Goal: Task Accomplishment & Management: Use online tool/utility

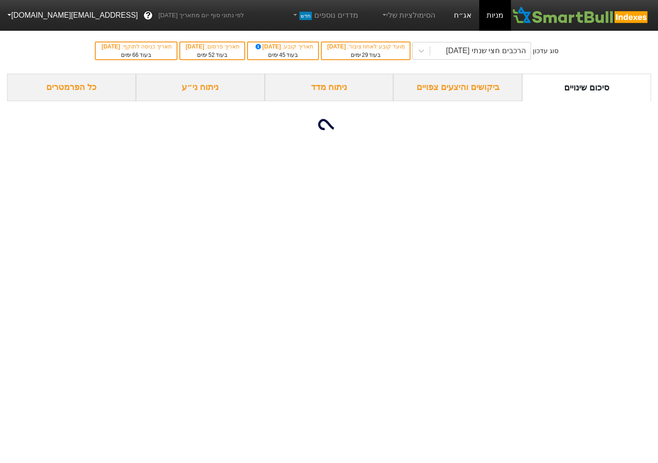
click at [454, 11] on link "אג״ח" at bounding box center [462, 15] width 33 height 31
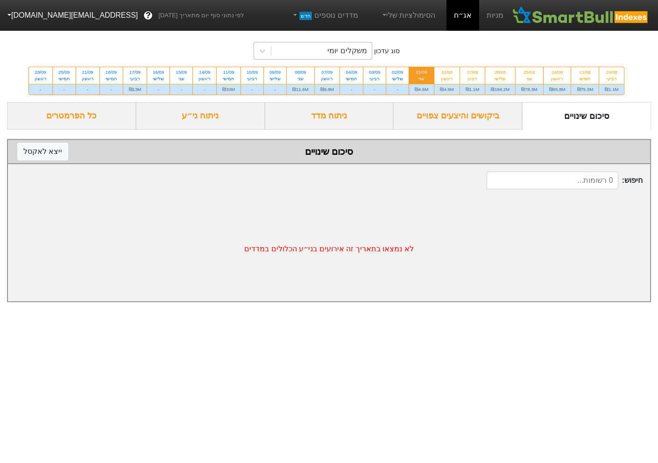
click at [359, 50] on div "משקלים יומי" at bounding box center [346, 50] width 39 height 11
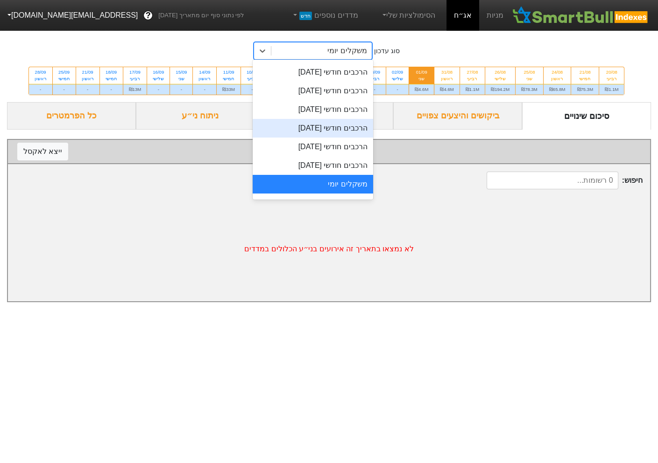
scroll to position [306, 0]
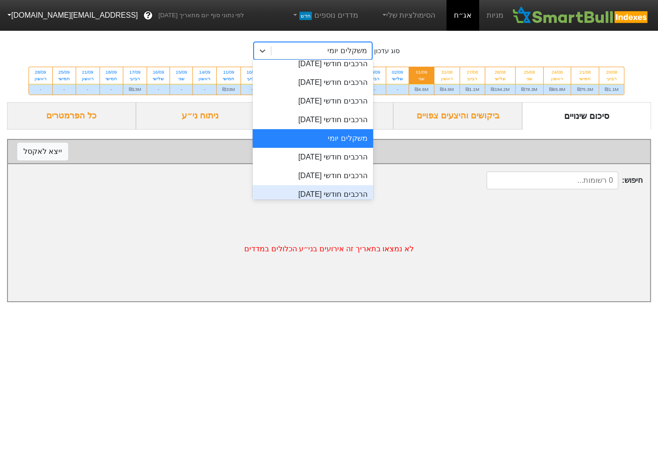
click at [336, 194] on div "הרכבים חודשי [DATE]" at bounding box center [312, 194] width 120 height 19
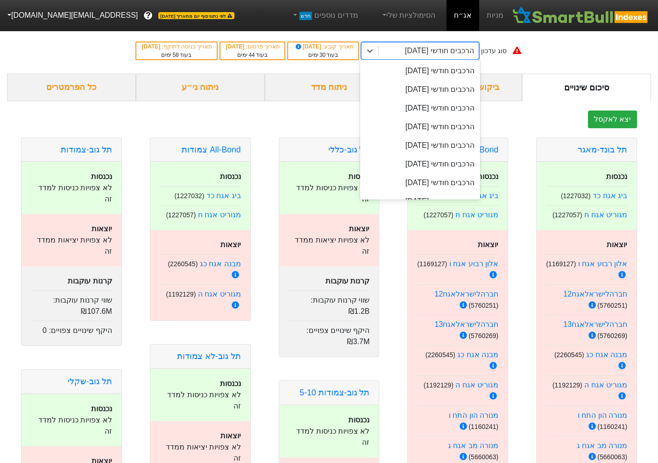
click at [465, 47] on div "הרכבים חודשי [DATE]" at bounding box center [439, 50] width 69 height 11
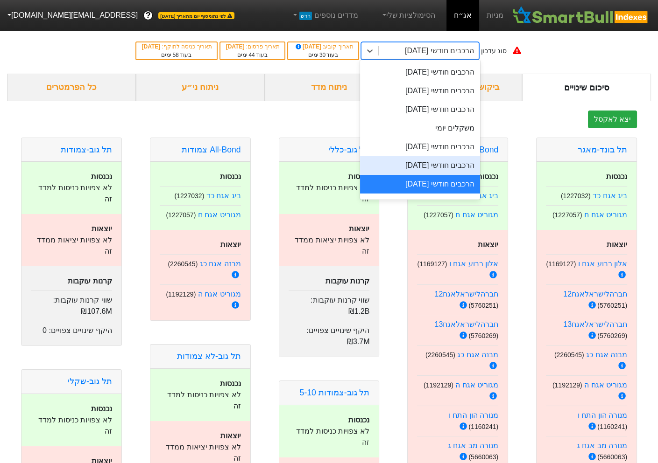
click at [435, 163] on div "הרכבים חודשי [DATE]" at bounding box center [420, 165] width 120 height 19
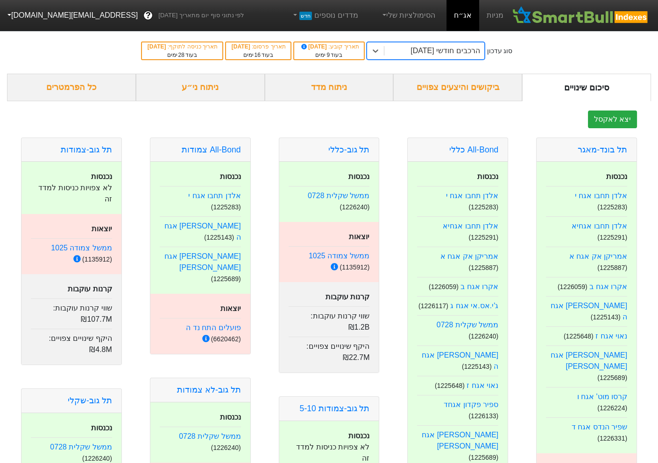
click at [219, 88] on div "ניתוח ני״ע" at bounding box center [200, 88] width 129 height 28
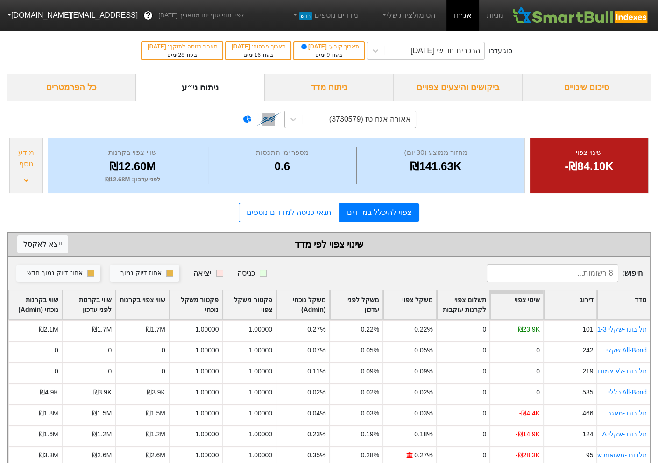
click at [353, 122] on div "אאורה אגח טז (3730579)" at bounding box center [370, 119] width 82 height 11
type input "rcug"
click at [390, 118] on div "אאורה אגח טז (3730579)" at bounding box center [358, 119] width 113 height 17
click at [390, 118] on div "אאורה אגח טז (3730579)" at bounding box center [370, 119] width 82 height 11
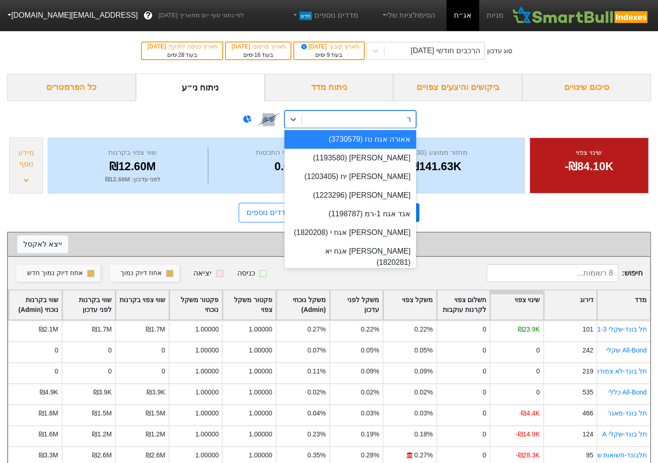
type input "רב"
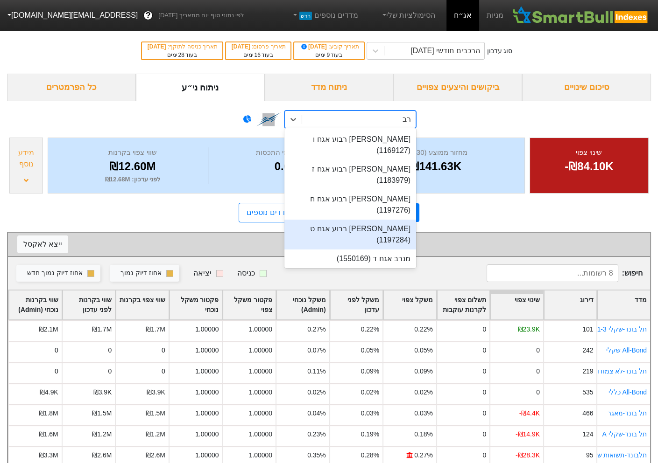
click at [386, 220] on div "[PERSON_NAME] רבוע אגח ט (1197284)" at bounding box center [350, 235] width 132 height 30
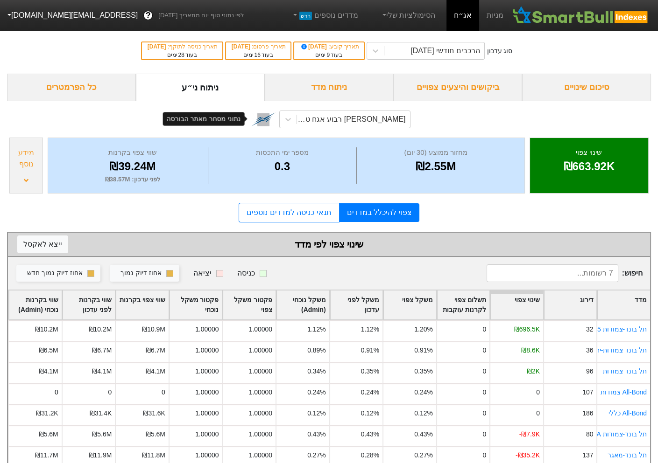
click at [265, 120] on img at bounding box center [263, 119] width 24 height 24
click at [86, 99] on div "כל הפרמטרים" at bounding box center [71, 88] width 129 height 28
click at [283, 215] on link "תנאי כניסה למדדים נוספים" at bounding box center [288, 213] width 100 height 20
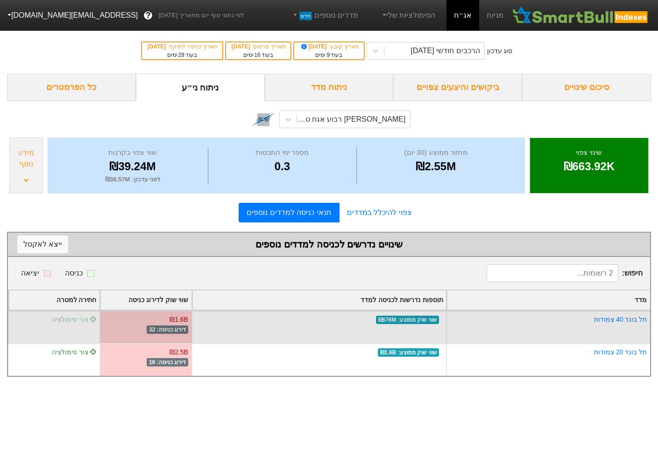
click at [81, 318] on span "צור סימולציה" at bounding box center [74, 319] width 45 height 7
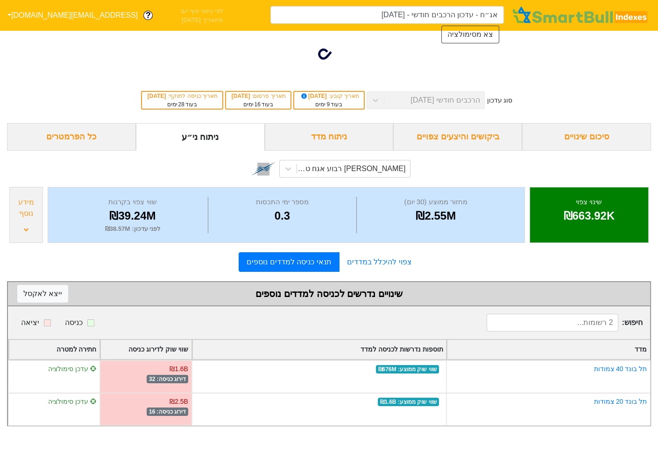
type input "אג״ח - עדכון הרכבים חודשי - 29/09/25 (אלון רבוע אגח ט)"
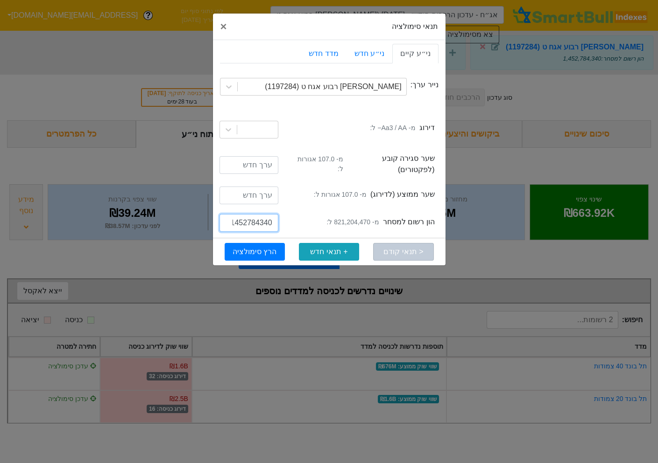
click at [264, 221] on input "1452784340" at bounding box center [248, 223] width 59 height 18
click at [259, 214] on input "1452784340" at bounding box center [248, 223] width 59 height 18
click at [262, 246] on button "הרץ סימולציה" at bounding box center [254, 252] width 60 height 18
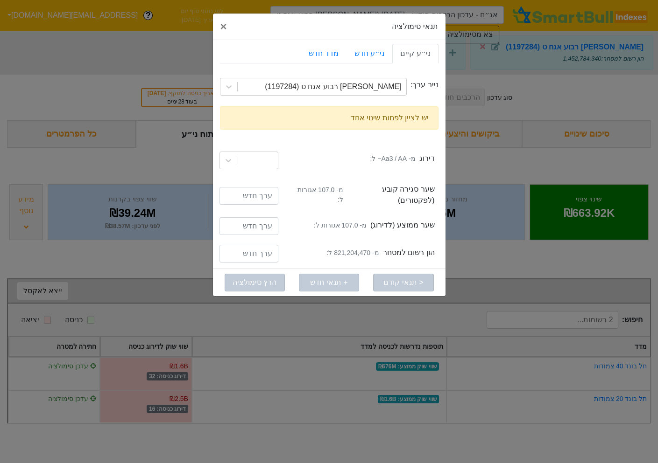
click at [366, 248] on small "מ- 821,204,470 ל:" at bounding box center [352, 253] width 52 height 10
copy small "821,204,470"
click at [263, 255] on div at bounding box center [248, 254] width 59 height 18
click at [261, 246] on input "number" at bounding box center [248, 254] width 59 height 18
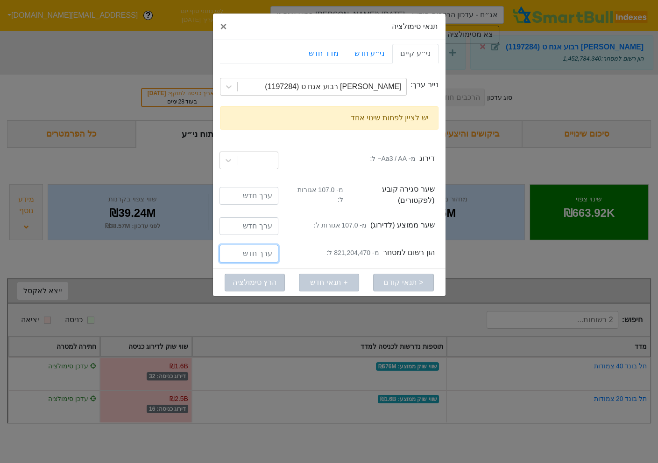
paste input "821204470"
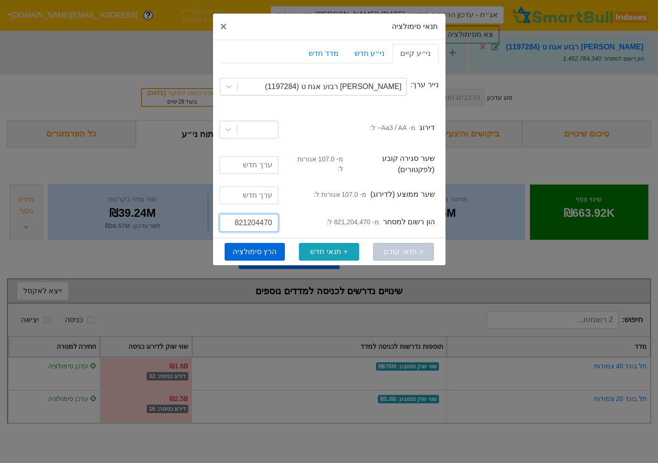
type input "821204470"
click at [265, 243] on button "הרץ סימולציה" at bounding box center [254, 252] width 60 height 18
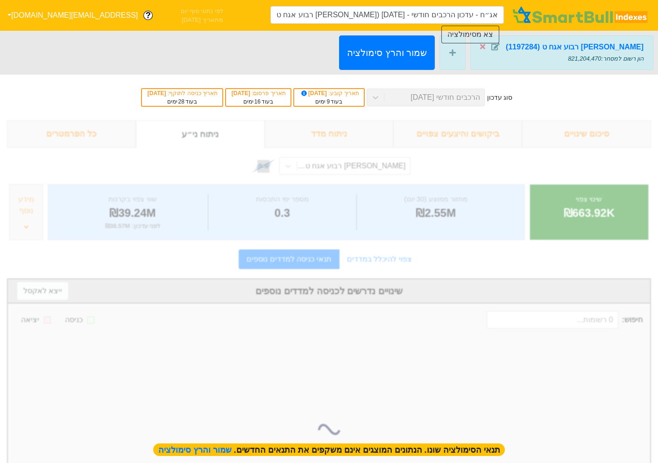
type input "אג״ח - עדכון הרכבים חודשי - 29/09/25 (אלון רבוע אגח ט)"
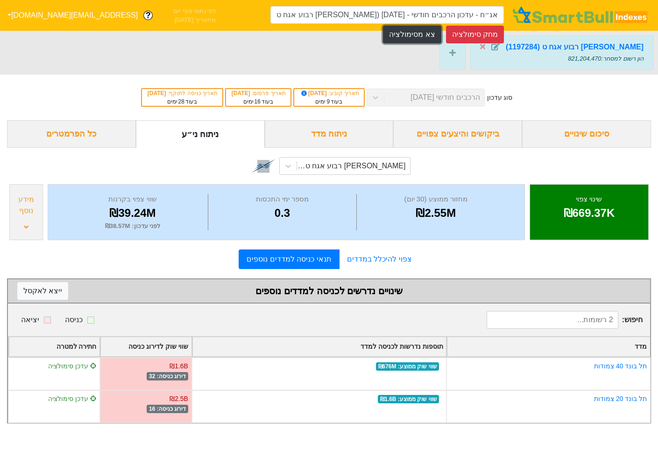
click at [429, 30] on button "צא מסימולציה" at bounding box center [412, 35] width 58 height 18
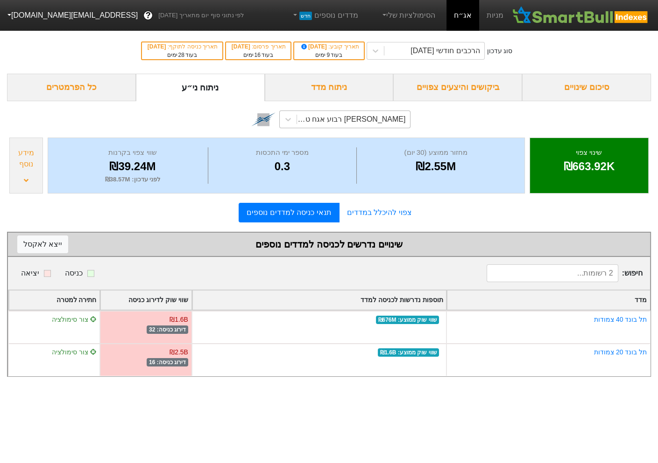
click at [333, 125] on div "[PERSON_NAME] רבוע אגח ט (1197284)" at bounding box center [353, 119] width 113 height 17
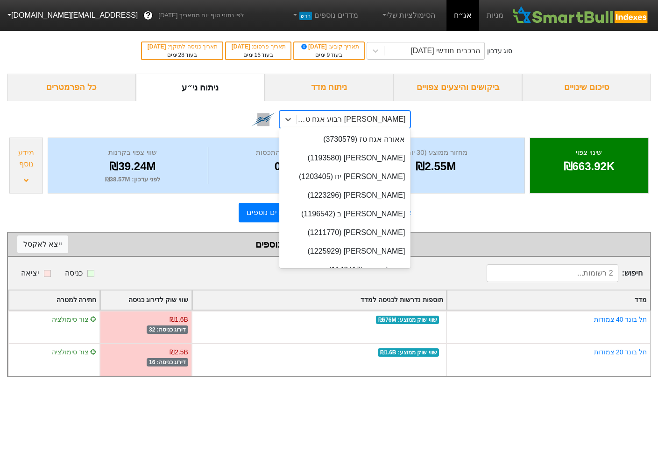
scroll to position [1361, 0]
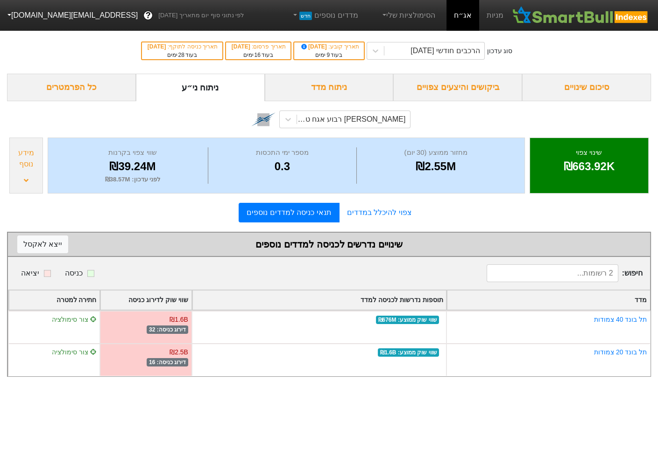
click at [134, 126] on div "[PERSON_NAME] רבוע אגח ט (1197284)" at bounding box center [329, 118] width 644 height 34
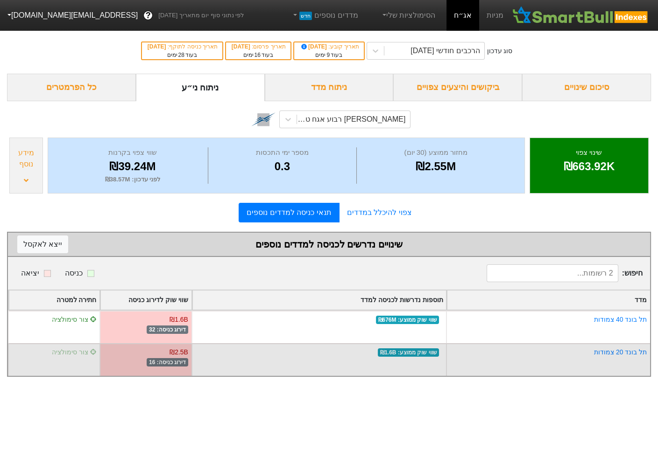
click at [66, 352] on span "צור סימולציה" at bounding box center [74, 352] width 45 height 7
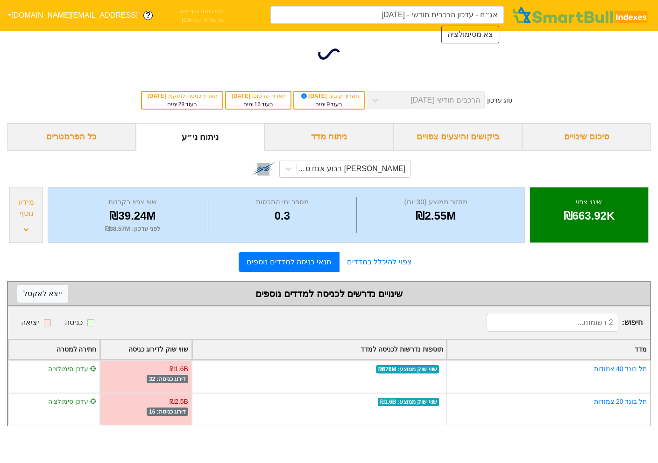
type input "אג״ח - עדכון הרכבים חודשי - 29/09/25 (אלון רבוע אגח ט)"
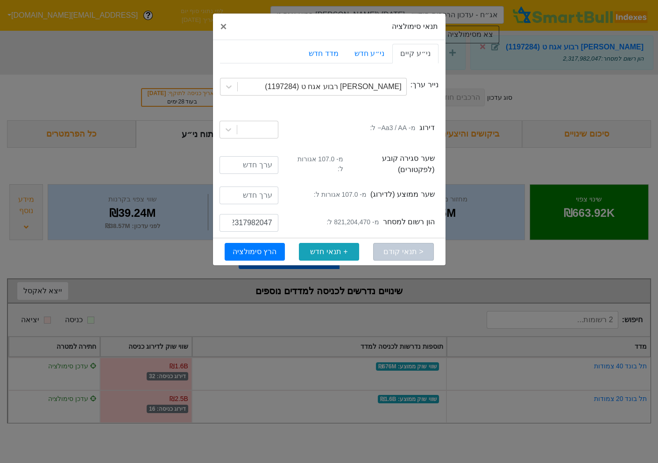
click at [354, 217] on small "מ- 821,204,470 ל:" at bounding box center [352, 222] width 52 height 10
copy small "821,204,470"
click at [243, 215] on input "2317982047" at bounding box center [248, 223] width 59 height 18
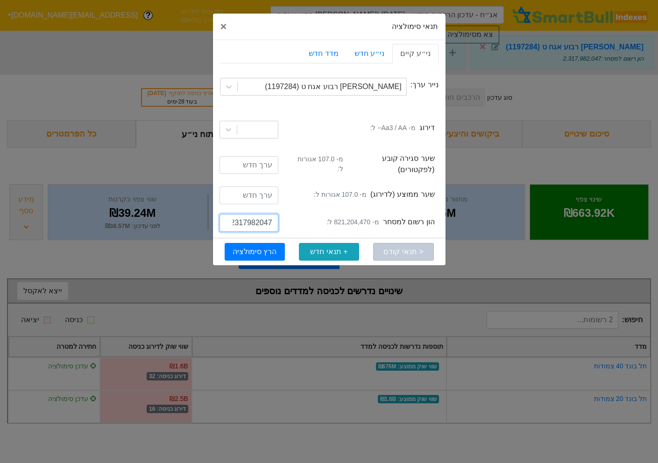
click at [243, 215] on input "2317982047" at bounding box center [248, 223] width 59 height 18
paste input "821204470"
click at [234, 217] on input "821204470" at bounding box center [248, 223] width 59 height 18
click at [239, 217] on input "1021204470" at bounding box center [248, 223] width 59 height 18
type input "1081204470"
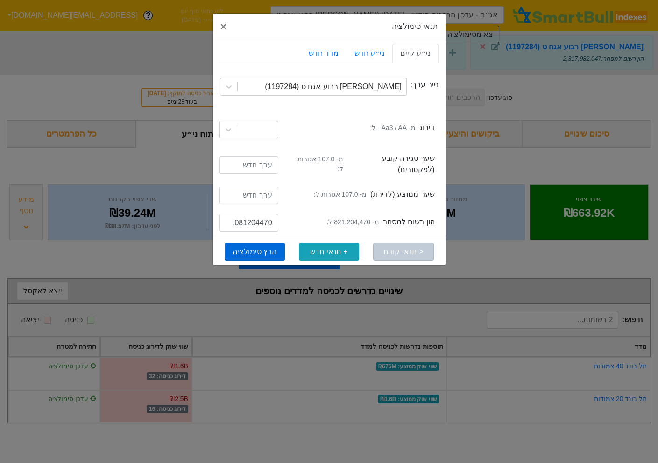
click at [276, 243] on button "הרץ סימולציה" at bounding box center [254, 252] width 60 height 18
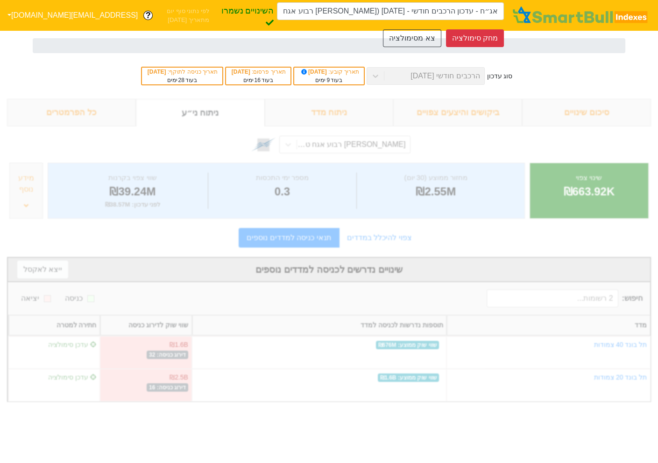
type input "אג״ח - עדכון הרכבים חודשי - 29/09/25 (אלון רבוע אגח ט)"
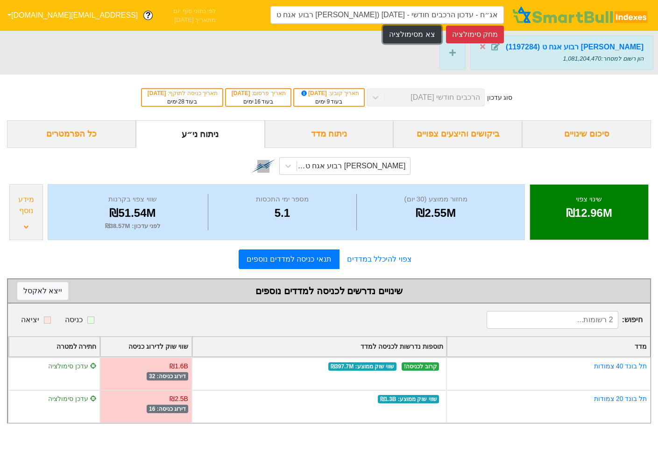
click at [409, 28] on button "צא מסימולציה" at bounding box center [412, 35] width 58 height 18
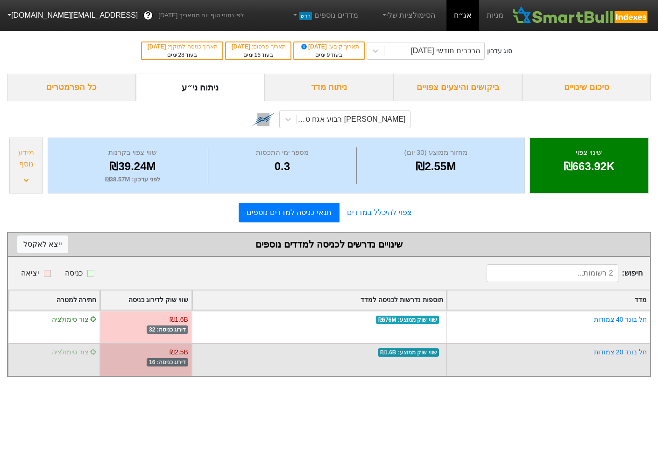
click at [69, 351] on span "צור סימולציה" at bounding box center [74, 352] width 45 height 7
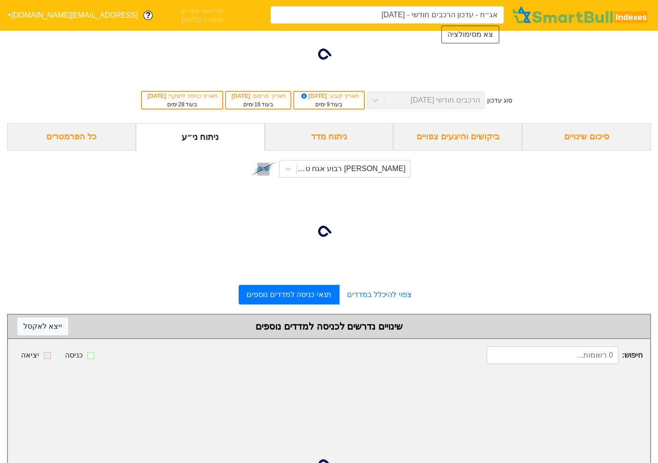
type input "אג״ח - עדכון הרכבים חודשי - 29/09/25 (אלון רבוע אגח ט)"
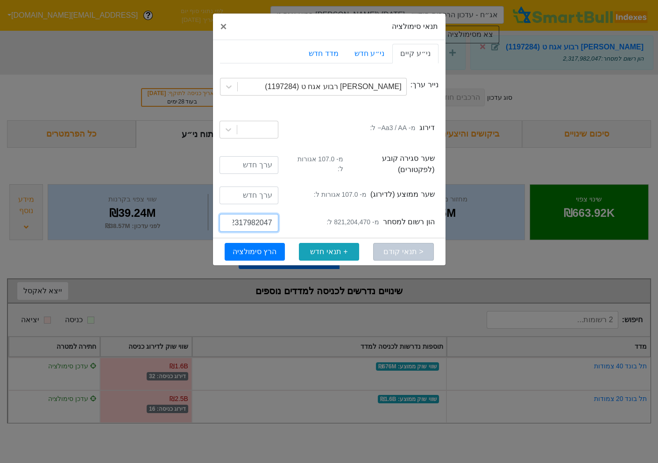
click at [251, 214] on input "2317982047" at bounding box center [248, 223] width 59 height 18
click at [346, 218] on small "מ- 821,204,470 ל:" at bounding box center [352, 222] width 52 height 10
click at [347, 217] on small "מ- 821,204,470 ל:" at bounding box center [352, 222] width 52 height 10
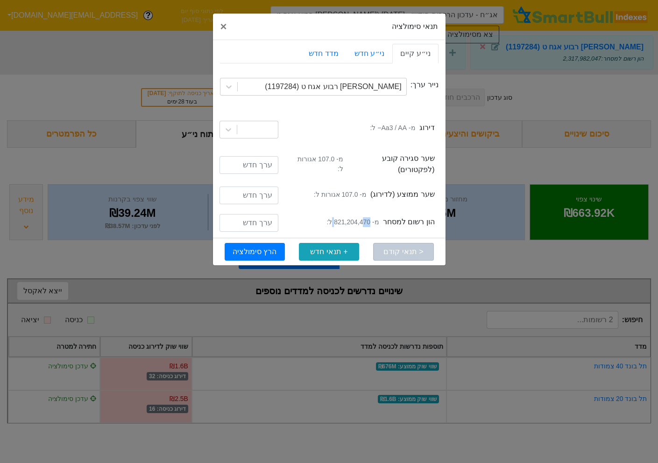
copy small "821,204,470"
click at [222, 21] on span "×" at bounding box center [223, 26] width 7 height 13
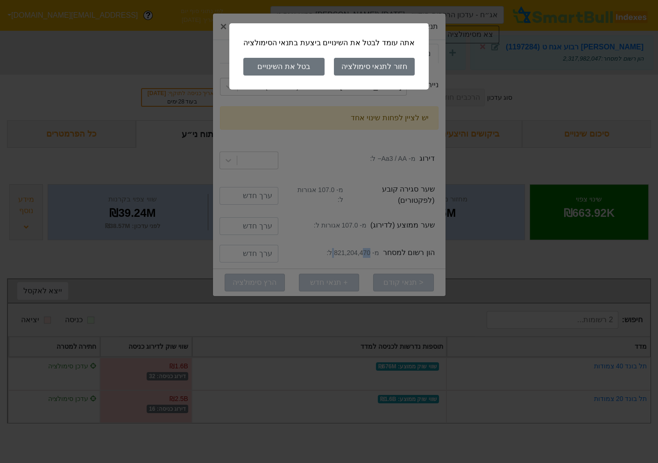
click at [308, 63] on button "בטל את השינויים" at bounding box center [283, 67] width 81 height 18
type input "אג״ח - עדכון הרכבים חודשי - [DATE]"
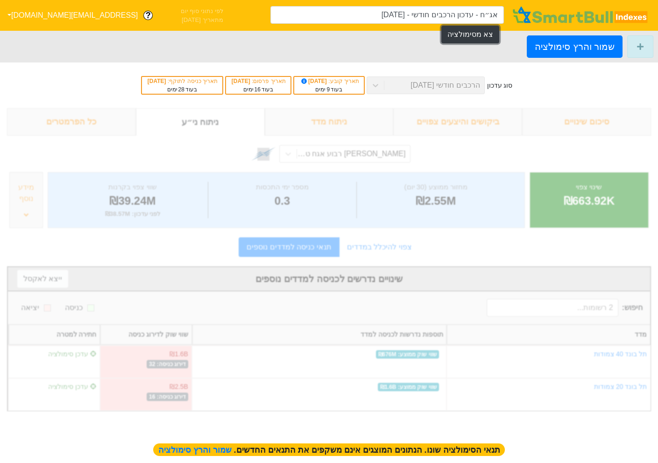
click at [457, 27] on button "צא מסימולציה" at bounding box center [470, 35] width 58 height 18
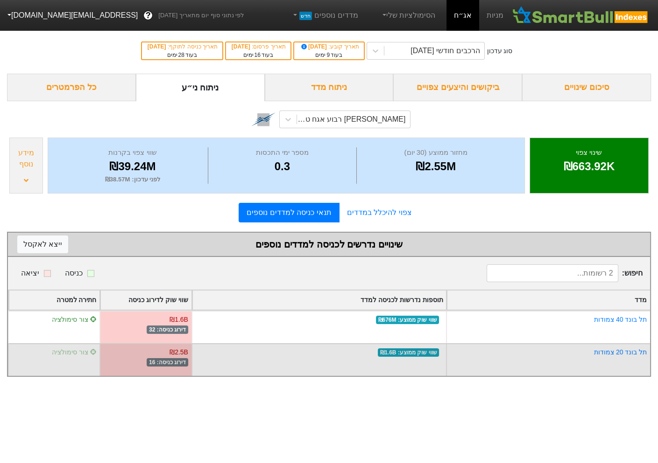
click at [73, 351] on span "צור סימולציה" at bounding box center [74, 352] width 45 height 7
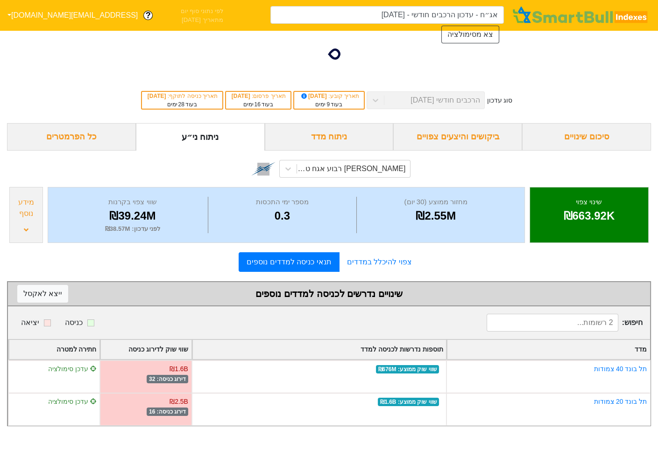
type input "אג״ח - עדכון הרכבים חודשי - 29/09/25 (אלון רבוע אגח ט)"
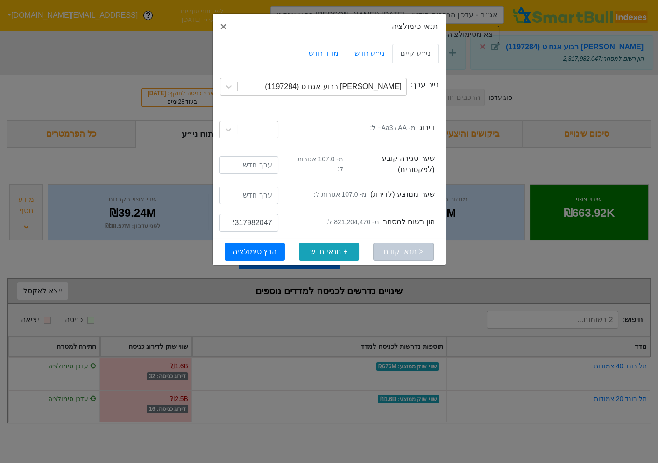
click at [349, 217] on small "מ- 821,204,470 ל:" at bounding box center [352, 222] width 52 height 10
copy small "821,204,470"
click at [250, 214] on input "2317982047" at bounding box center [248, 223] width 59 height 18
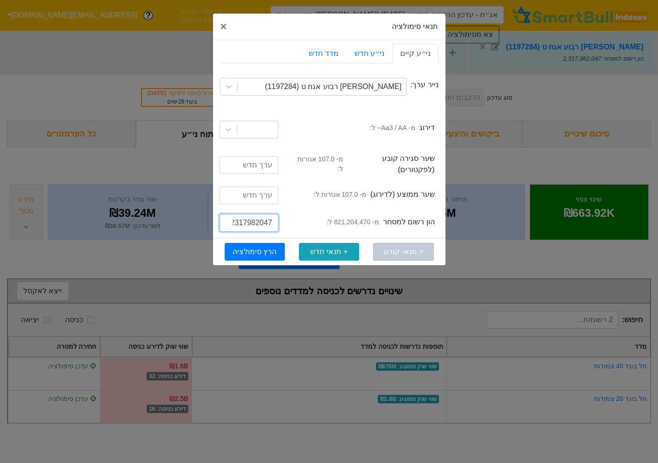
paste input "821204470"
drag, startPoint x: 240, startPoint y: 217, endPoint x: 235, endPoint y: 217, distance: 5.1
click at [235, 217] on input "821204470" at bounding box center [248, 223] width 59 height 18
click at [357, 217] on small "מ- 821,204,470 ל:" at bounding box center [352, 222] width 52 height 10
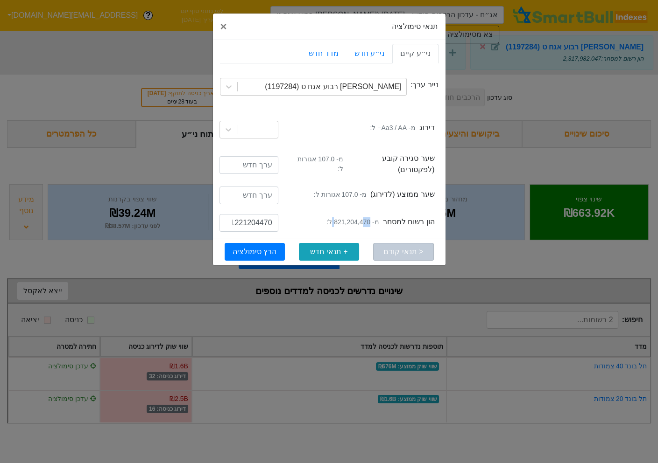
copy small "821,204,470"
click at [254, 217] on input "1221204470" at bounding box center [248, 223] width 59 height 18
paste input "8"
click at [238, 216] on input "821204470" at bounding box center [248, 223] width 59 height 18
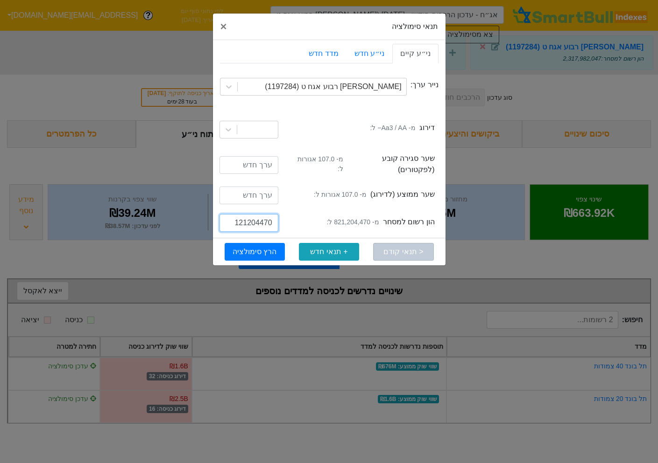
type input "1221204470"
click at [236, 243] on button "הרץ סימולציה" at bounding box center [254, 252] width 60 height 18
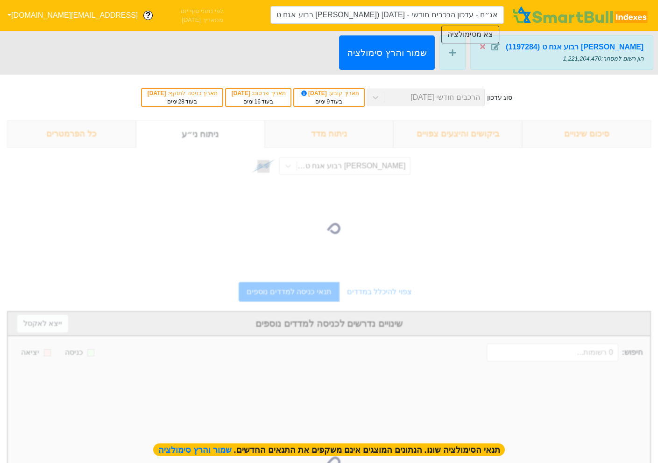
type input "אג״ח - עדכון הרכבים חודשי - 29/09/25 (אלון רבוע אגח ט)"
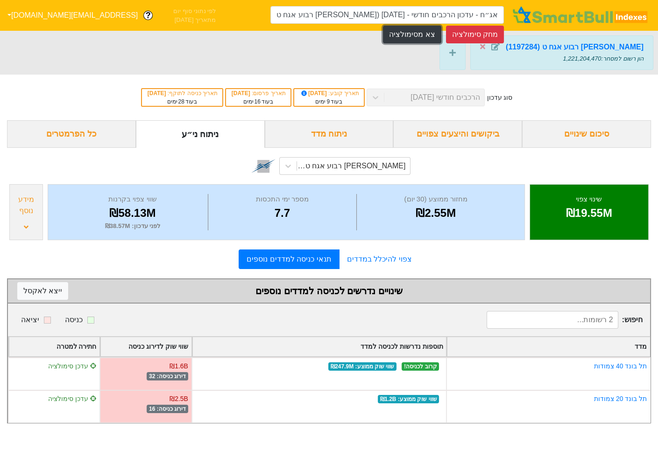
click at [431, 28] on button "צא מסימולציה" at bounding box center [412, 35] width 58 height 18
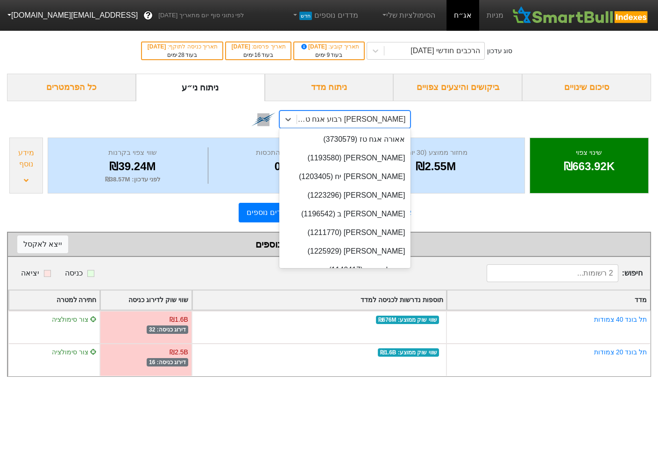
click at [385, 122] on div "[PERSON_NAME] רבוע אגח ט (1197284)" at bounding box center [351, 119] width 110 height 11
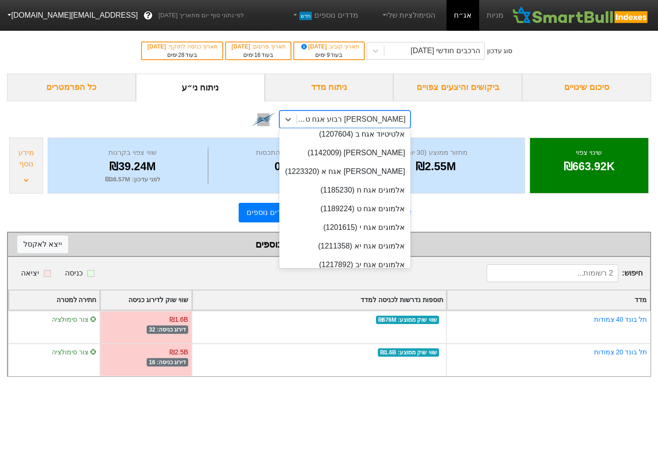
scroll to position [1768, 0]
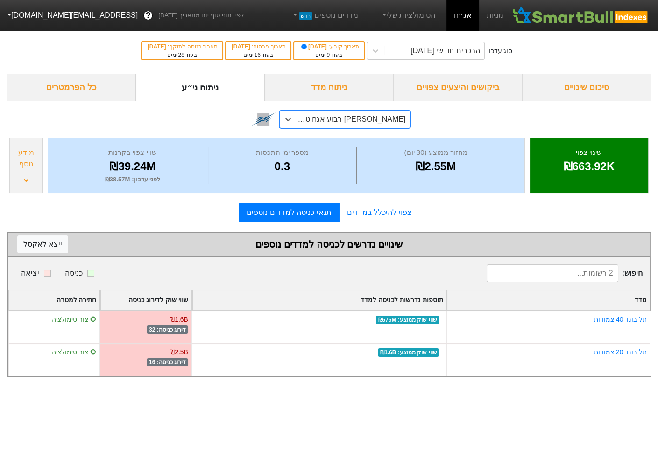
click at [390, 120] on div "[PERSON_NAME] רבוע אגח ט (1197284)" at bounding box center [351, 119] width 110 height 11
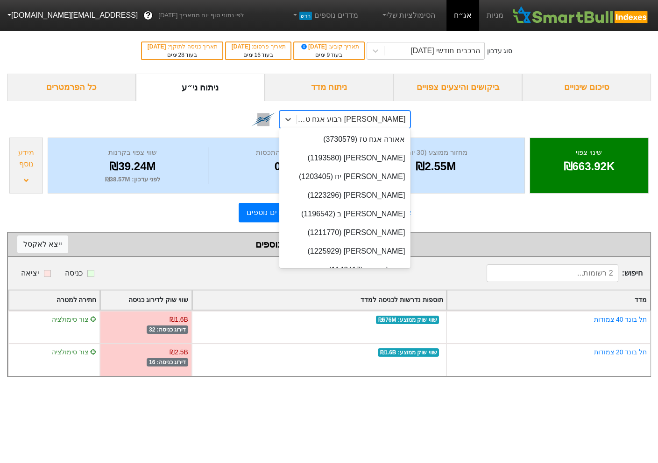
scroll to position [0, 0]
click at [390, 120] on div "[PERSON_NAME] רבוע אגח ט (1197284)" at bounding box center [351, 119] width 110 height 11
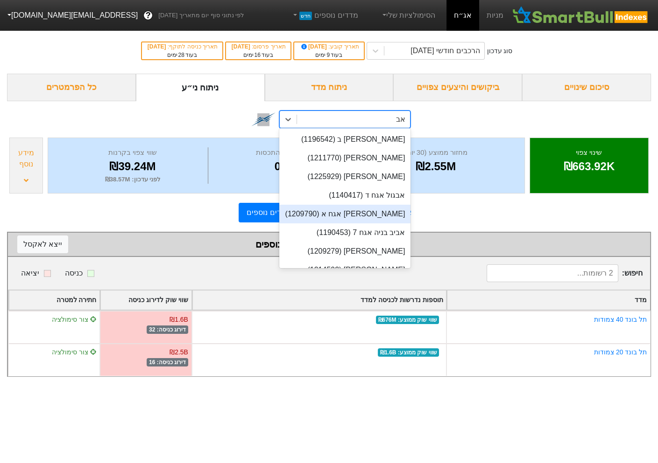
type input "א"
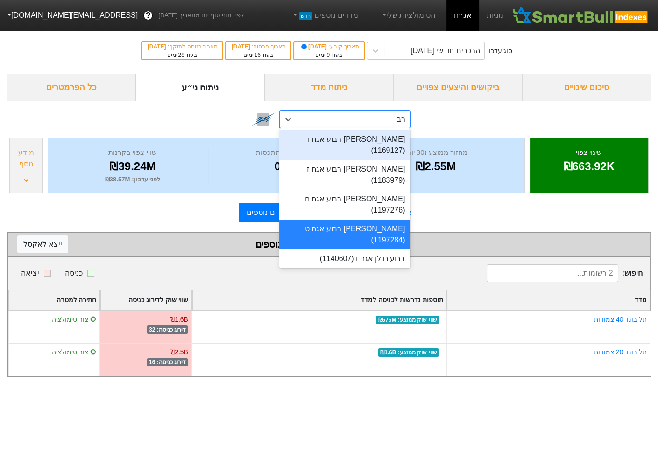
type input "רבוע"
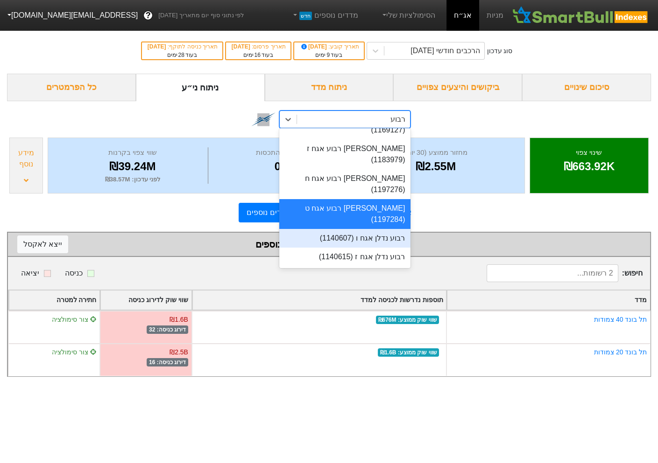
scroll to position [31, 0]
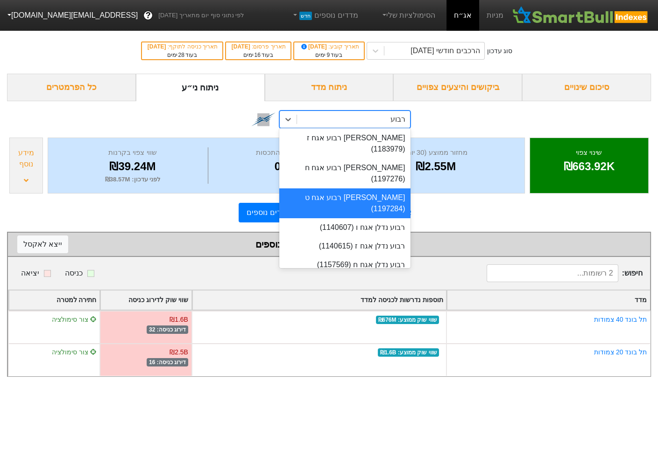
click at [351, 293] on div "[PERSON_NAME] י (1213396)" at bounding box center [345, 302] width 132 height 19
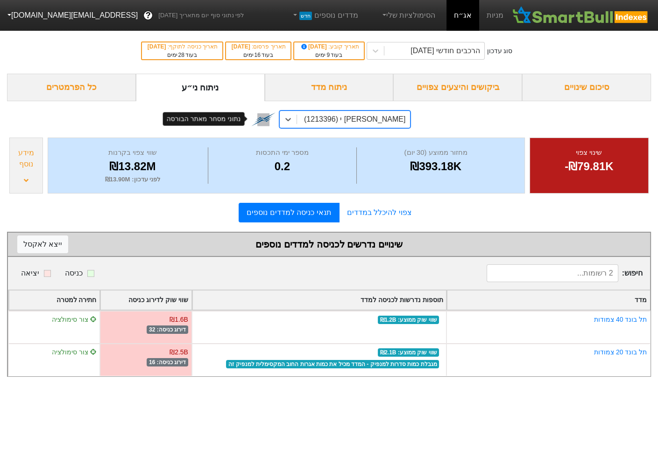
click at [263, 119] on img at bounding box center [263, 119] width 24 height 24
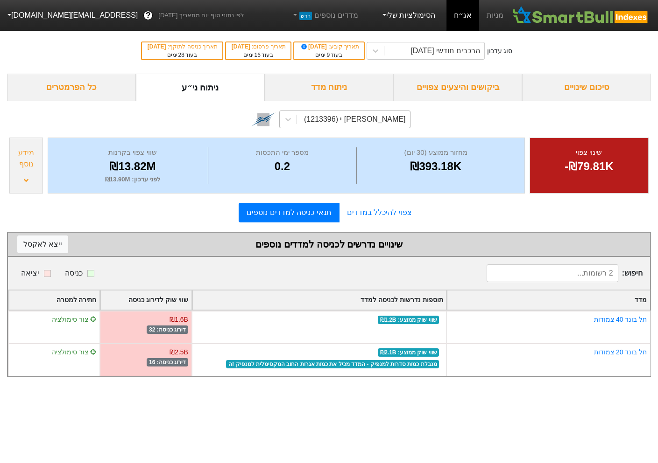
click at [427, 7] on link "הסימולציות שלי" at bounding box center [408, 15] width 63 height 19
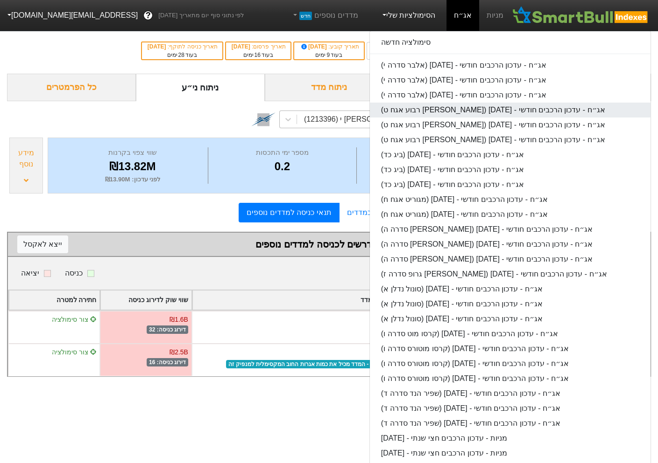
click at [448, 110] on link "אג״ח - עדכון הרכבים חודשי - 29/09/25 (אלון רבוע אגח ט)" at bounding box center [510, 110] width 280 height 15
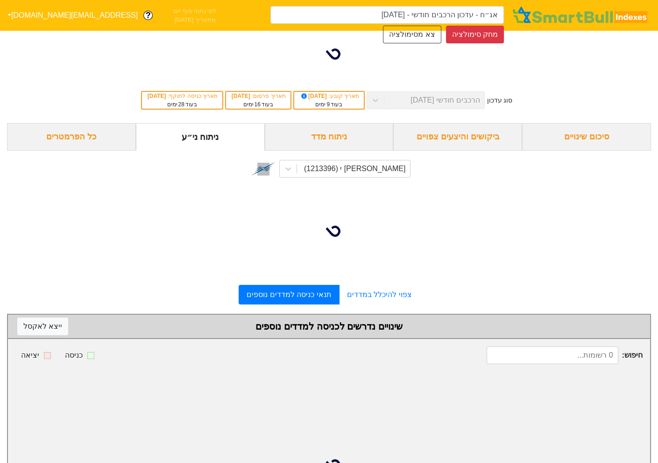
type input "אג״ח - עדכון הרכבים חודשי - 29/09/25 (אלון רבוע אגח ט)"
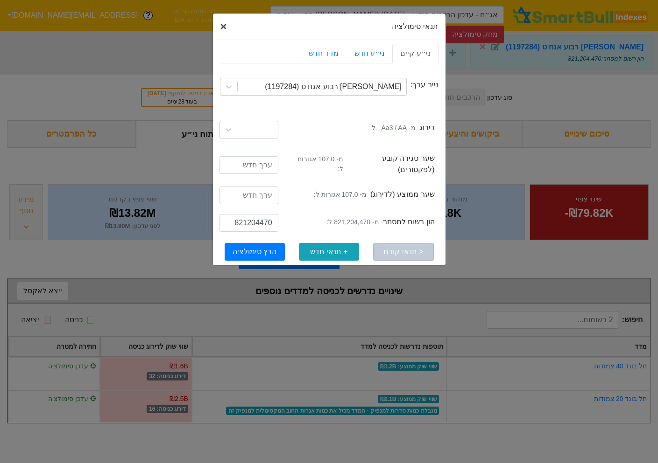
click at [222, 25] on span "×" at bounding box center [223, 26] width 7 height 13
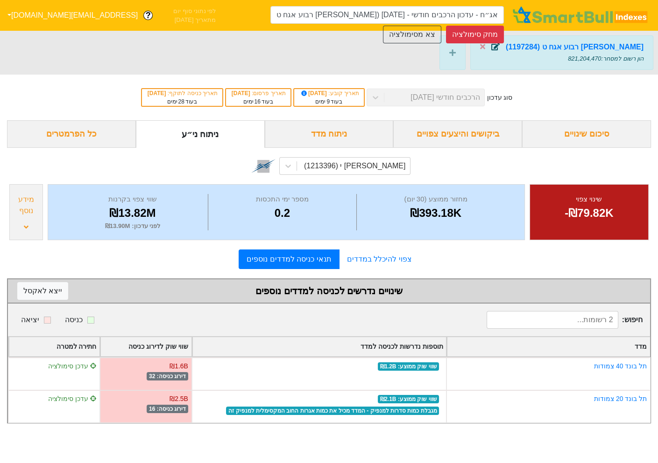
click at [499, 46] on icon at bounding box center [495, 46] width 8 height 7
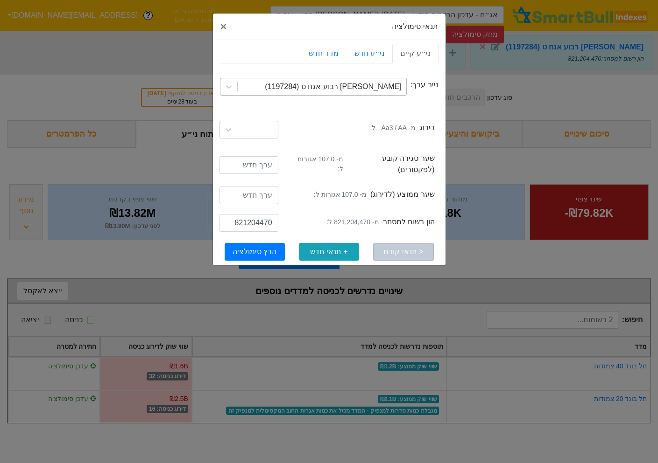
click at [373, 90] on div "[PERSON_NAME] רבוע אגח ט (1197284)" at bounding box center [333, 86] width 136 height 11
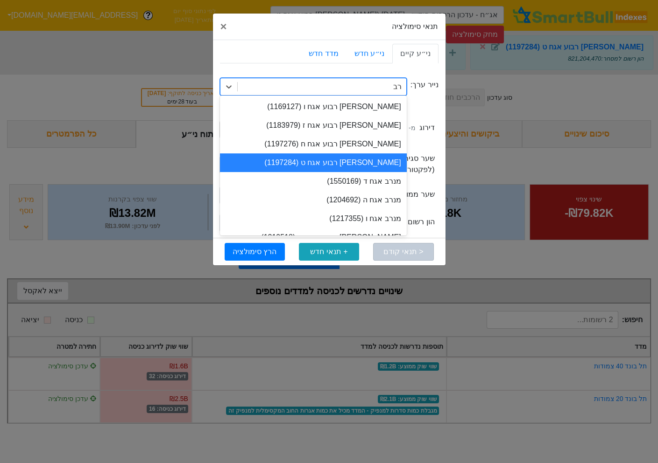
type input "רבוע"
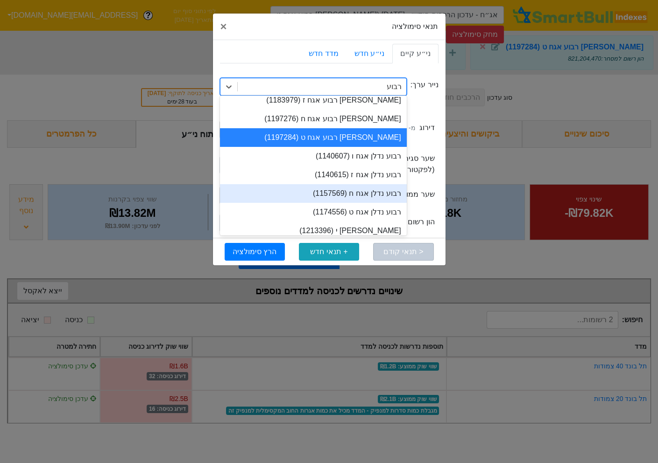
scroll to position [27, 0]
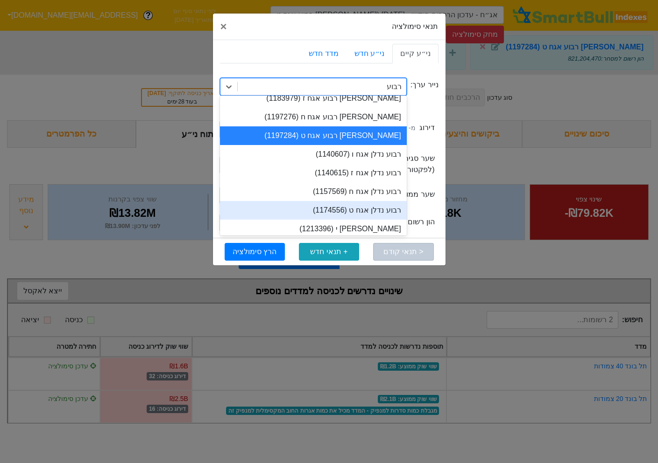
click at [366, 207] on div "רבוע נדלן אגח ט (1174556)" at bounding box center [313, 210] width 187 height 19
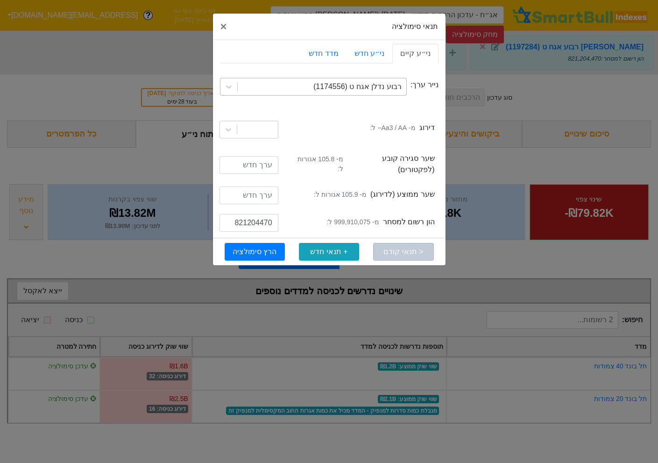
click at [351, 217] on small "מ- 999,910,075 ל:" at bounding box center [352, 222] width 52 height 10
copy small "999,910,075"
click at [256, 214] on input "821204470" at bounding box center [248, 223] width 59 height 18
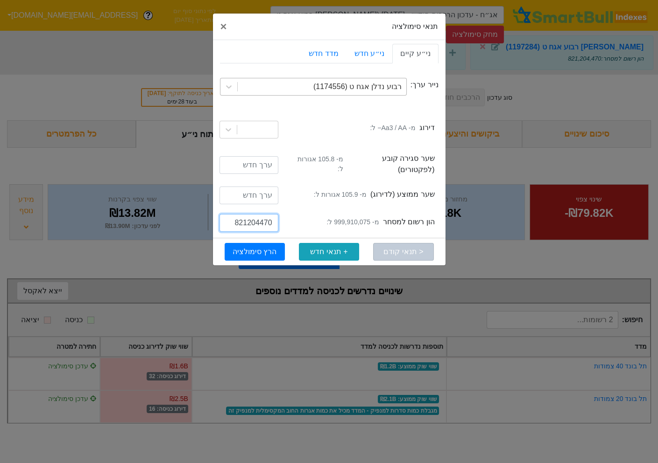
click at [256, 214] on input "821204470" at bounding box center [248, 223] width 59 height 18
paste input "999910075"
type input "999910075"
click at [266, 243] on button "הרץ סימולציה" at bounding box center [254, 252] width 60 height 18
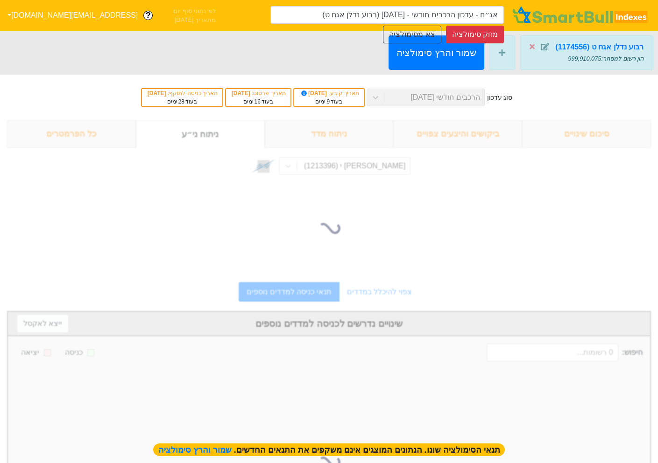
type input "אג״ח - עדכון הרכבים חודשי - [DATE] (רבוע נדלן אגח ט)"
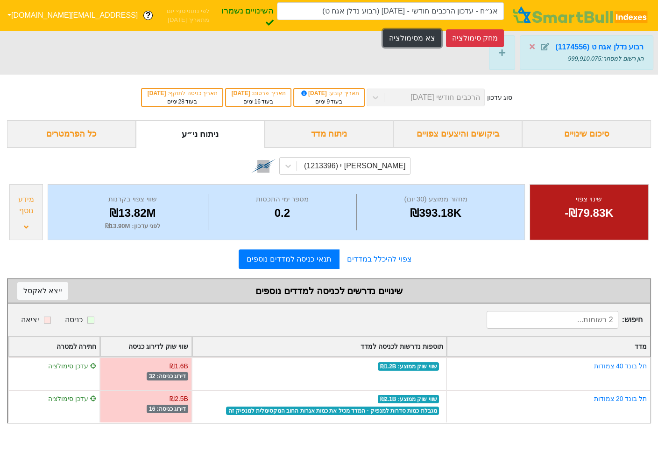
click at [434, 35] on button "צא מסימולציה" at bounding box center [412, 38] width 58 height 18
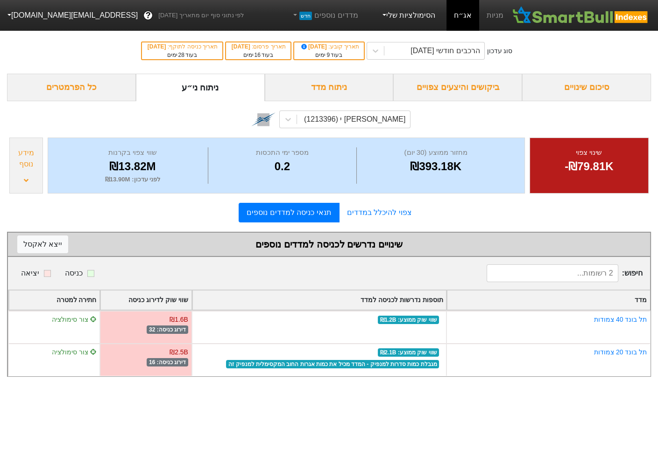
click at [418, 17] on link "הסימולציות שלי" at bounding box center [408, 15] width 63 height 19
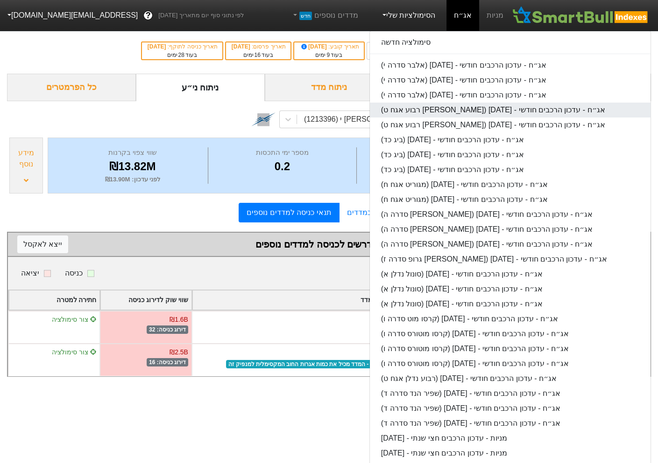
click at [443, 110] on link "אג״ח - עדכון הרכבים חודשי - 29/09/25 (אלון רבוע אגח ט)" at bounding box center [510, 110] width 280 height 15
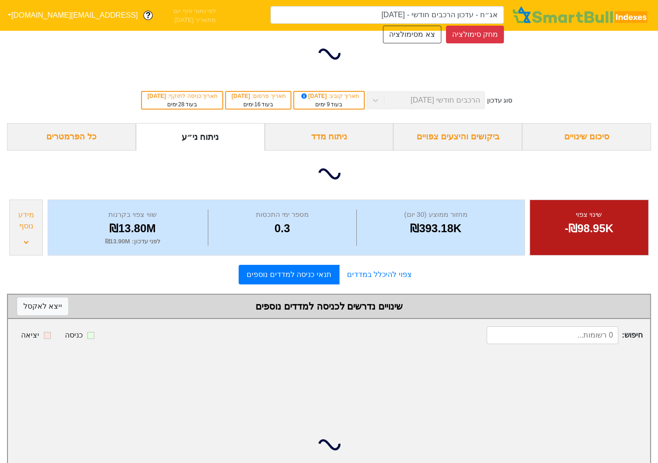
type input "אג״ח - עדכון הרכבים חודשי - 29/09/25 (אלון רבוע אגח ט)"
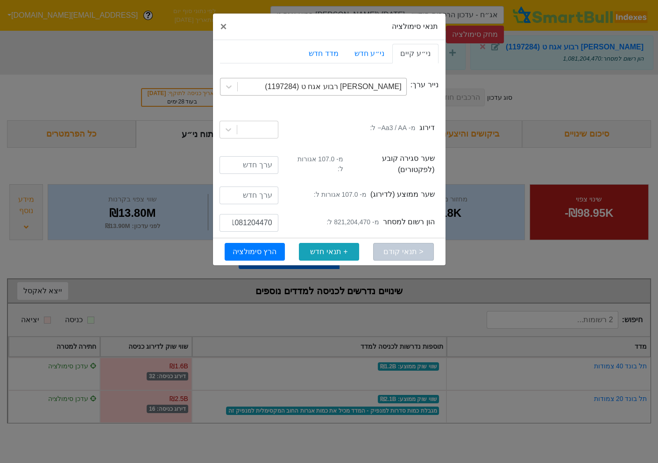
click at [358, 91] on div "[PERSON_NAME] רבוע אגח ט (1197284)" at bounding box center [333, 86] width 136 height 11
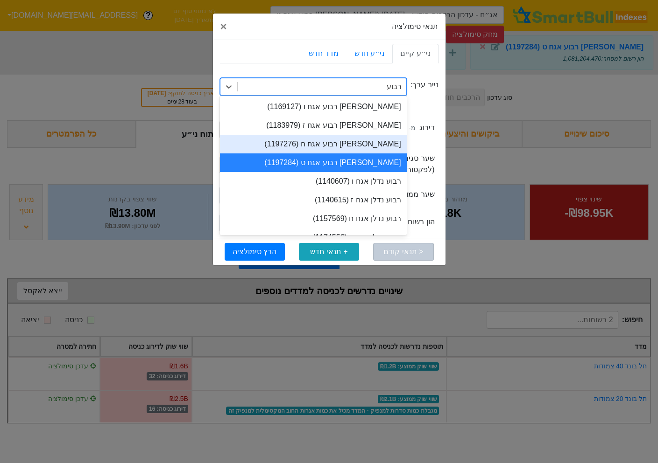
type input "רבוע"
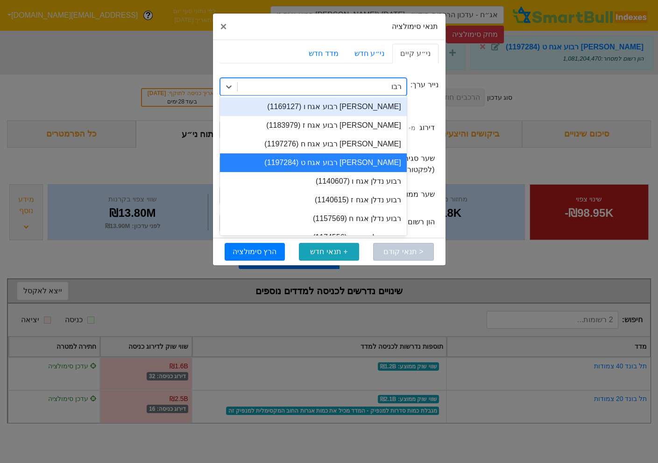
type input "רבוע"
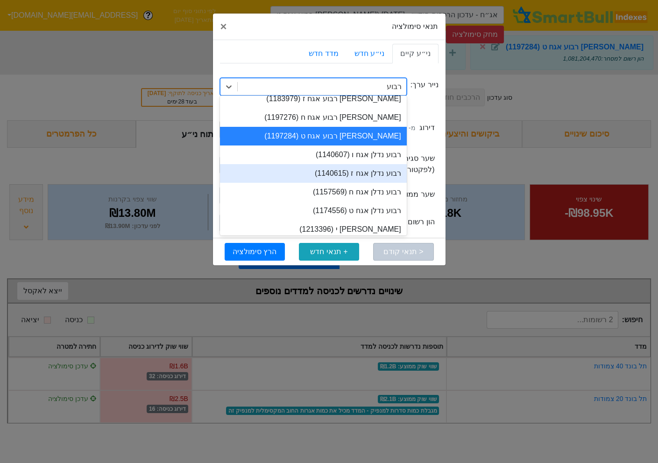
scroll to position [31, 0]
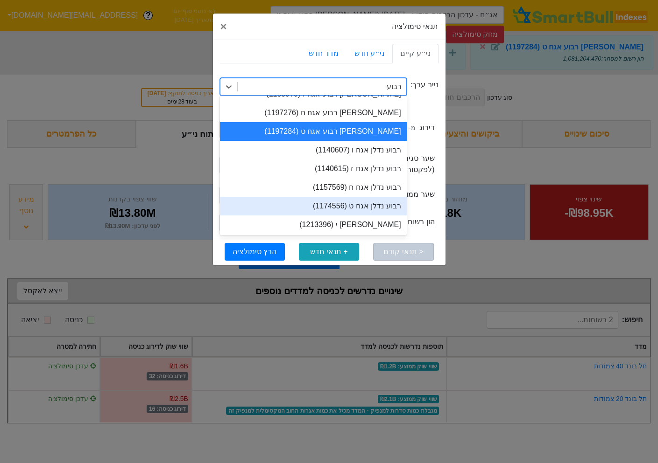
click at [367, 202] on div "רבוע נדלן אגח ט (1174556)" at bounding box center [313, 206] width 187 height 19
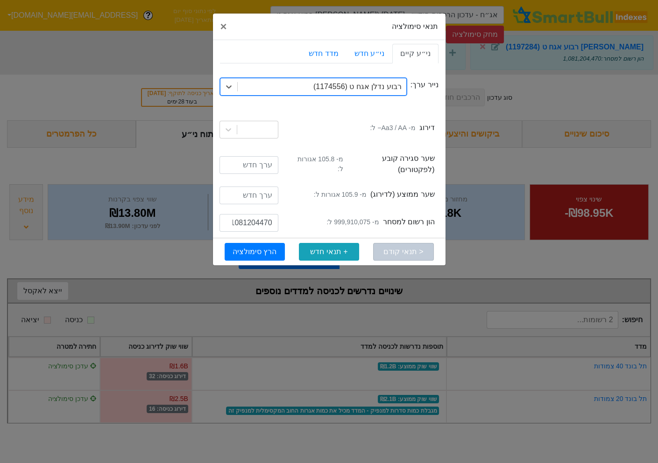
click at [350, 217] on small "מ- 999,910,075 ל:" at bounding box center [352, 222] width 52 height 10
copy small "999,910,075"
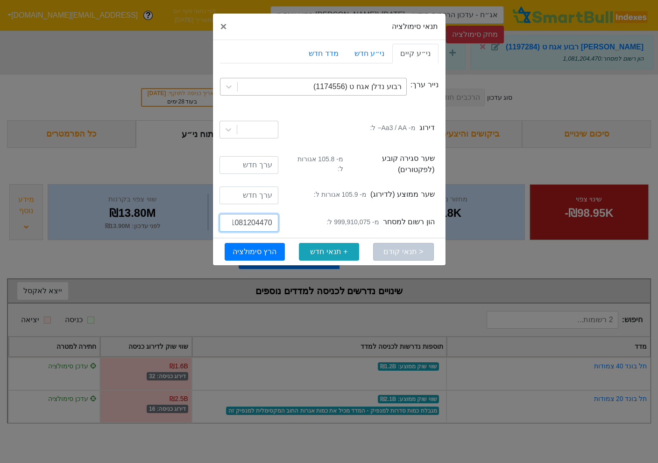
click at [264, 215] on input "1081204470" at bounding box center [248, 223] width 59 height 18
paste input "999910075"
drag, startPoint x: 241, startPoint y: 218, endPoint x: 236, endPoint y: 218, distance: 5.6
click at [236, 218] on input "999910075" at bounding box center [248, 223] width 59 height 18
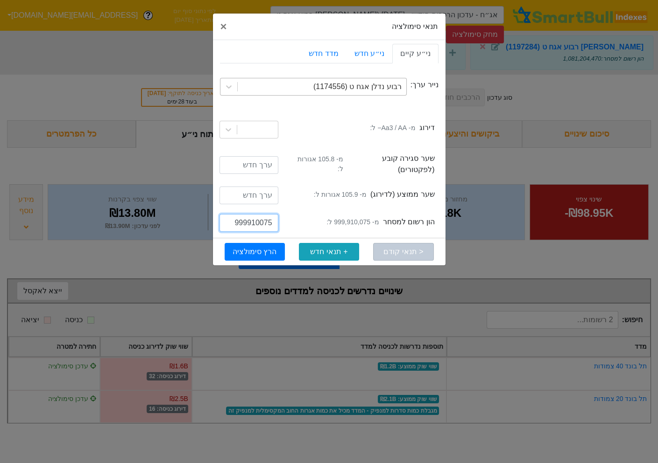
click at [238, 218] on input "999910075" at bounding box center [248, 223] width 59 height 18
click at [250, 217] on input "999100759" at bounding box center [248, 223] width 59 height 18
click at [243, 221] on input "999100759" at bounding box center [248, 223] width 59 height 18
click at [251, 214] on input "999100759" at bounding box center [248, 223] width 59 height 18
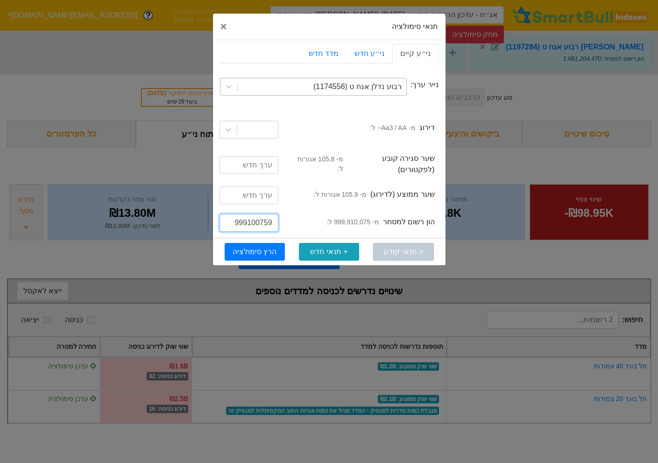
click at [251, 214] on input "999100759" at bounding box center [248, 223] width 59 height 18
paste input "910075"
click at [245, 216] on input "999910075" at bounding box center [248, 223] width 59 height 18
click at [245, 216] on input "99991007" at bounding box center [248, 223] width 59 height 18
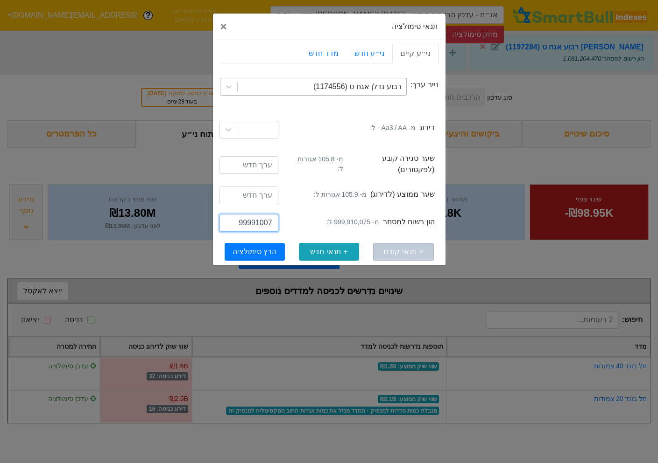
click at [249, 223] on input "99991007" at bounding box center [248, 223] width 59 height 18
paste input "134"
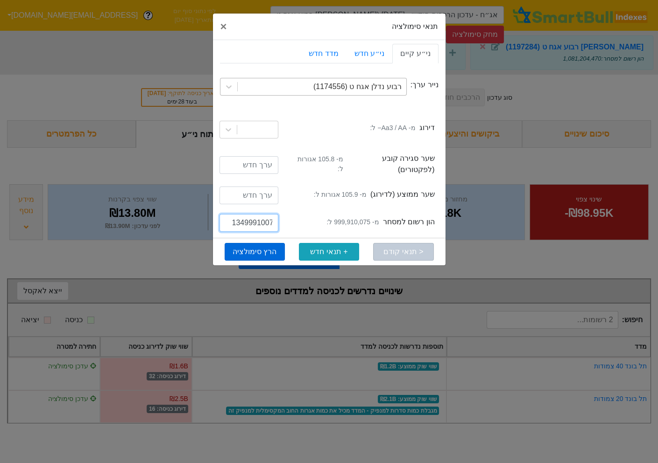
type input "1349991007"
click at [263, 243] on button "הרץ סימולציה" at bounding box center [254, 252] width 60 height 18
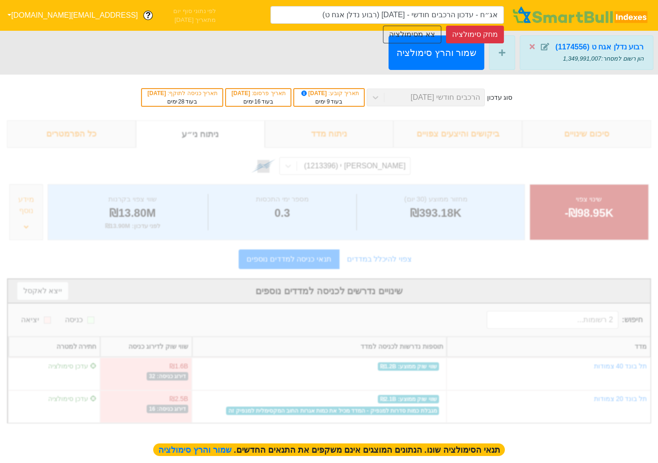
type input "אג״ח - עדכון הרכבים חודשי - [DATE] (רבוע נדלן אגח ט)"
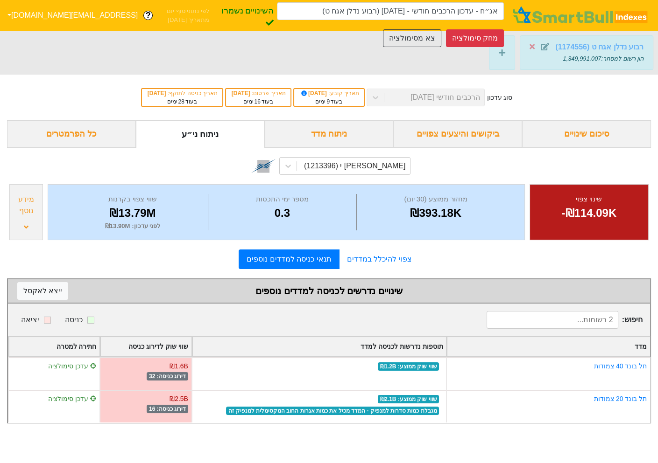
click at [613, 48] on strong "רבוע נדלן אגח ט (1174556)" at bounding box center [599, 47] width 88 height 8
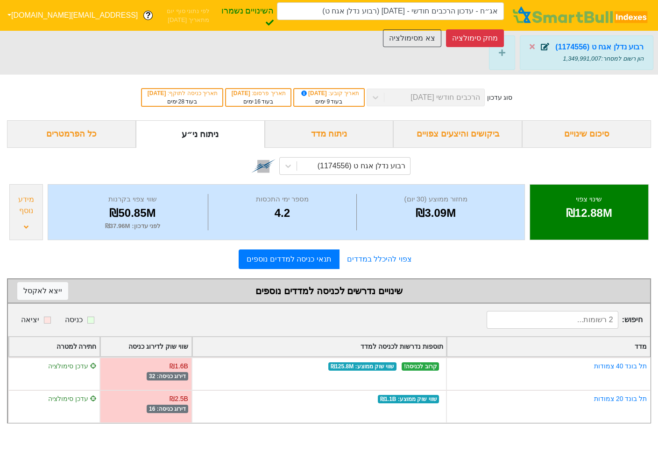
click at [548, 48] on icon at bounding box center [544, 46] width 8 height 7
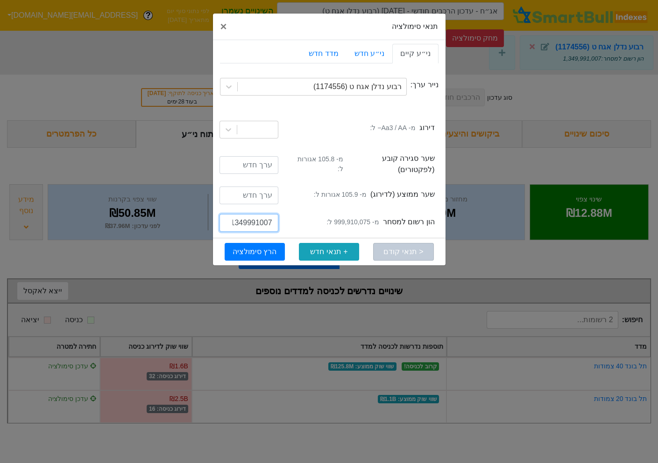
click at [237, 215] on input "1349991007" at bounding box center [248, 223] width 59 height 18
type input "1249991007"
click at [262, 245] on button "הרץ סימולציה" at bounding box center [254, 252] width 60 height 18
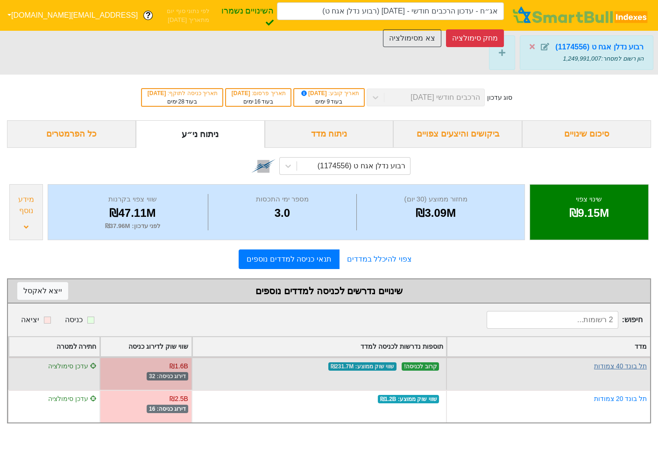
click at [613, 365] on link "תל בונד 40 צמודות" at bounding box center [620, 366] width 53 height 7
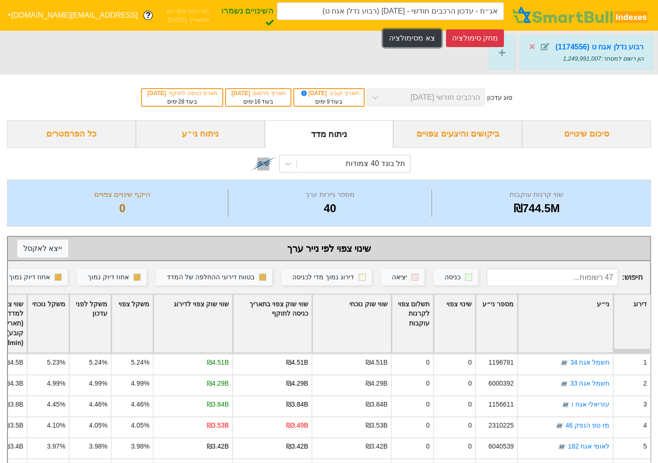
click at [430, 35] on button "צא מסימולציה" at bounding box center [412, 38] width 58 height 18
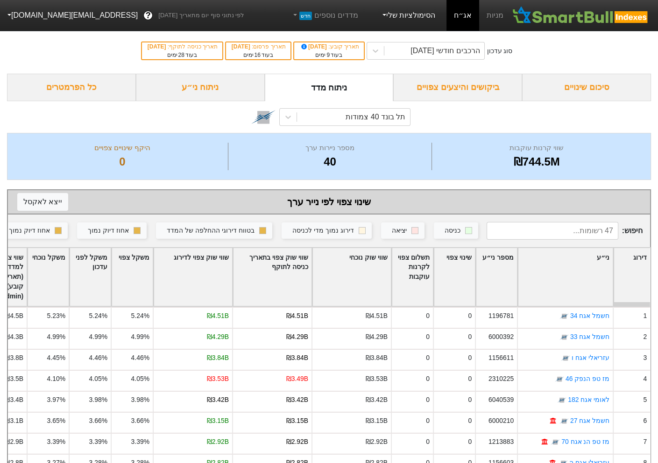
click at [424, 13] on link "הסימולציות שלי" at bounding box center [408, 15] width 63 height 19
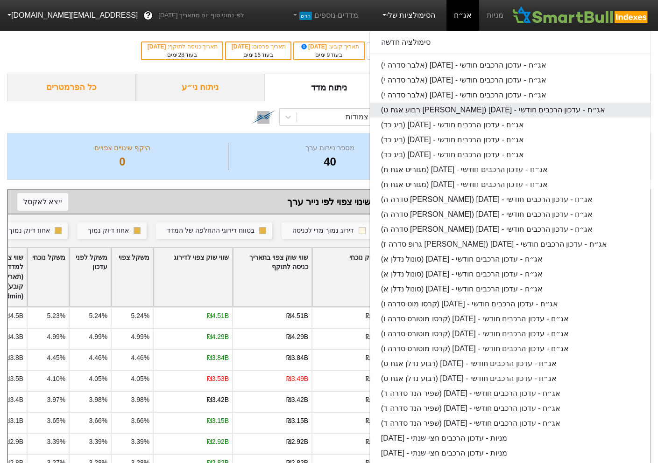
click at [444, 105] on link "אג״ח - עדכון הרכבים חודשי - 29/09/25 (אלון רבוע אגח ט)" at bounding box center [510, 110] width 280 height 15
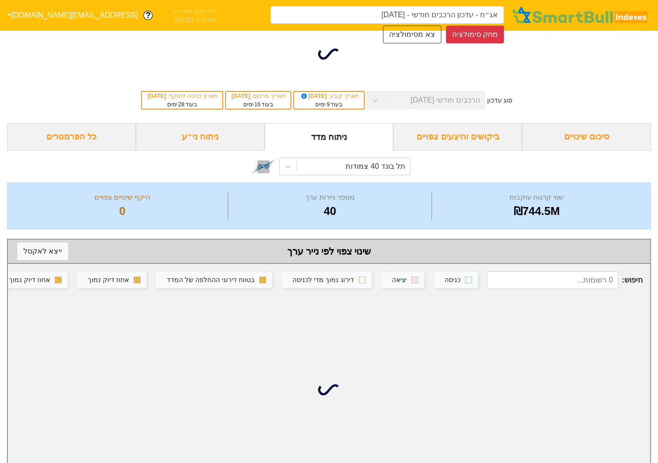
type input "אג״ח - עדכון הרכבים חודשי - 29/09/25 (אלון רבוע אגח ט)"
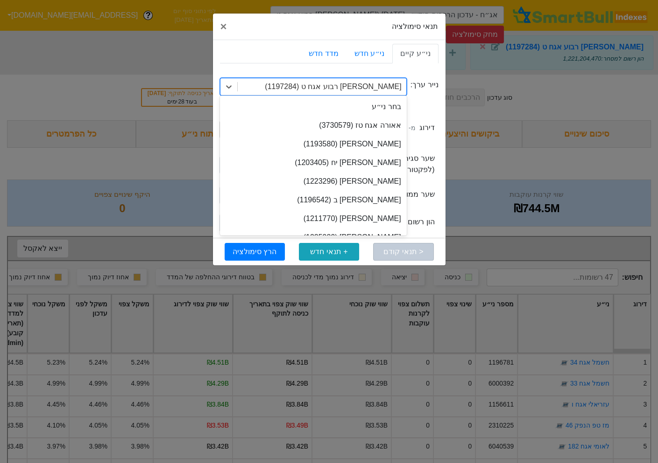
click at [372, 84] on div "[PERSON_NAME] רבוע אגח ט (1197284)" at bounding box center [333, 86] width 136 height 11
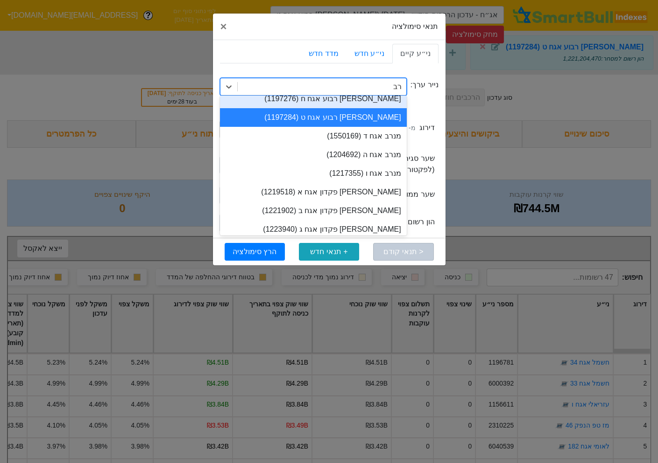
scroll to position [31, 0]
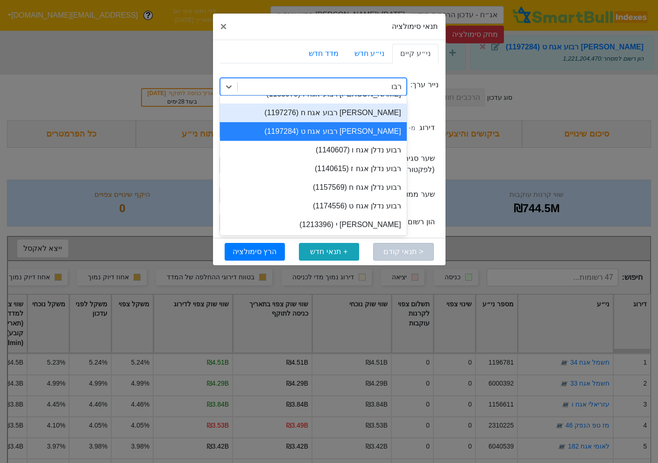
type input "רבוע"
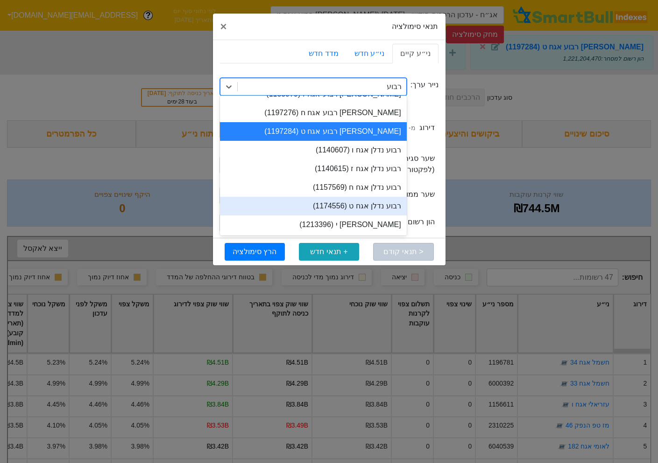
click at [349, 203] on div "רבוע נדלן אגח ט (1174556)" at bounding box center [313, 206] width 187 height 19
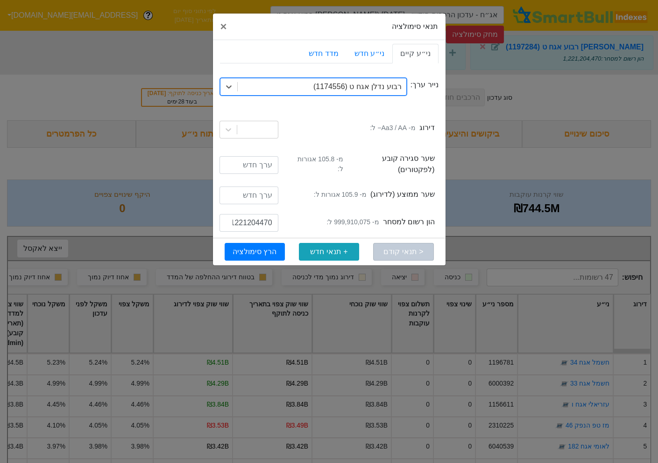
click at [344, 217] on small "מ- 999,910,075 ל:" at bounding box center [352, 222] width 52 height 10
copy small "999,910,075"
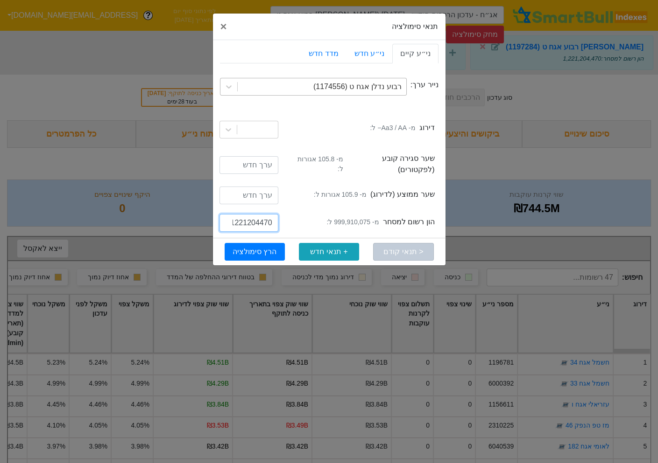
click at [254, 217] on input "1221204470" at bounding box center [248, 223] width 59 height 18
paste input "999910075"
click at [344, 217] on small "מ- 999,910,075 ל:" at bounding box center [352, 222] width 52 height 10
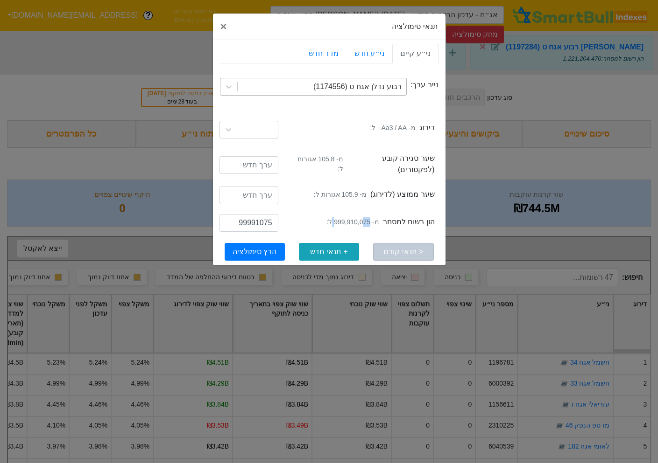
copy small "999,910,075"
click at [257, 215] on input "99991075" at bounding box center [248, 223] width 59 height 18
paste input "0"
click at [238, 218] on input "999910075" at bounding box center [248, 223] width 59 height 18
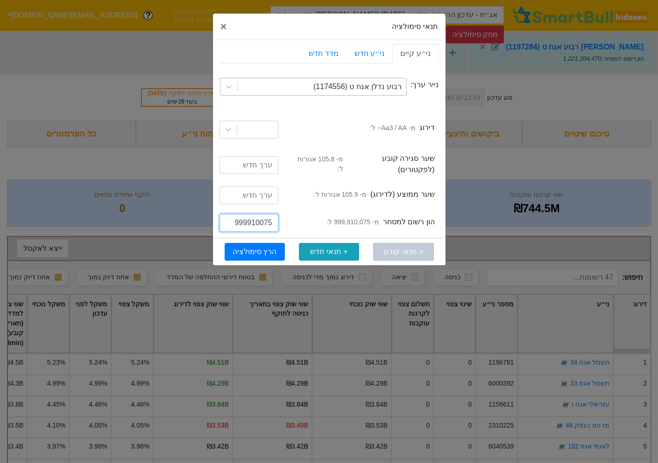
drag, startPoint x: 245, startPoint y: 218, endPoint x: 224, endPoint y: 217, distance: 20.1
click at [224, 217] on input "999910075" at bounding box center [248, 223] width 59 height 18
click at [238, 216] on input "999910075" at bounding box center [248, 223] width 59 height 18
click at [235, 218] on input "999910075" at bounding box center [248, 223] width 59 height 18
click at [238, 219] on input "999910075" at bounding box center [248, 223] width 59 height 18
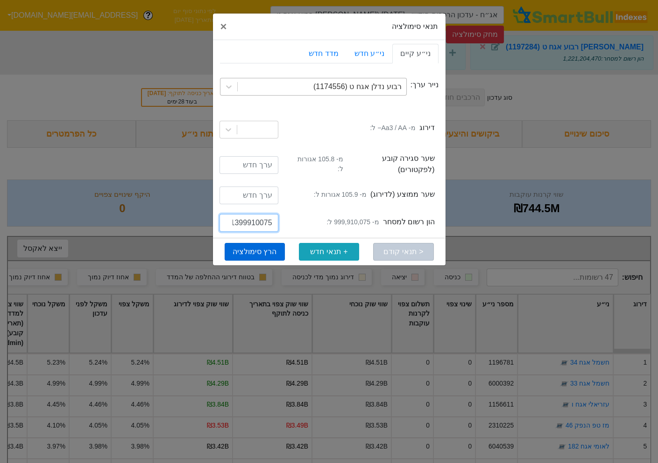
type input "1399910075"
click at [252, 246] on button "הרץ סימולציה" at bounding box center [254, 252] width 60 height 18
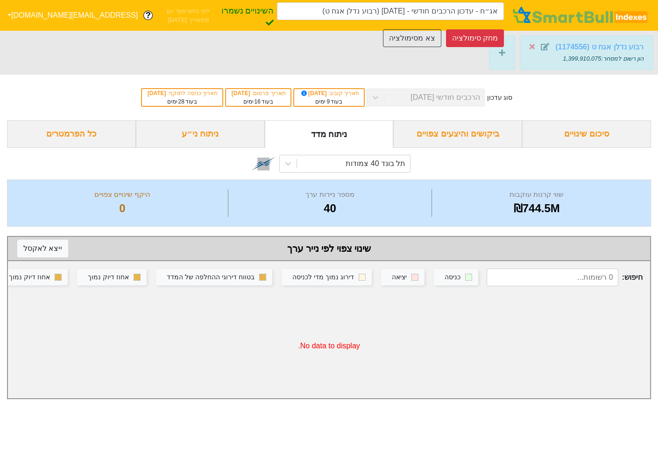
click at [594, 44] on strong "רבוע נדלן אגח ט (1174556)" at bounding box center [599, 47] width 88 height 8
type input "אג״ח - עדכון הרכבים חודשי - [DATE] (רבוע נדלן אגח ט)"
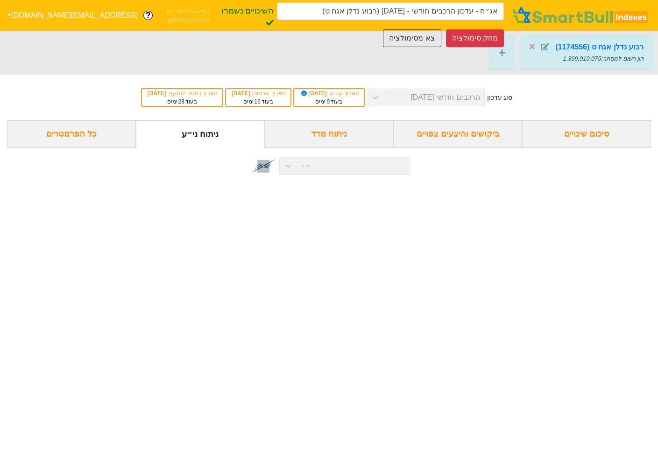
click at [286, 168] on div at bounding box center [328, 166] width 163 height 32
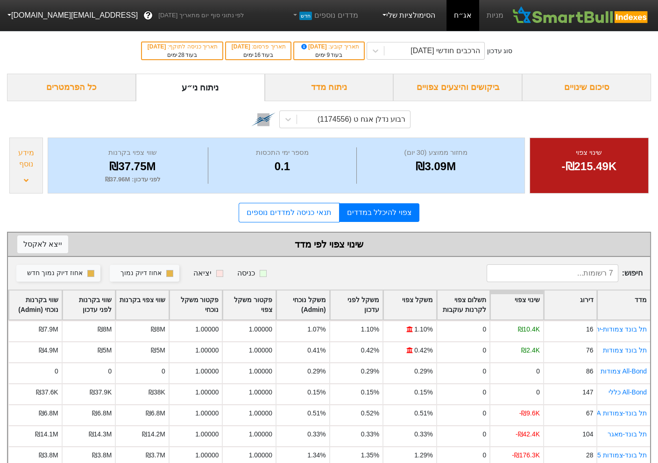
click at [423, 10] on link "הסימולציות שלי" at bounding box center [408, 15] width 63 height 19
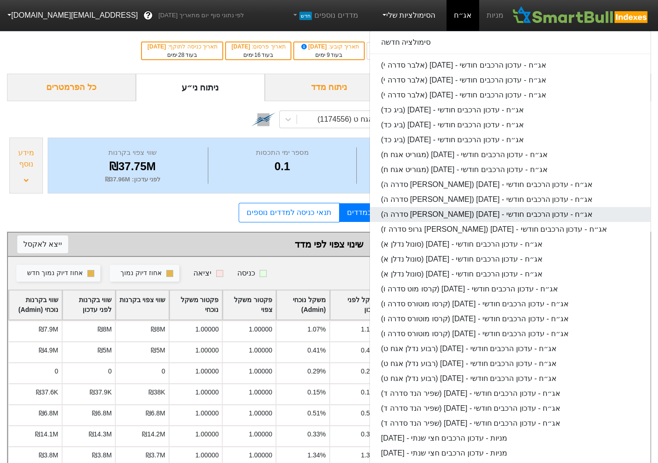
scroll to position [13, 0]
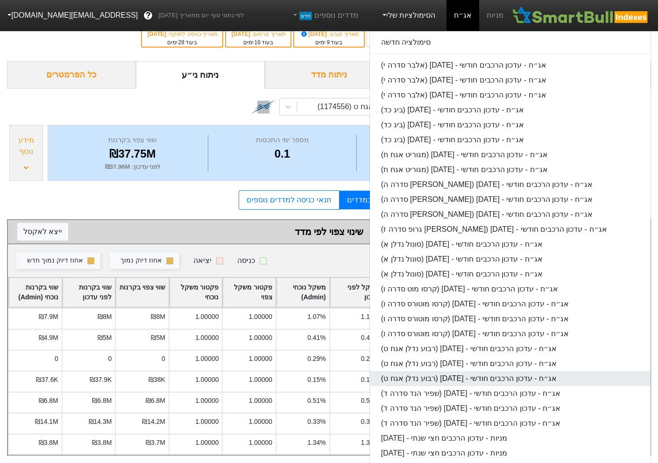
click at [479, 376] on link "אג״ח - עדכון הרכבים חודשי - [DATE] (רבוע נדלן אגח ט)" at bounding box center [510, 378] width 280 height 15
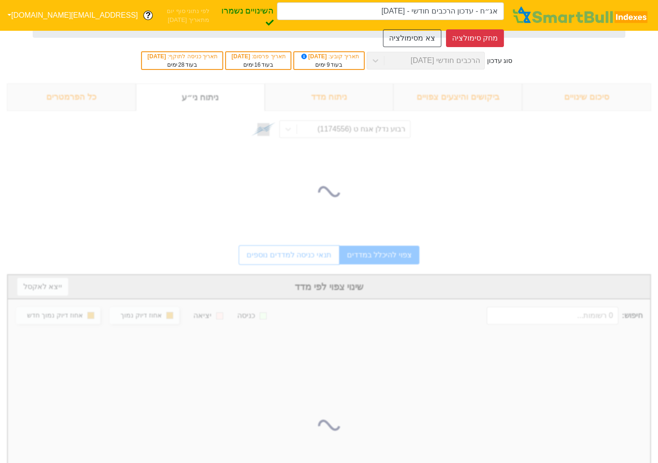
type input "אג״ח - עדכון הרכבים חודשי - [DATE] (רבוע נדלן אגח ט)"
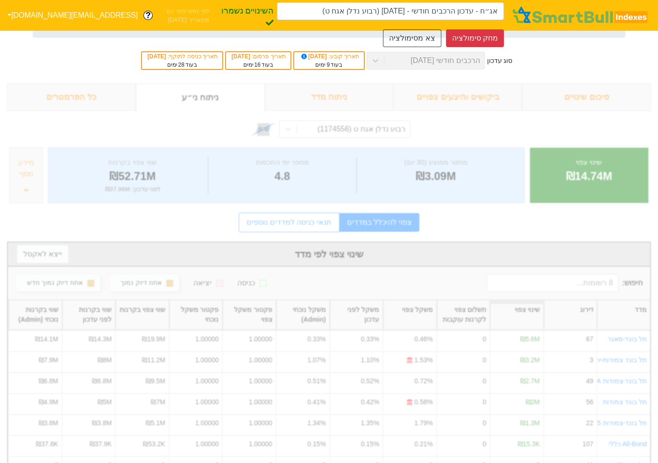
scroll to position [0, 0]
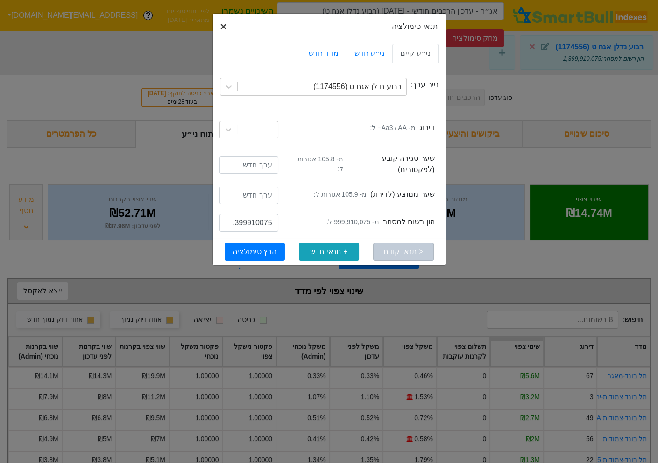
click at [224, 30] on span "×" at bounding box center [223, 26] width 7 height 13
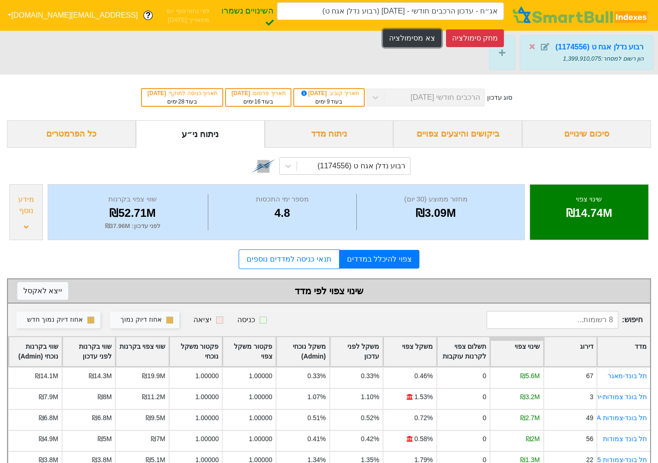
click at [406, 37] on button "צא מסימולציה" at bounding box center [412, 38] width 58 height 18
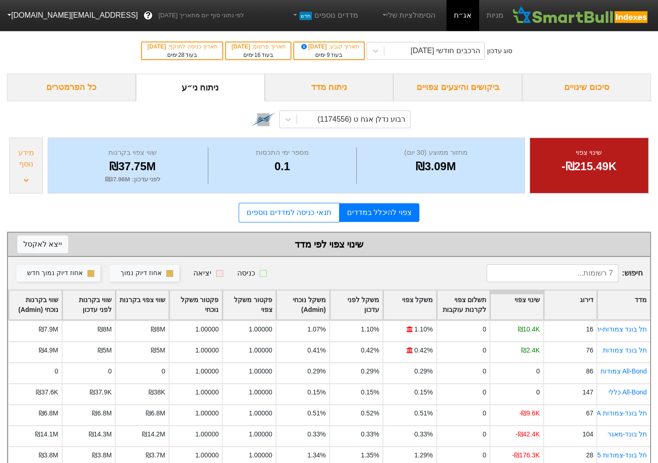
click at [461, 21] on link "אג״ח" at bounding box center [462, 15] width 33 height 31
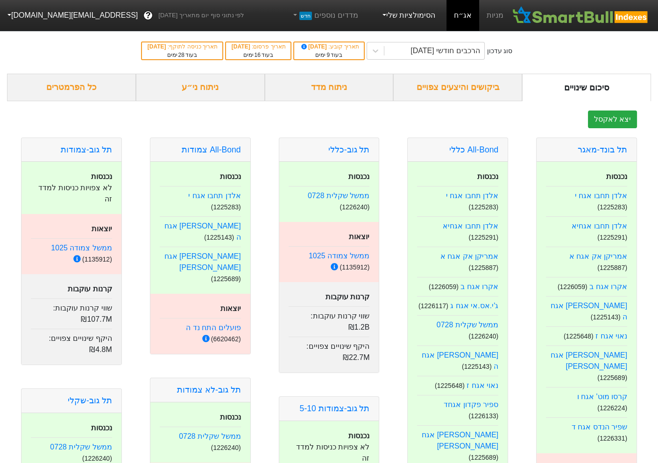
click at [409, 20] on link "הסימולציות שלי" at bounding box center [408, 15] width 63 height 19
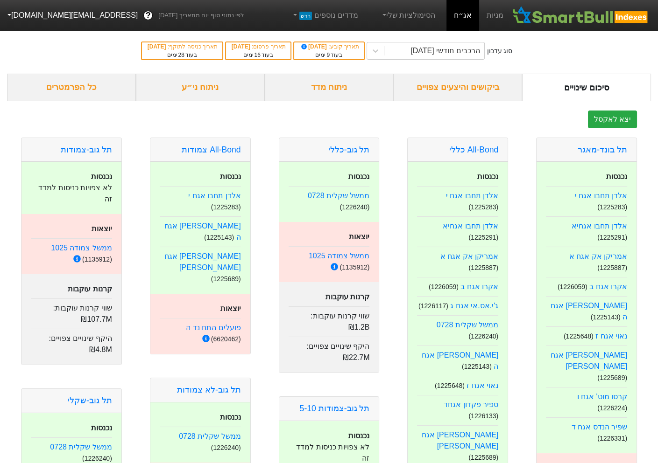
click at [212, 89] on div "ניתוח ני״ע" at bounding box center [200, 88] width 129 height 28
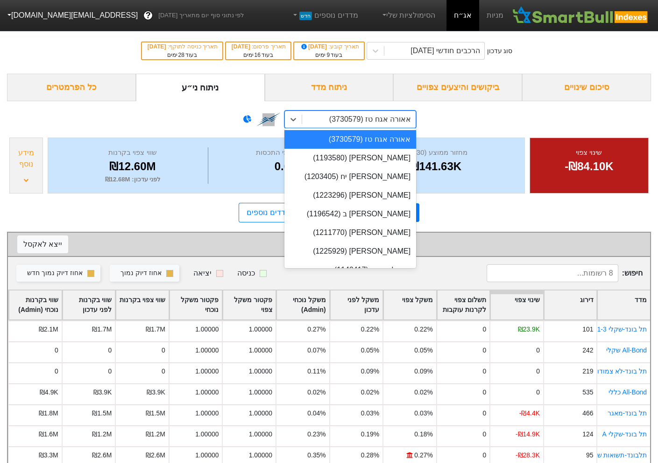
click at [357, 123] on div "אאורה אגח טז (3730579)" at bounding box center [370, 119] width 82 height 11
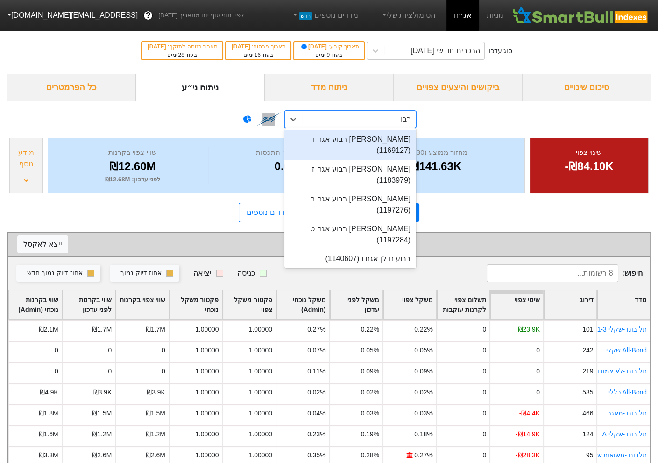
type input "רבוע"
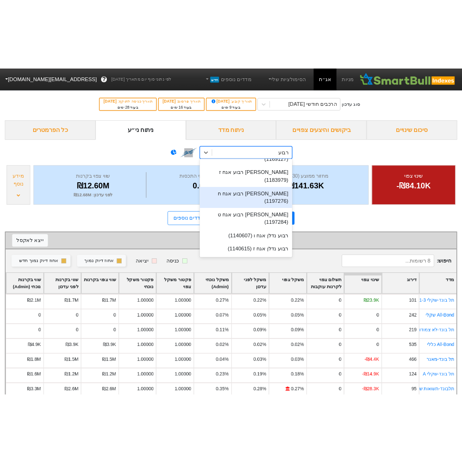
scroll to position [22, 0]
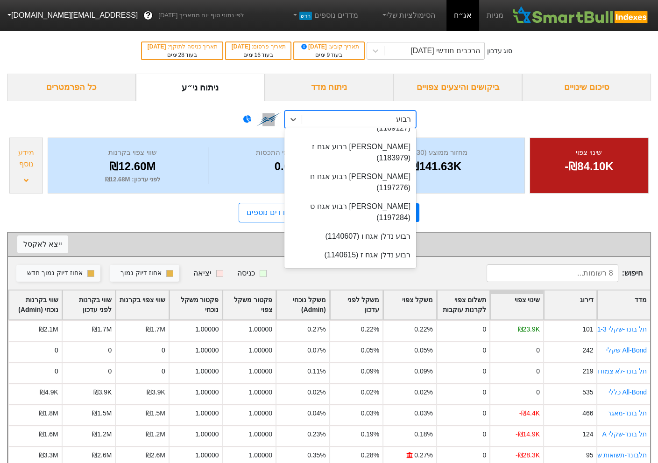
click at [375, 302] on div "[PERSON_NAME] י (1213396)" at bounding box center [350, 311] width 132 height 19
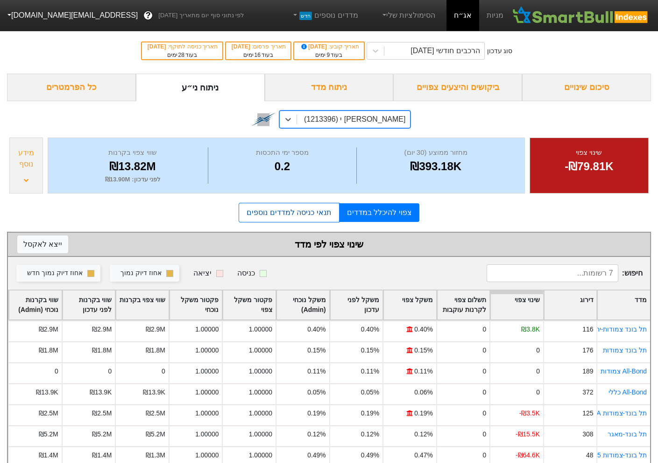
click at [306, 209] on link "תנאי כניסה למדדים נוספים" at bounding box center [288, 213] width 100 height 20
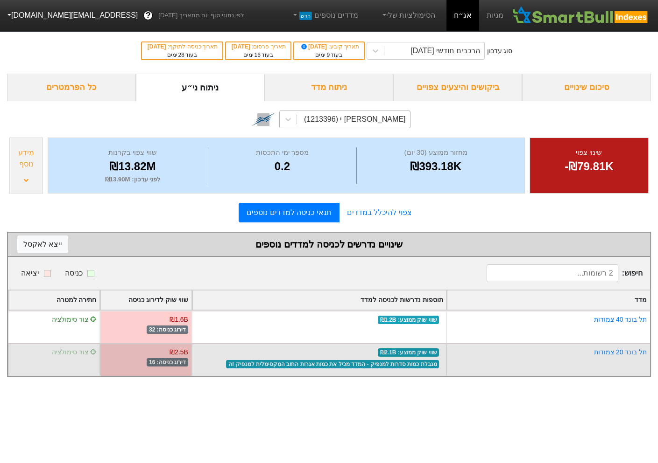
click at [67, 350] on span "צור סימולציה" at bounding box center [74, 352] width 45 height 7
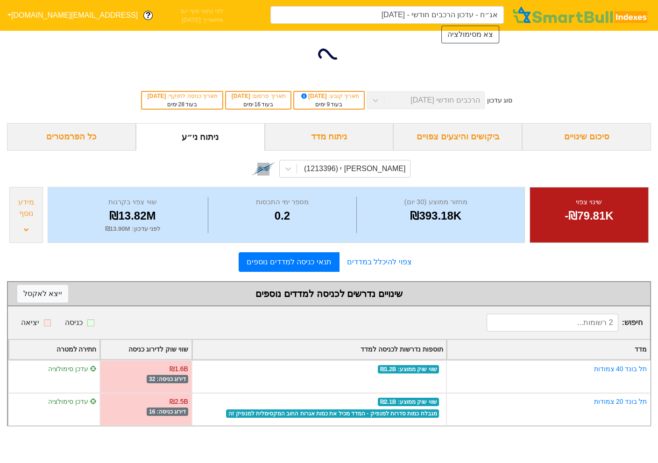
type input "אג״ח - עדכון הרכבים חודשי - [DATE] (רבוע נדלן אגח י)"
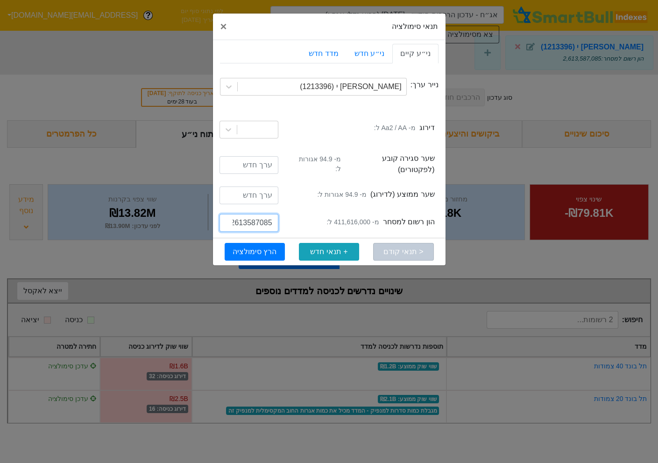
click at [251, 216] on input "2613587085" at bounding box center [248, 223] width 59 height 18
click at [356, 217] on small "מ- 411,616,000 ל:" at bounding box center [352, 222] width 52 height 10
copy small "411,616,000"
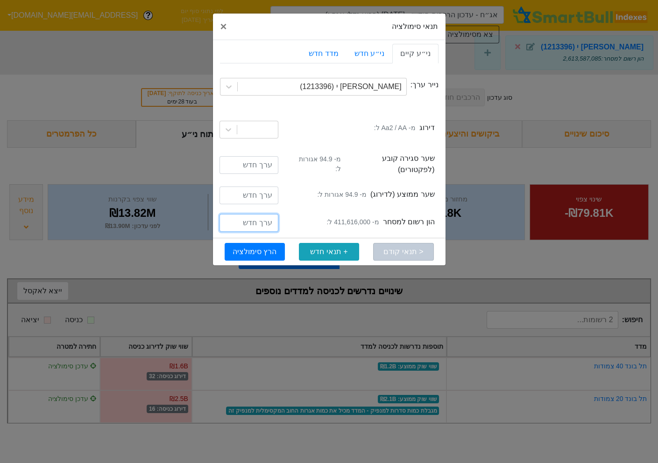
click at [259, 216] on input "number" at bounding box center [248, 223] width 59 height 18
paste input "411616000"
type input "411616000"
click at [254, 243] on button "הרץ סימולציה" at bounding box center [254, 252] width 60 height 18
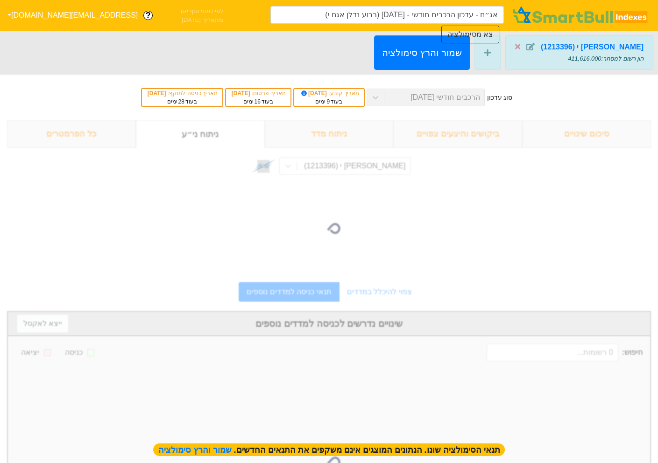
type input "אג״ח - עדכון הרכבים חודשי - [DATE] (רבוע נדלן אגח י)"
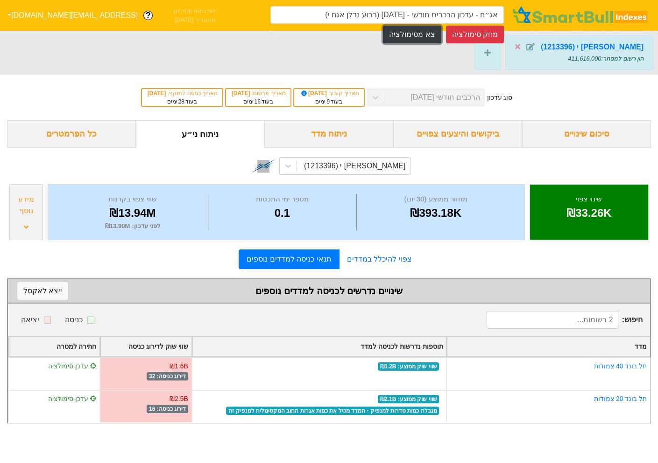
click at [432, 31] on button "צא מסימולציה" at bounding box center [412, 35] width 58 height 18
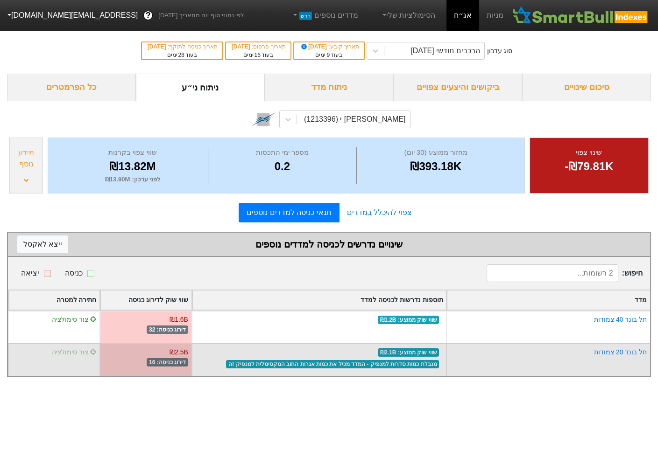
click at [73, 352] on span "צור סימולציה" at bounding box center [74, 352] width 45 height 7
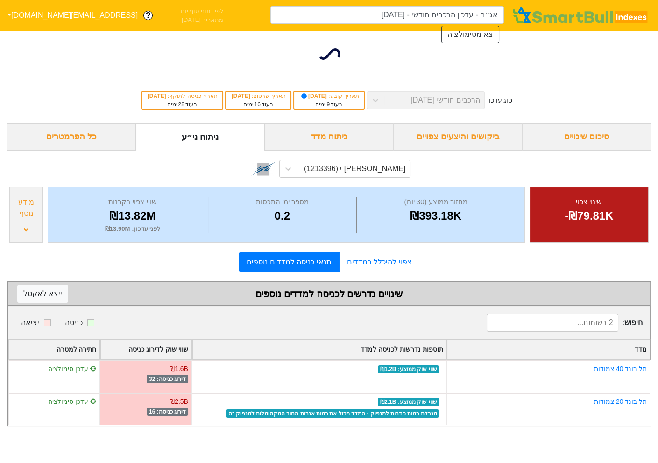
type input "אג״ח - עדכון הרכבים חודשי - [DATE] (רבוע נדלן אגח י)"
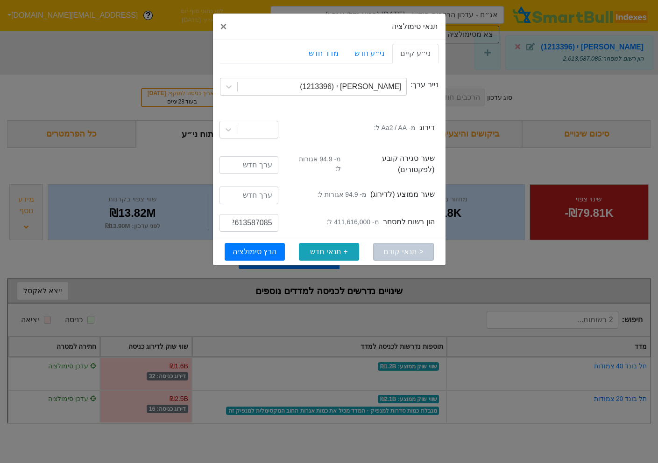
click at [350, 217] on small "מ- 411,616,000 ל:" at bounding box center [352, 222] width 52 height 10
copy small "411,616,000"
click at [251, 218] on input "2613587085" at bounding box center [248, 223] width 59 height 18
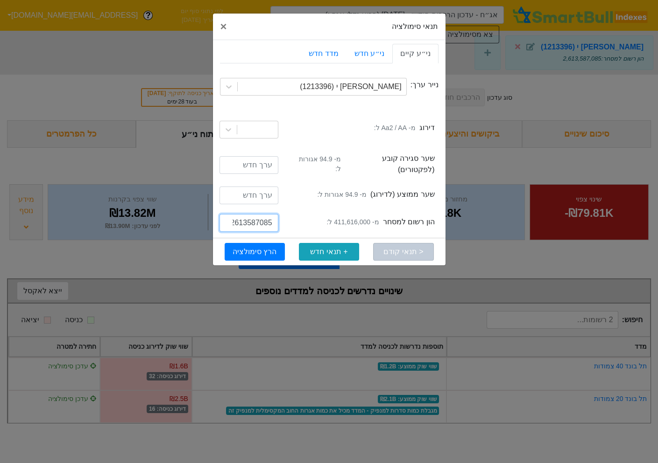
paste input "411616000"
drag, startPoint x: 236, startPoint y: 216, endPoint x: 241, endPoint y: 217, distance: 5.3
click at [241, 217] on input "411616000" at bounding box center [248, 223] width 59 height 18
type input "661616000"
click at [256, 245] on button "הרץ סימולציה" at bounding box center [254, 252] width 60 height 18
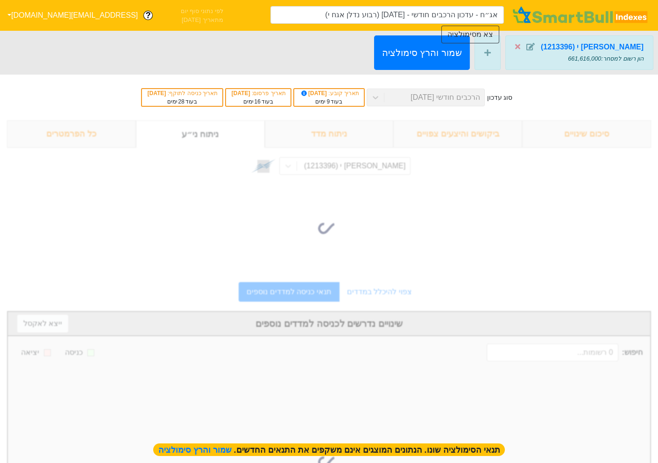
type input "אג״ח - עדכון הרכבים חודשי - [DATE] (רבוע נדלן אגח י)"
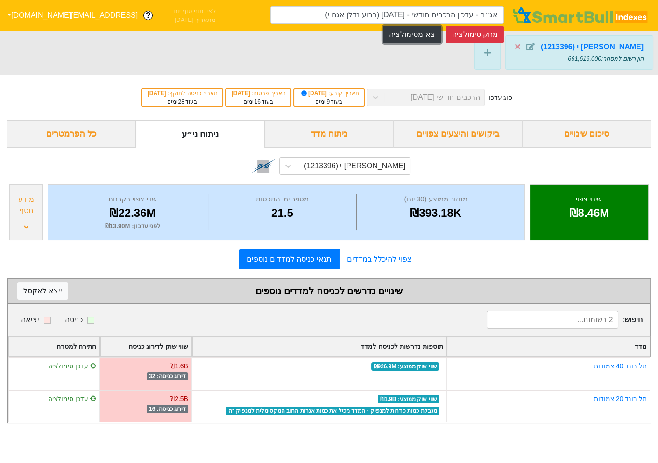
click at [417, 29] on button "צא מסימולציה" at bounding box center [412, 35] width 58 height 18
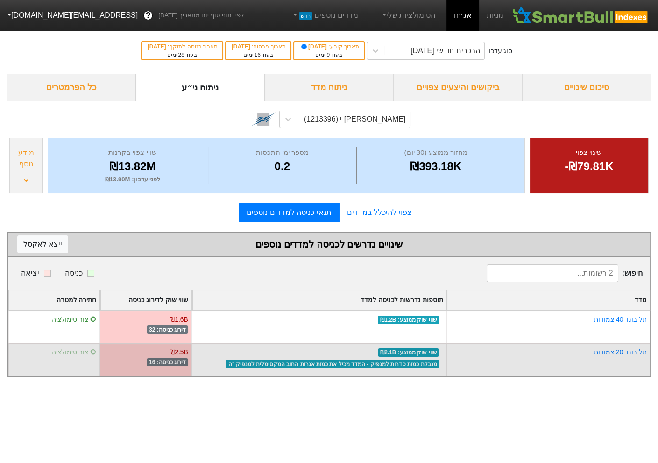
click at [73, 350] on span "צור סימולציה" at bounding box center [74, 352] width 45 height 7
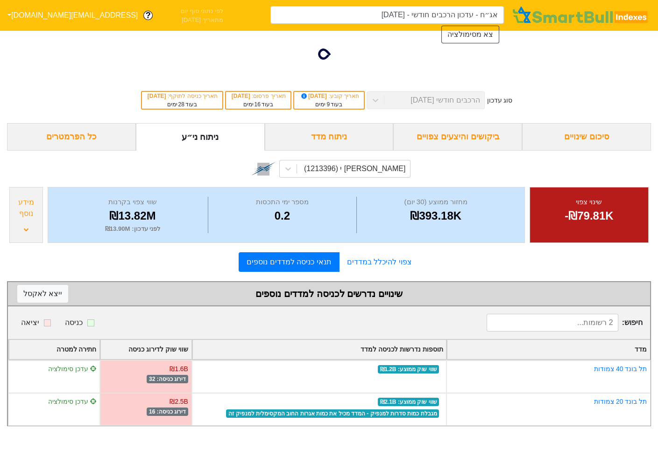
type input "אג״ח - עדכון הרכבים חודשי - [DATE] (רבוע נדלן אגח י)"
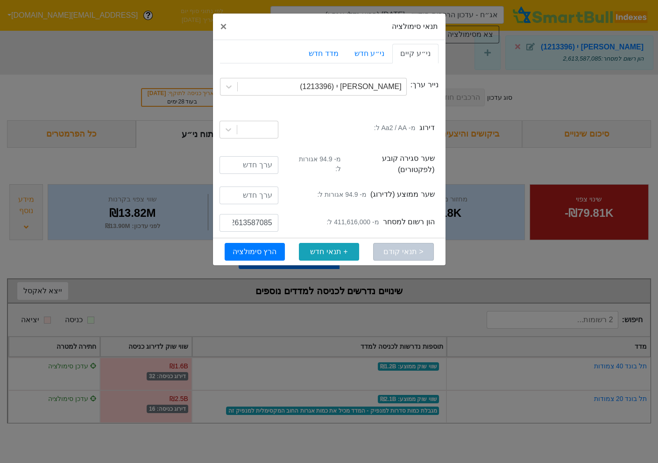
click at [350, 217] on small "מ- 411,616,000 ל:" at bounding box center [352, 222] width 52 height 10
copy small "411,616,000"
click at [241, 217] on input "2613587085" at bounding box center [248, 223] width 59 height 18
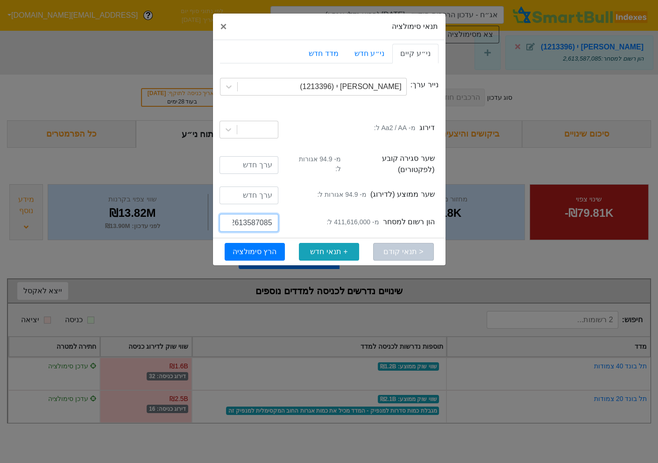
paste input "411616000"
click at [241, 217] on input "411616000" at bounding box center [248, 223] width 59 height 18
drag, startPoint x: 238, startPoint y: 217, endPoint x: 232, endPoint y: 217, distance: 5.6
click at [232, 217] on input "411616000" at bounding box center [248, 223] width 59 height 18
type input "811616000"
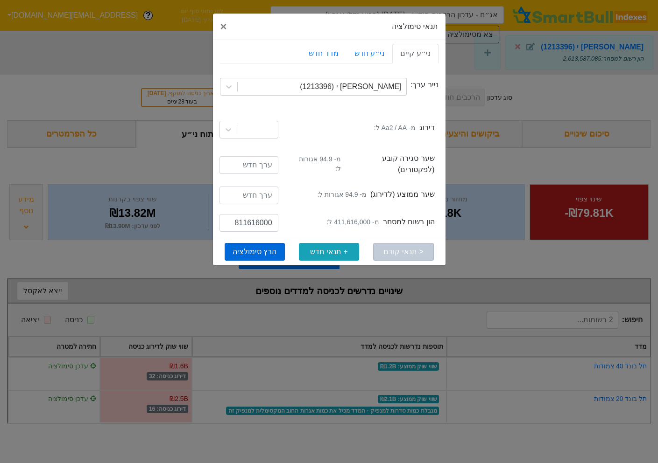
click at [246, 243] on button "הרץ סימולציה" at bounding box center [254, 252] width 60 height 18
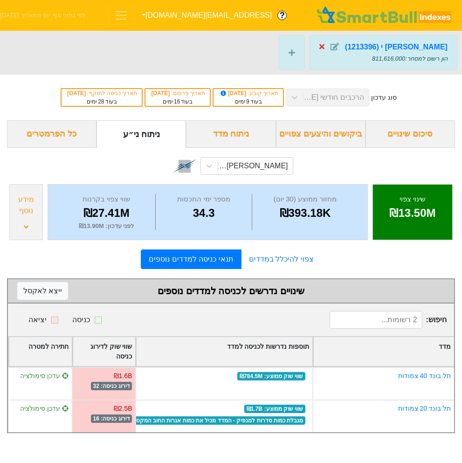
click at [325, 45] on icon at bounding box center [322, 46] width 5 height 5
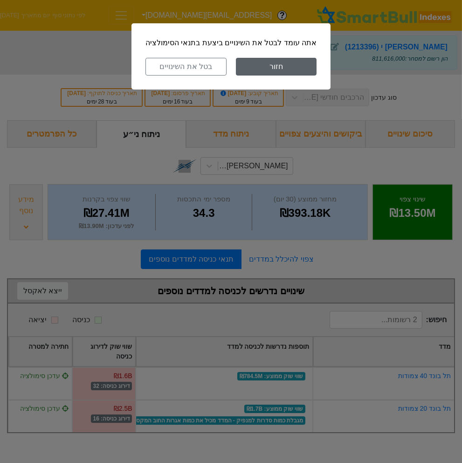
click at [267, 63] on button "חזור" at bounding box center [276, 67] width 81 height 18
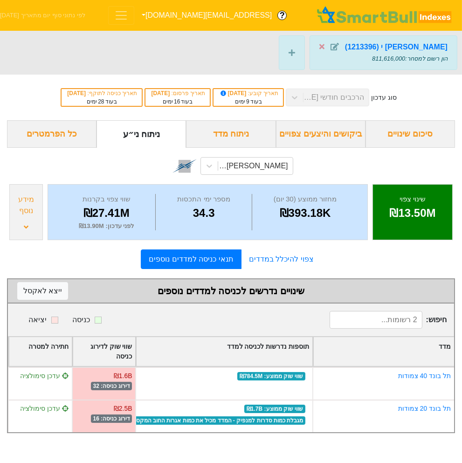
click at [348, 19] on img at bounding box center [385, 15] width 140 height 19
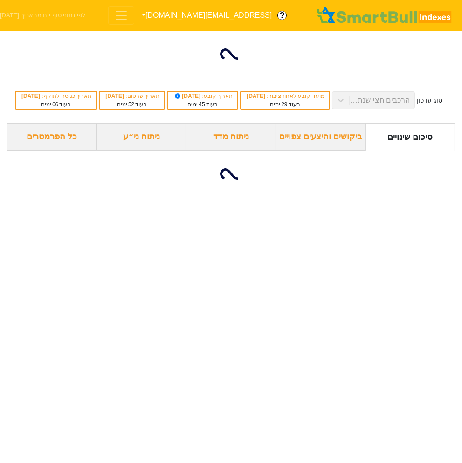
type input "מניות - עדכון הרכבים חצי שנתי - [DATE] ()"
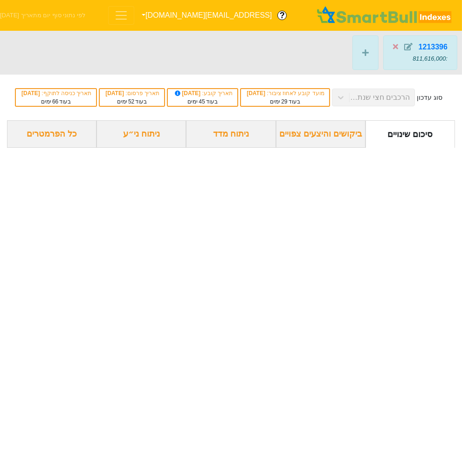
click at [193, 17] on button "[EMAIL_ADDRESS][DOMAIN_NAME]" at bounding box center [205, 15] width 143 height 17
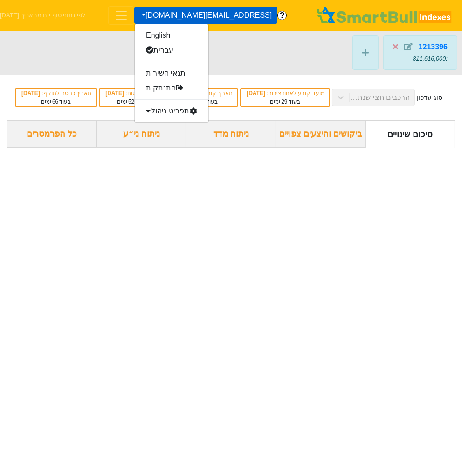
click at [133, 23] on nav "? [EMAIL_ADDRESS][DOMAIN_NAME] English עברית תנאי השירות התנתקות תפריט ניהול סי…" at bounding box center [231, 15] width 462 height 31
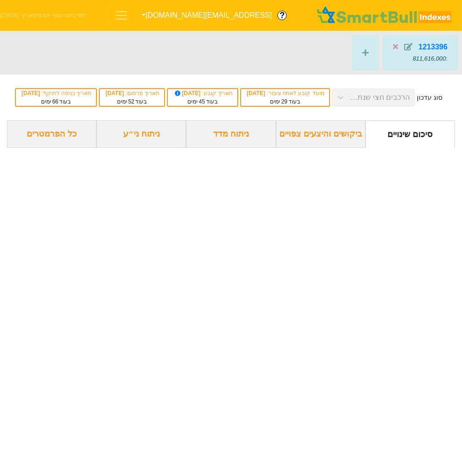
click at [128, 21] on span "Toggle navigation" at bounding box center [121, 15] width 14 height 14
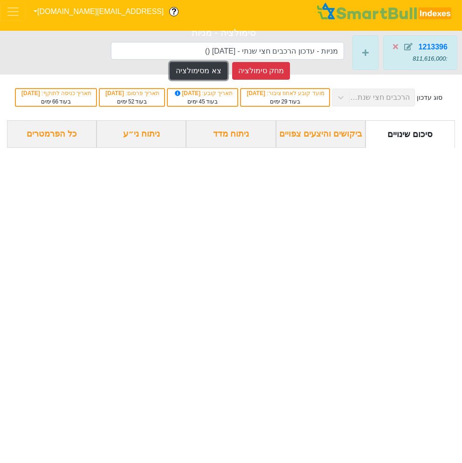
click at [207, 74] on button "צא מסימולציה" at bounding box center [199, 71] width 58 height 18
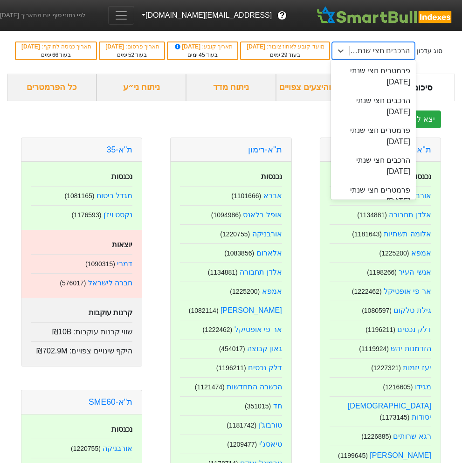
click at [349, 49] on div "הרכבים חצי שנתי [DATE]" at bounding box center [379, 50] width 61 height 11
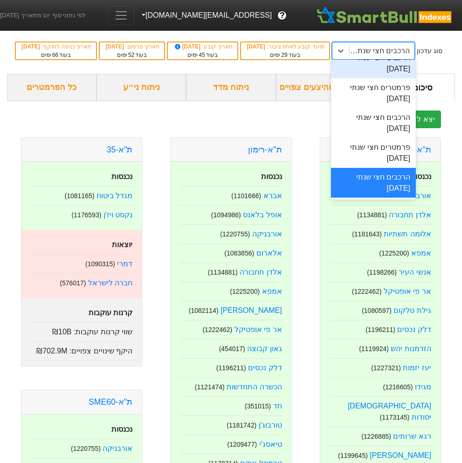
click at [134, 21] on button "Toggle navigation" at bounding box center [121, 15] width 26 height 19
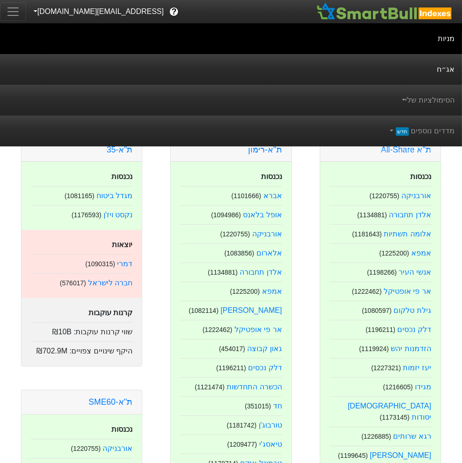
click at [317, 67] on link "אג״ח" at bounding box center [231, 69] width 462 height 31
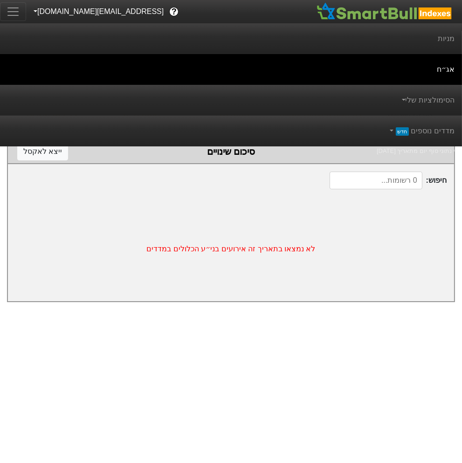
click at [392, 71] on link "אג״ח" at bounding box center [231, 69] width 462 height 31
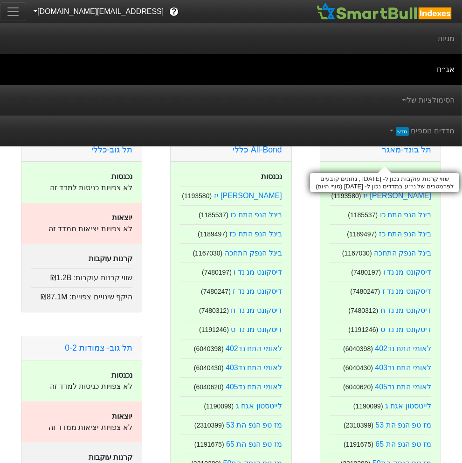
click at [456, 192] on div "שווי קרנות עוקבות נכון ל- [DATE] , נתונים קובעים לפרמטרים של ני״ע במדדים נכון ל…" at bounding box center [384, 182] width 149 height 19
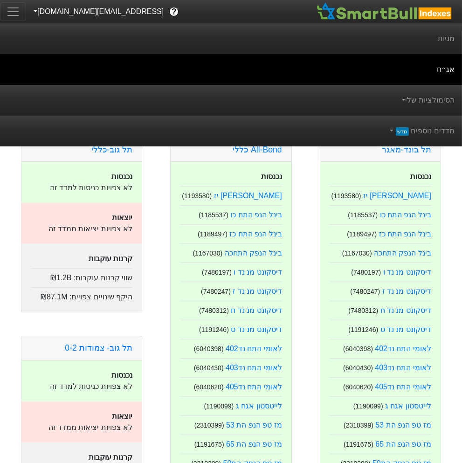
click at [9, 18] on span "Toggle navigation" at bounding box center [13, 12] width 14 height 14
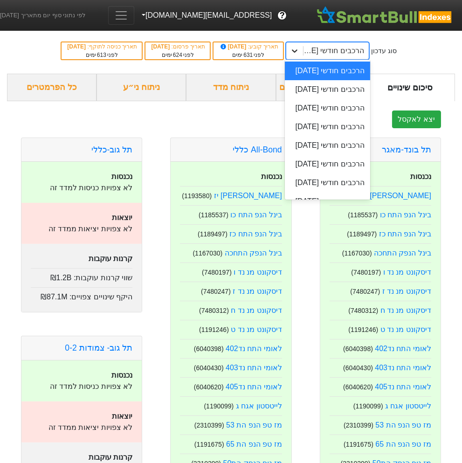
click at [300, 53] on icon at bounding box center [294, 50] width 9 height 9
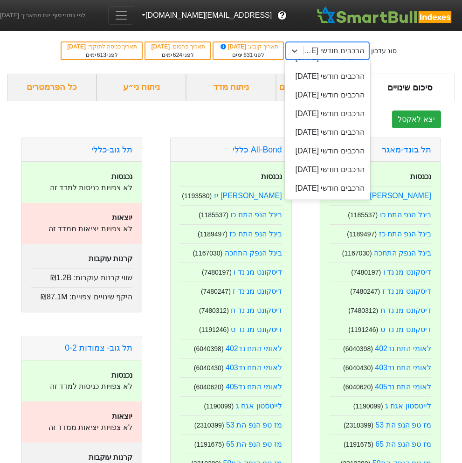
scroll to position [649, 0]
click at [354, 86] on div "הרכבים חודשי [DATE]" at bounding box center [327, 76] width 85 height 19
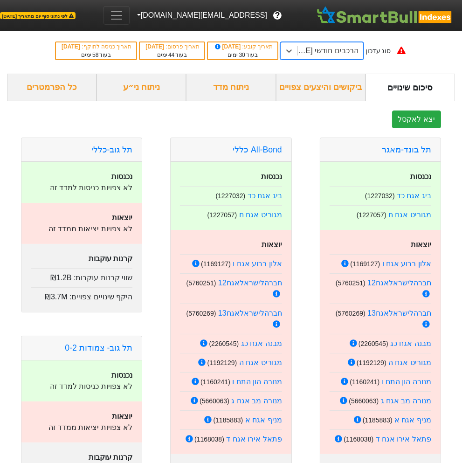
click at [139, 91] on div "ניתוח ני״ע" at bounding box center [142, 88] width 90 height 28
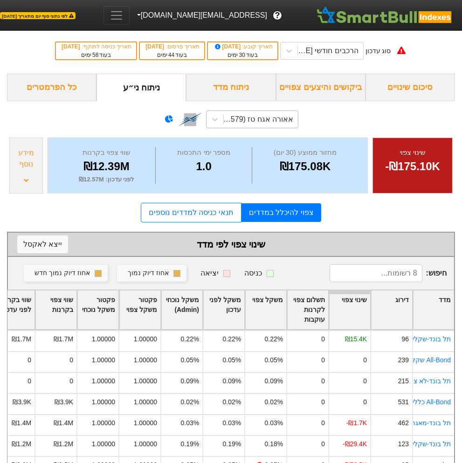
click at [272, 127] on div "אאורה אגח טז (3730579)" at bounding box center [252, 120] width 92 height 18
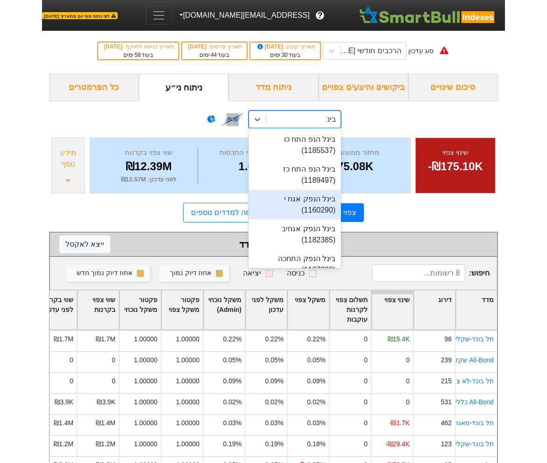
scroll to position [13, 0]
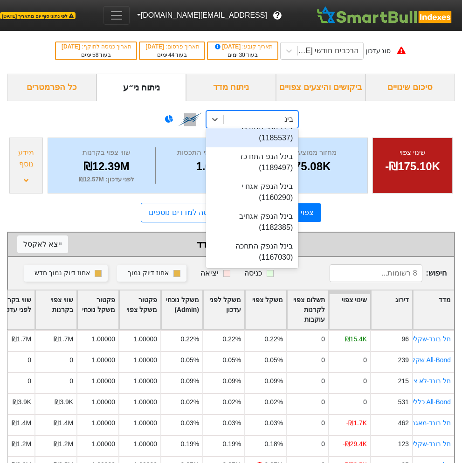
type input "בינ"
click at [329, 125] on div "option בינל הנפ התח כו (1185537) focused, 218 of 911. 5 results available for s…" at bounding box center [231, 118] width 448 height 34
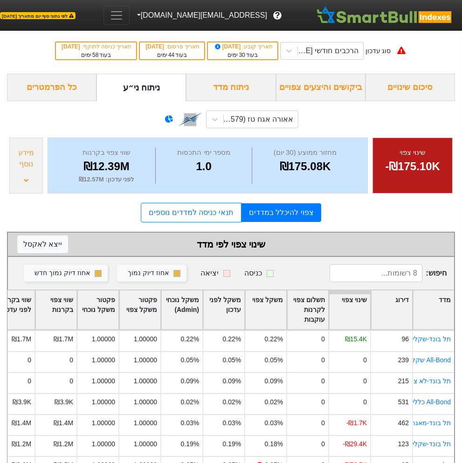
click at [187, 14] on button "[EMAIL_ADDRESS][DOMAIN_NAME]" at bounding box center [201, 15] width 143 height 17
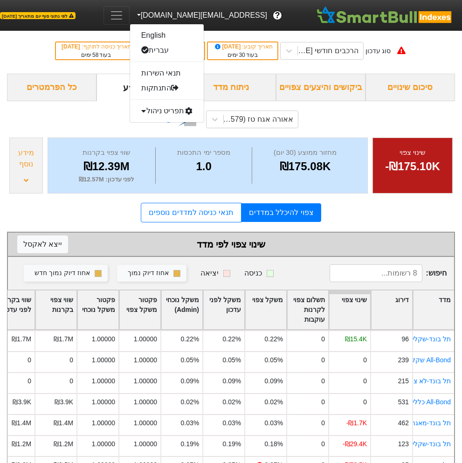
click at [181, 13] on button "[EMAIL_ADDRESS][DOMAIN_NAME]" at bounding box center [201, 15] width 143 height 17
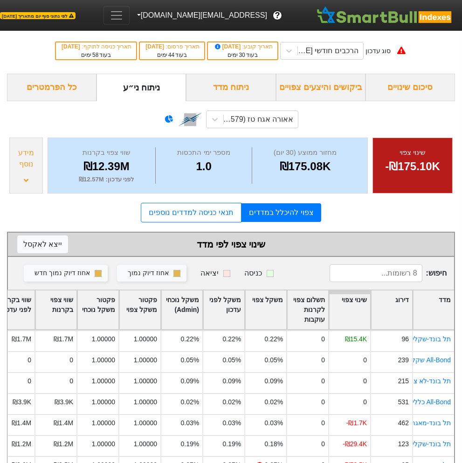
click at [124, 15] on span "Toggle navigation" at bounding box center [117, 15] width 14 height 14
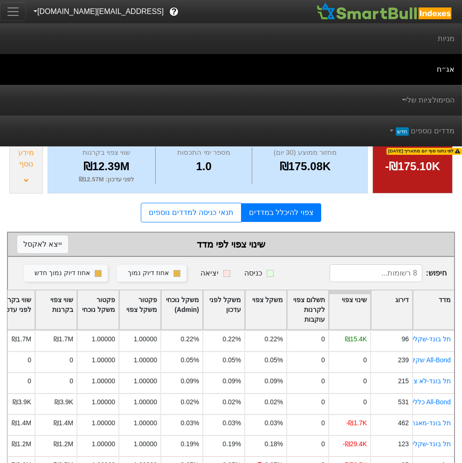
click at [10, 14] on span "Toggle navigation" at bounding box center [13, 12] width 14 height 14
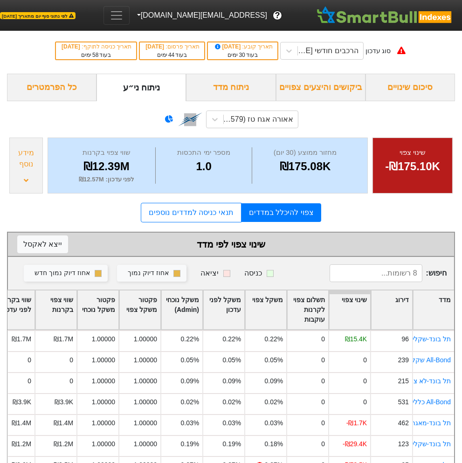
click at [124, 15] on span "Toggle navigation" at bounding box center [117, 15] width 14 height 14
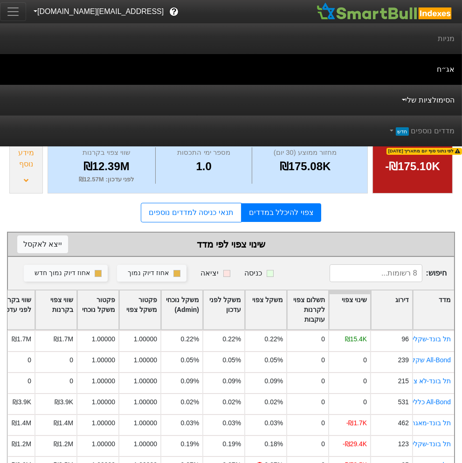
click at [428, 104] on link "הסימולציות שלי" at bounding box center [427, 100] width 55 height 19
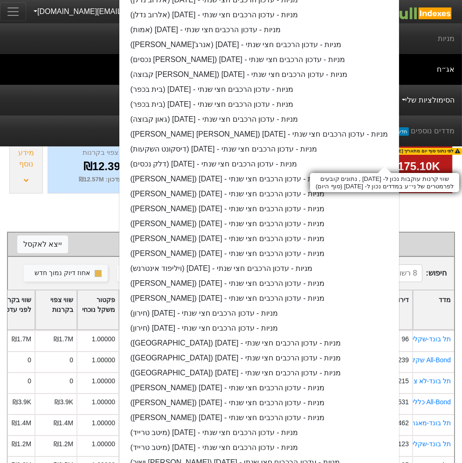
click at [434, 192] on div "שווי קרנות עוקבות נכון ל- [DATE] , נתונים קובעים לפרמטרים של ני״ע במדדים נכון ל…" at bounding box center [384, 182] width 149 height 19
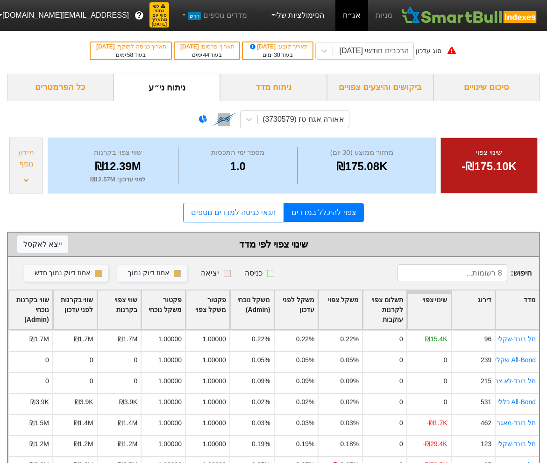
click at [303, 18] on link "הסימולציות שלי" at bounding box center [297, 15] width 63 height 19
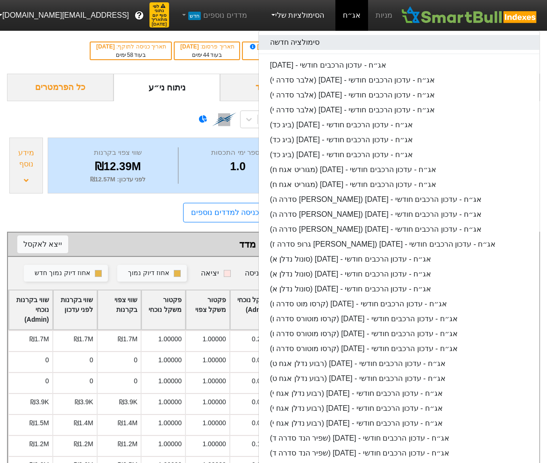
click at [307, 46] on link "סימולציה חדשה" at bounding box center [399, 42] width 280 height 15
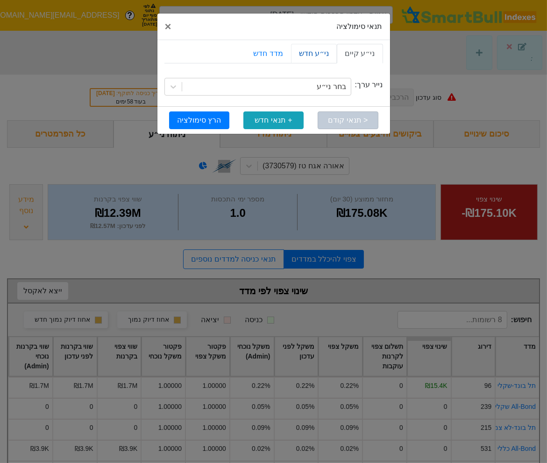
click at [315, 57] on link "ני״ע חדש" at bounding box center [314, 54] width 46 height 20
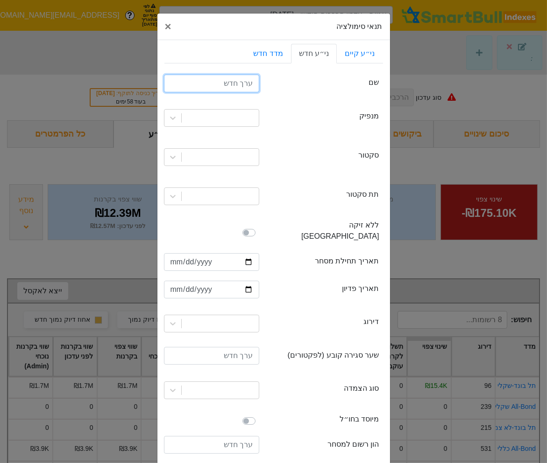
click at [245, 82] on input "text" at bounding box center [211, 84] width 95 height 18
type input "בינלאומי סדרה יג"
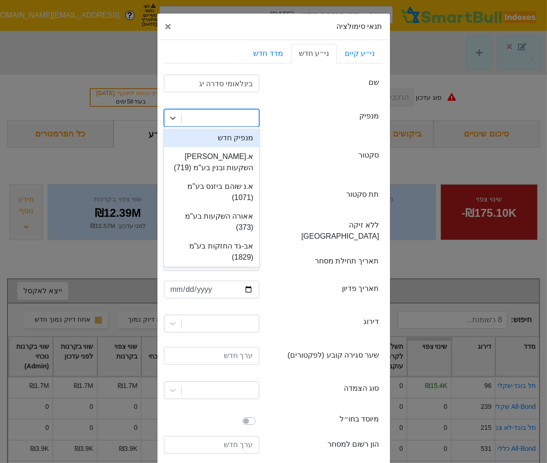
click at [237, 120] on div at bounding box center [220, 118] width 77 height 17
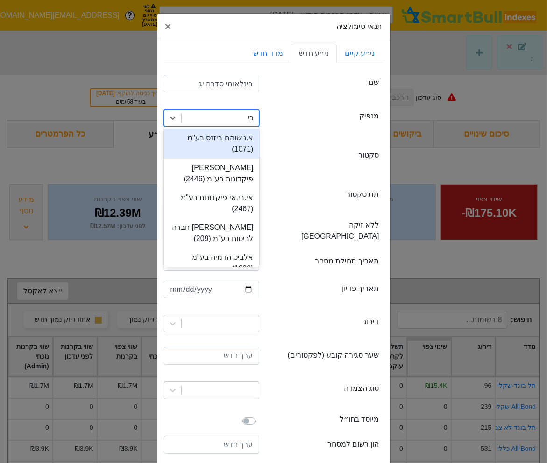
type input "בינ"
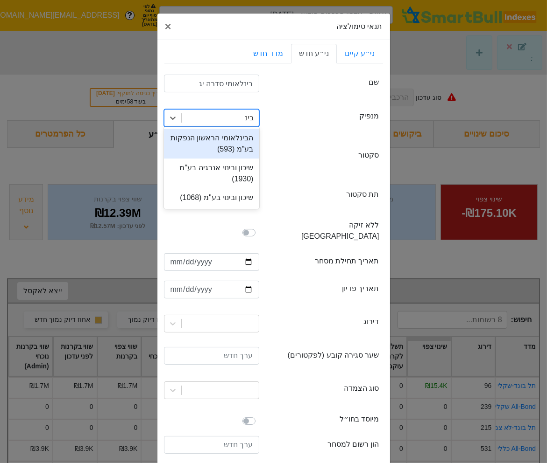
click at [219, 147] on div "הבינלאומי הראשון הנפקות בע"מ (593)" at bounding box center [211, 144] width 95 height 30
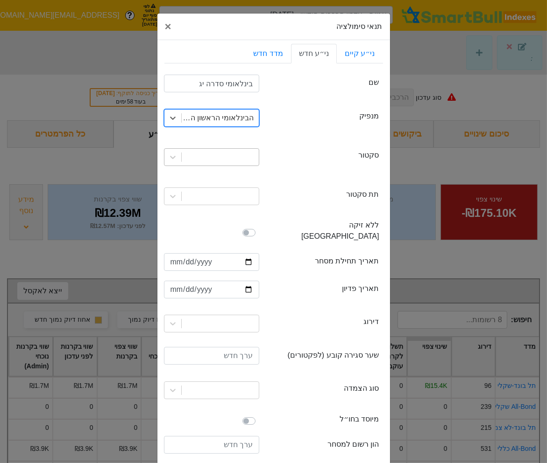
click at [230, 155] on div at bounding box center [220, 157] width 77 height 17
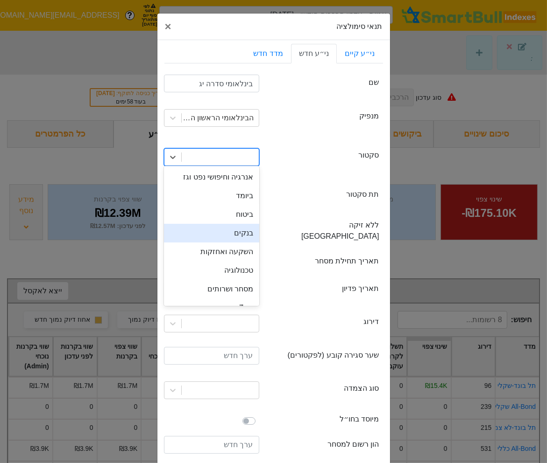
click at [237, 225] on div "בנקים" at bounding box center [211, 233] width 95 height 19
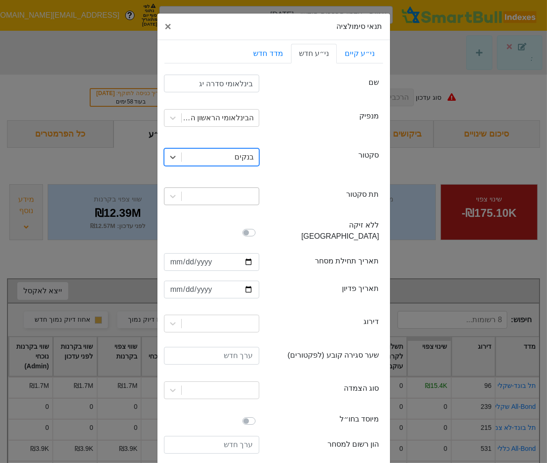
click at [237, 200] on div at bounding box center [220, 196] width 77 height 17
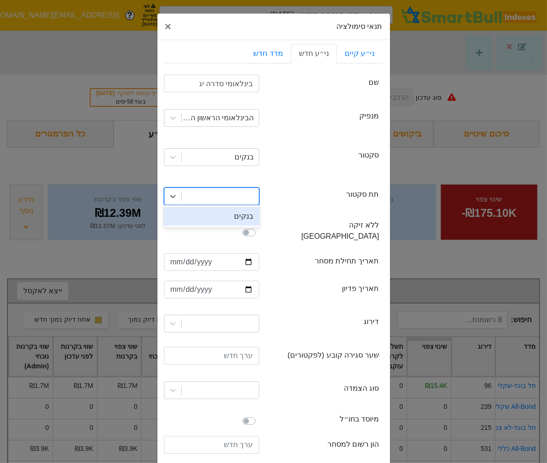
click at [238, 214] on div "בנקים" at bounding box center [211, 216] width 95 height 19
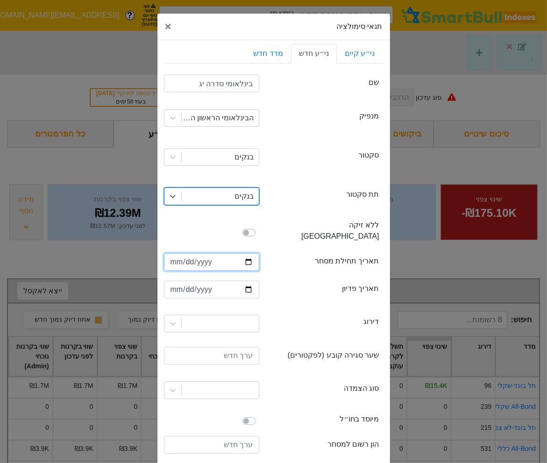
click at [169, 253] on input "date" at bounding box center [211, 262] width 95 height 18
type input "[DATE]"
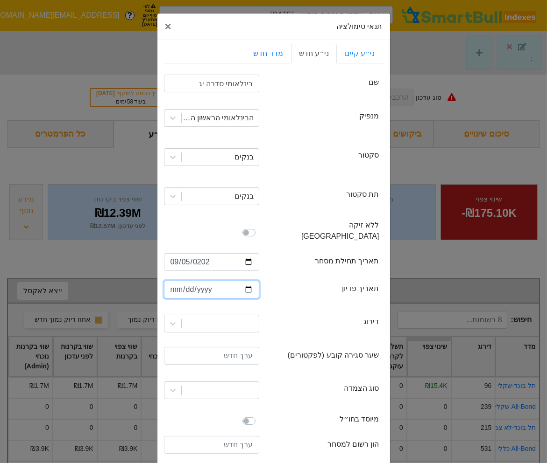
click at [175, 281] on input "date" at bounding box center [211, 290] width 95 height 18
type input "[DATE]"
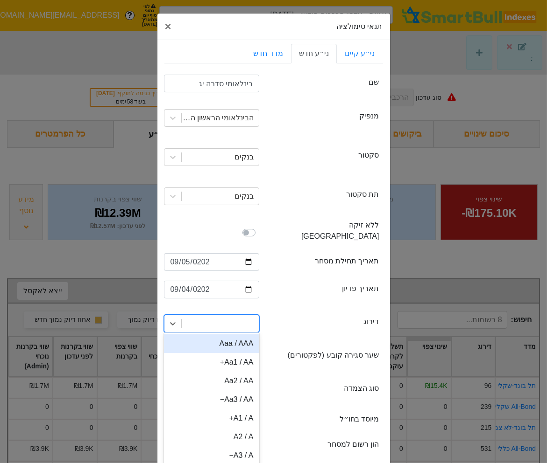
click at [209, 315] on div at bounding box center [220, 323] width 77 height 17
click at [452, 273] on div "תנאי סימולציה × Close ני״ע קיים ני״ע חדש מדד חדש securityName שם בינלאומי סדרה …" at bounding box center [273, 231] width 547 height 463
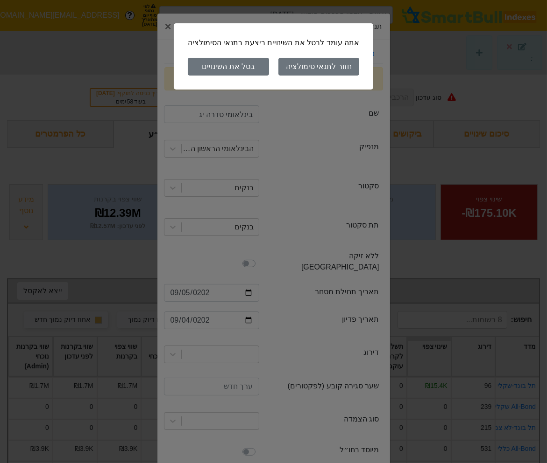
click at [234, 62] on button "בטל את השינויים" at bounding box center [228, 67] width 81 height 18
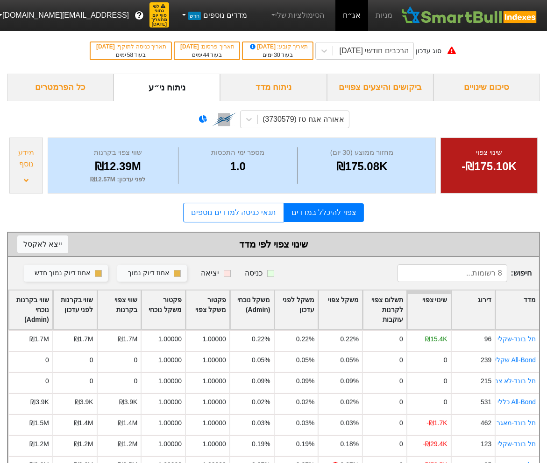
click at [243, 16] on link "מדדים נוספים חדש" at bounding box center [213, 15] width 74 height 19
click at [289, 15] on link "הסימולציות שלי" at bounding box center [297, 15] width 63 height 19
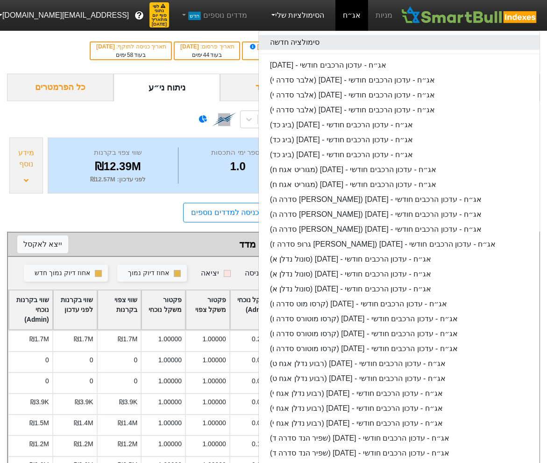
click at [294, 47] on link "סימולציה חדשה" at bounding box center [399, 42] width 280 height 15
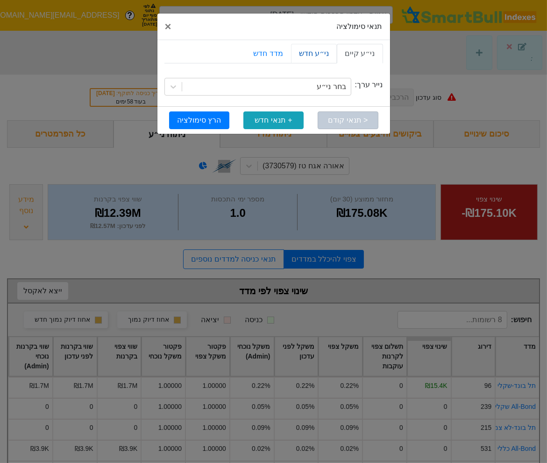
click at [310, 53] on link "ני״ע חדש" at bounding box center [314, 54] width 46 height 20
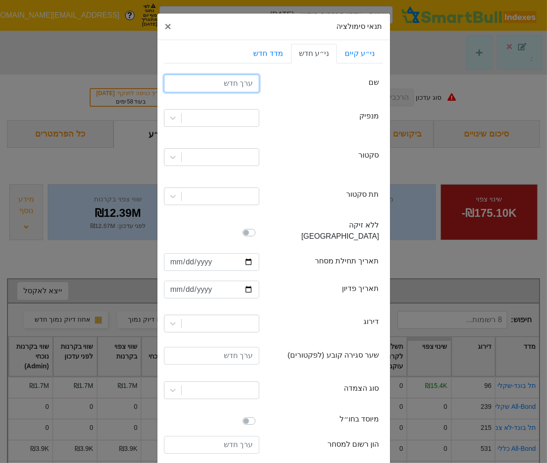
click at [231, 89] on input "text" at bounding box center [211, 84] width 95 height 18
click at [237, 84] on input "בינלאוי יג" at bounding box center [211, 84] width 95 height 18
type input "בינלאומי יג"
click at [217, 106] on div at bounding box center [211, 118] width 109 height 32
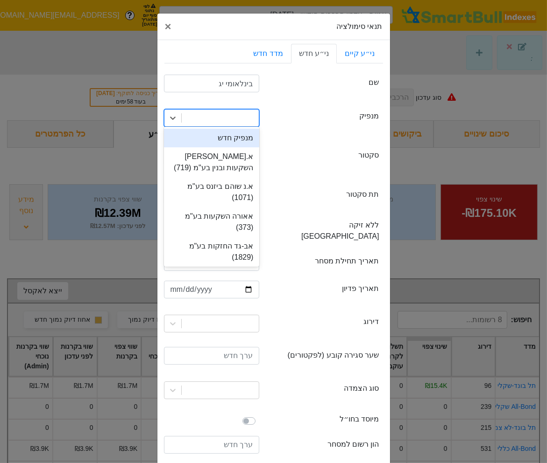
click at [223, 113] on div at bounding box center [220, 118] width 77 height 17
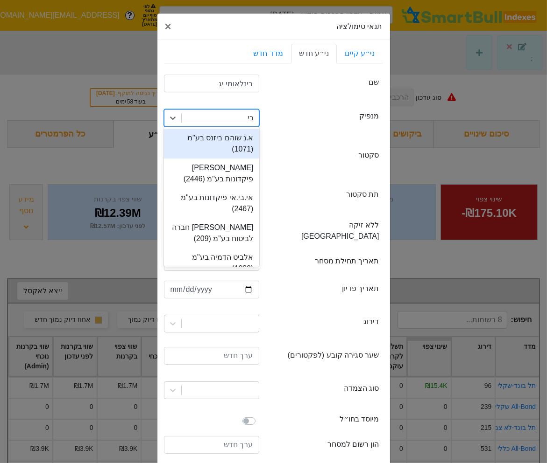
type input "בינ"
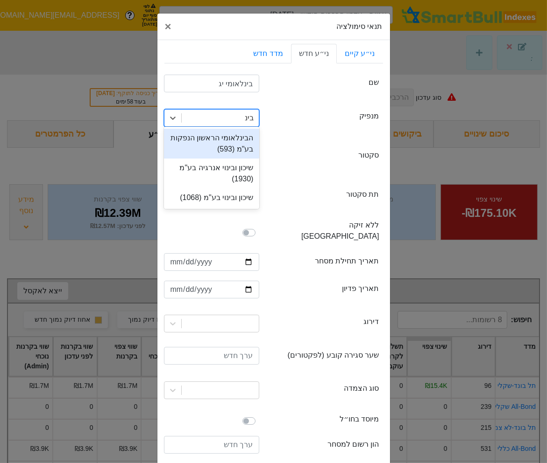
click at [229, 136] on div "הבינלאומי הראשון הנפקות בע"מ (593)" at bounding box center [211, 144] width 95 height 30
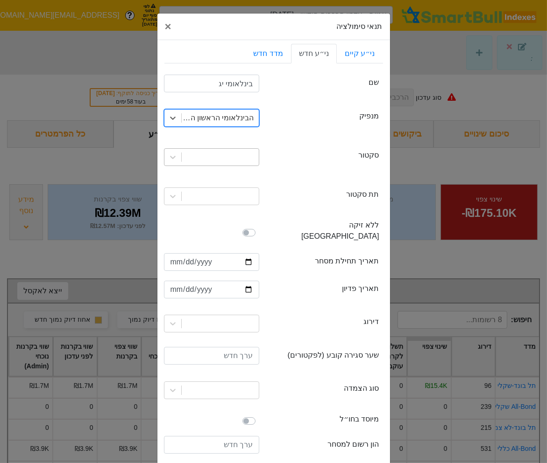
click at [235, 163] on div at bounding box center [220, 157] width 77 height 17
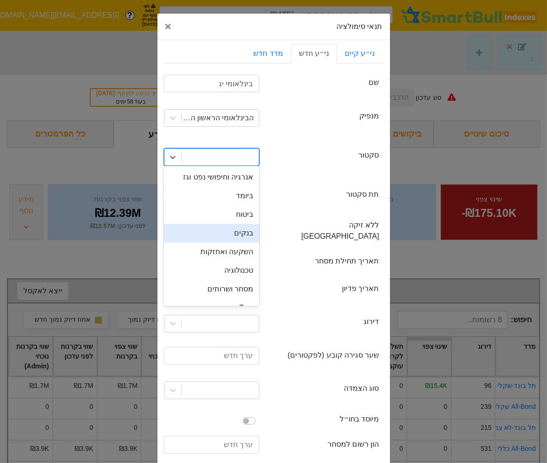
click at [246, 226] on div "בנקים" at bounding box center [211, 233] width 95 height 19
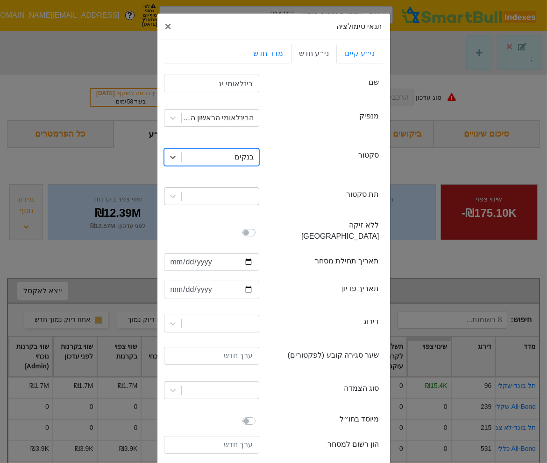
click at [246, 197] on div at bounding box center [220, 196] width 77 height 17
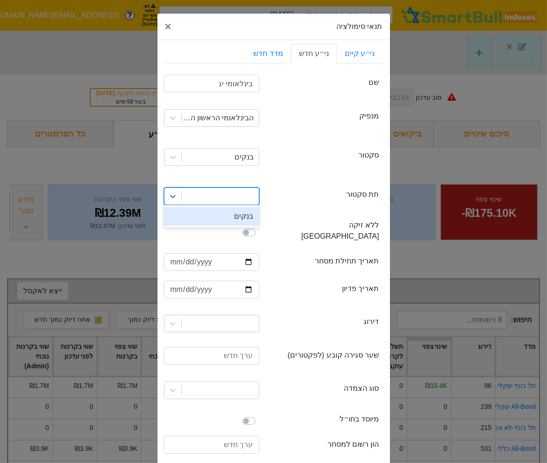
click at [246, 210] on div "בנקים" at bounding box center [211, 216] width 95 height 19
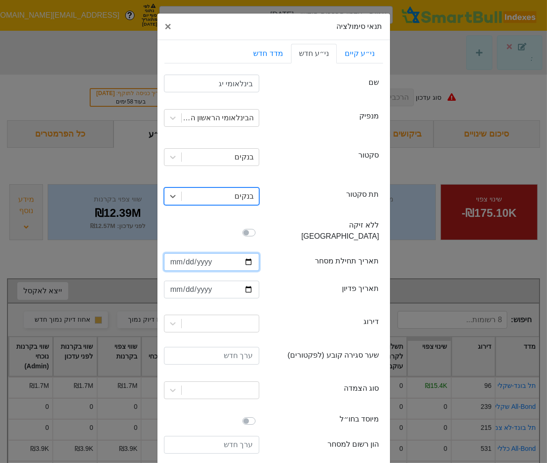
click at [172, 253] on input "date" at bounding box center [211, 262] width 95 height 18
type input "[DATE]"
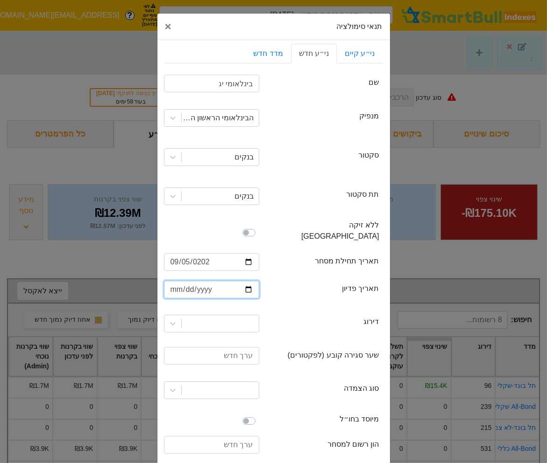
click at [175, 281] on input "date" at bounding box center [211, 290] width 95 height 18
type input "[DATE]"
click at [218, 317] on div at bounding box center [220, 323] width 77 height 17
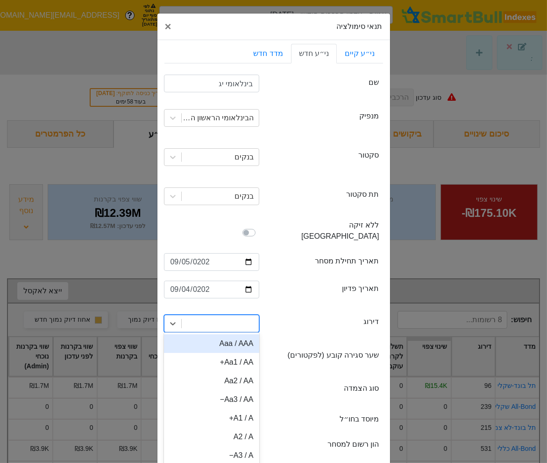
click at [222, 337] on div "Aaa / AAA" at bounding box center [211, 344] width 95 height 19
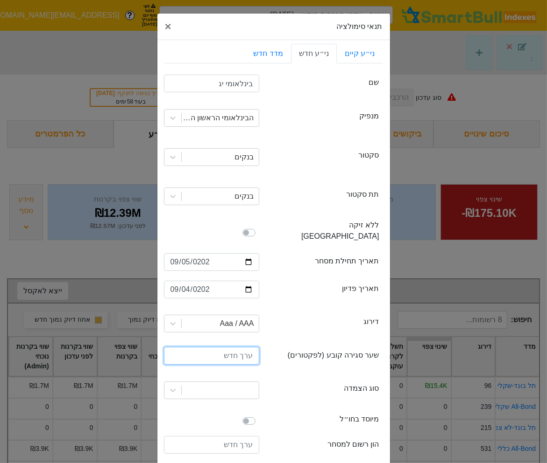
click at [226, 348] on input "number" at bounding box center [211, 356] width 95 height 18
type input "100"
click at [228, 382] on div at bounding box center [220, 390] width 77 height 17
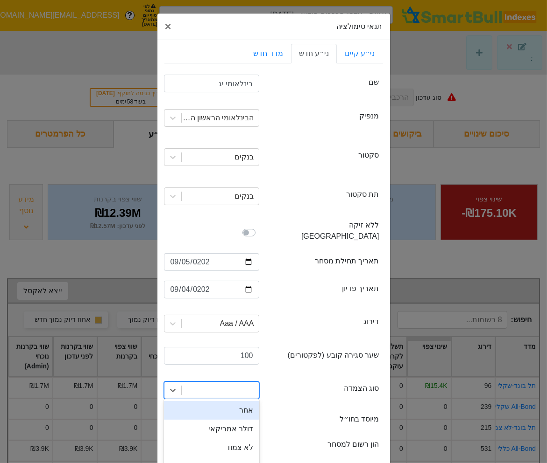
scroll to position [6, 0]
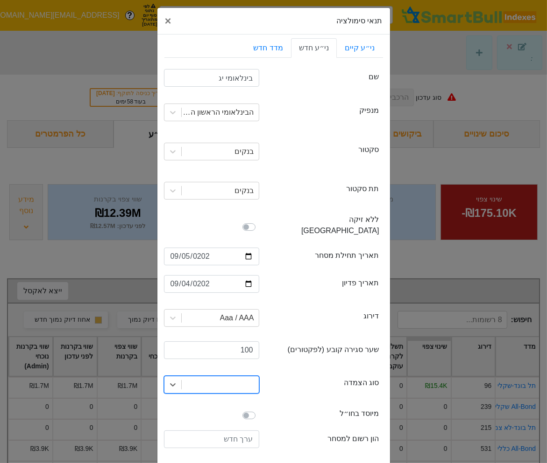
type input "מד"
click at [229, 396] on div "מדד" at bounding box center [211, 405] width 95 height 19
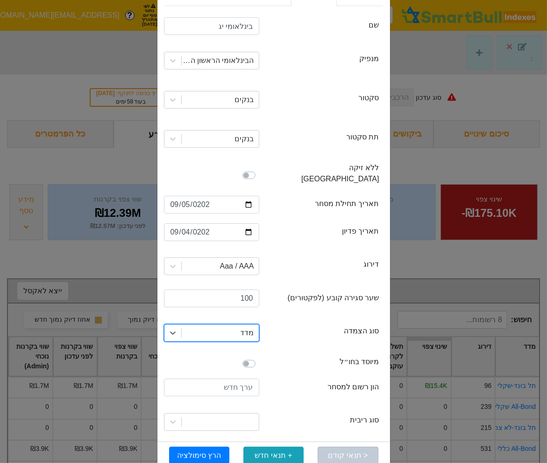
scroll to position [63, 0]
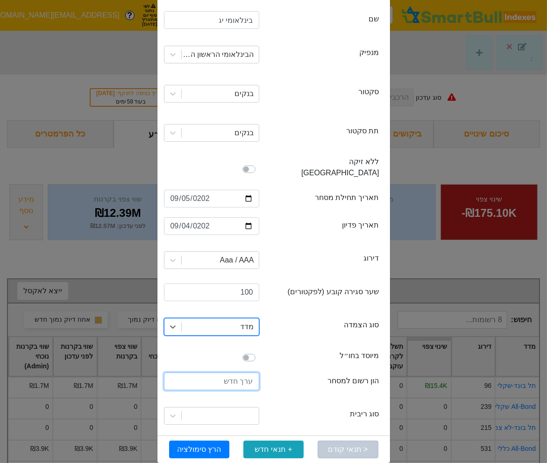
click at [228, 373] on input "number" at bounding box center [211, 382] width 95 height 18
type input "1200000000"
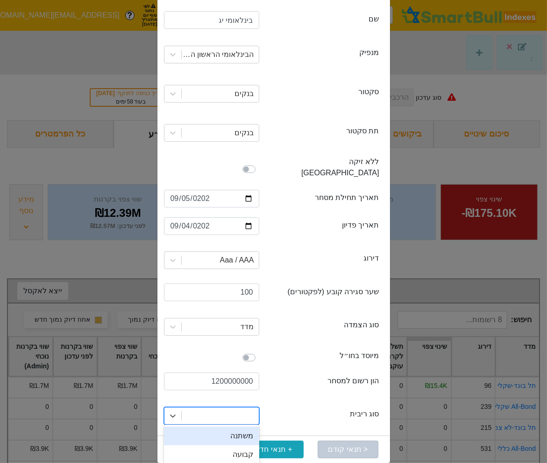
click at [245, 408] on div at bounding box center [220, 416] width 77 height 17
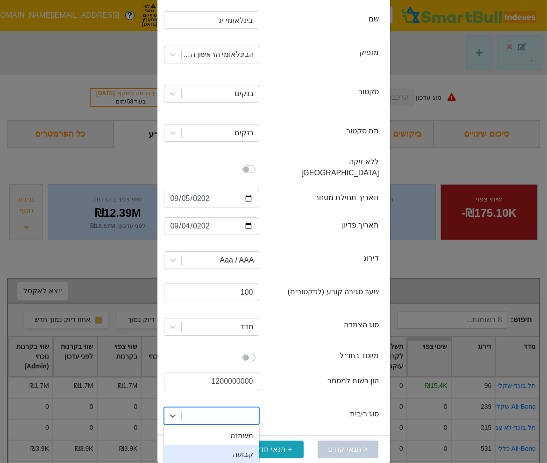
click at [245, 446] on div "קבועה" at bounding box center [211, 455] width 95 height 19
click at [189, 441] on button "הרץ סימולציה" at bounding box center [199, 450] width 60 height 18
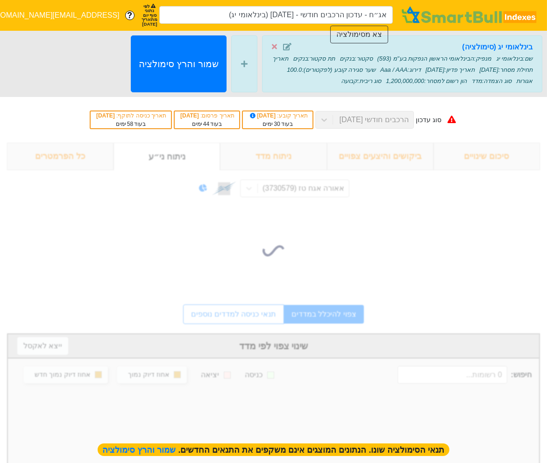
type input "אג״ח - עדכון הרכבים חודשי - [DATE] (בינלאומי יג)"
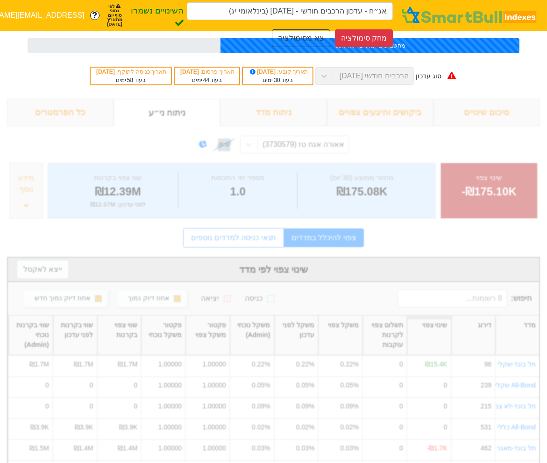
click at [520, 64] on div "סוג עדכון הרכבים חודשי [DATE] תאריך קובע : [DATE] בעוד 30 ימים תאריך פרסום : [D…" at bounding box center [273, 76] width 547 height 46
click at [311, 32] on button "צא מסימולציה" at bounding box center [301, 38] width 58 height 18
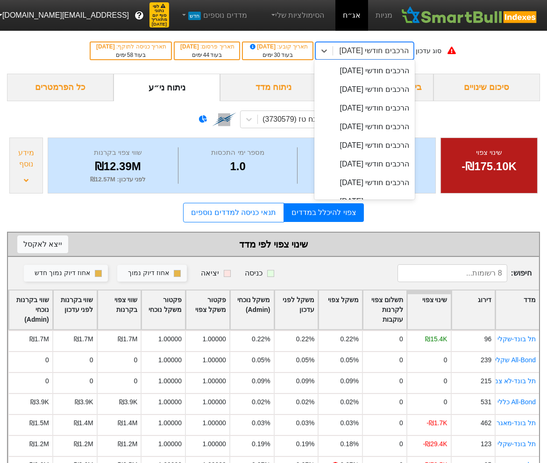
click at [371, 51] on div "הרכבים חודשי [DATE]" at bounding box center [373, 50] width 69 height 11
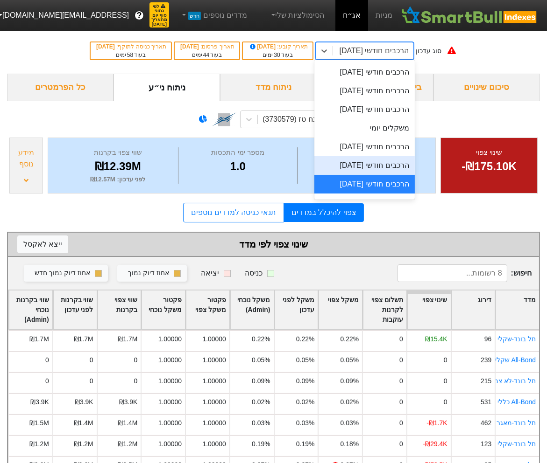
click at [379, 163] on div "הרכבים חודשי [DATE]" at bounding box center [364, 165] width 100 height 19
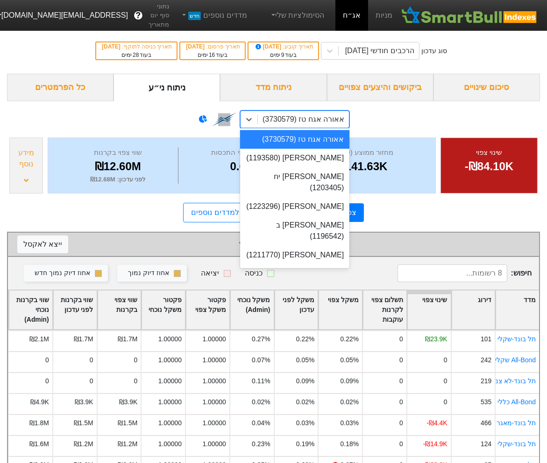
click at [329, 119] on div "אאורה אגח טז (3730579)" at bounding box center [303, 119] width 82 height 11
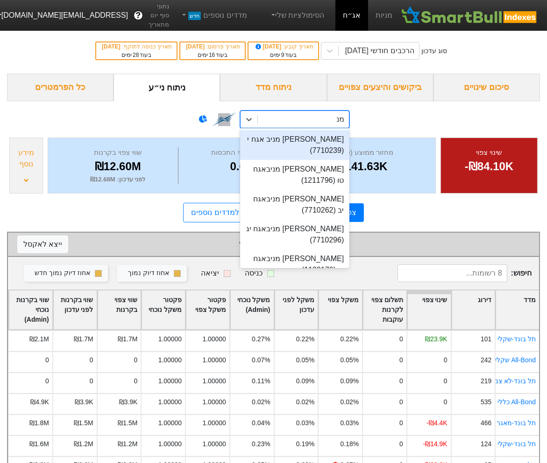
type input "מנר"
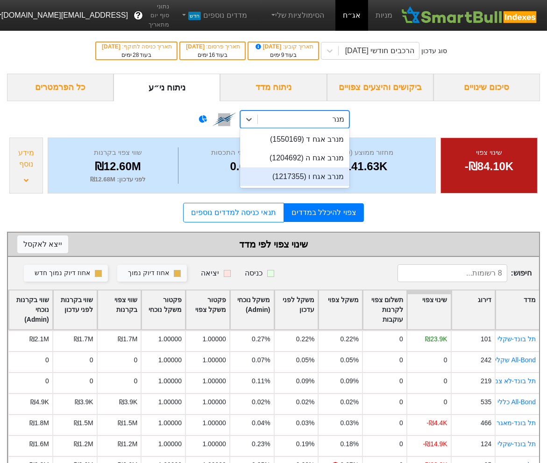
click at [311, 179] on div "מנרב אגח ו (1217355)" at bounding box center [294, 177] width 109 height 19
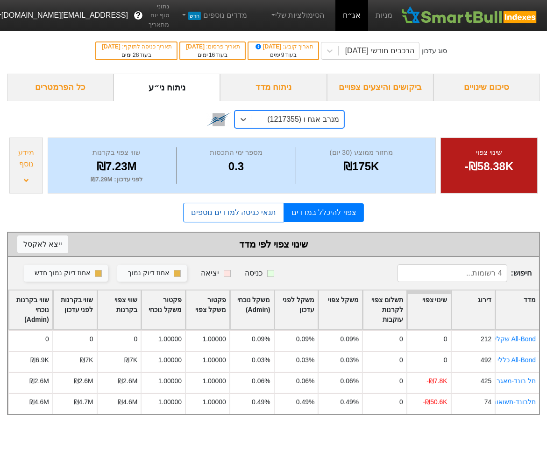
click at [267, 203] on link "תנאי כניסה למדדים נוספים" at bounding box center [233, 213] width 100 height 20
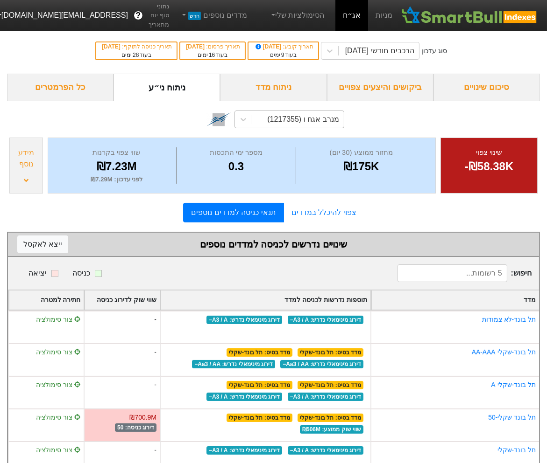
scroll to position [19, 0]
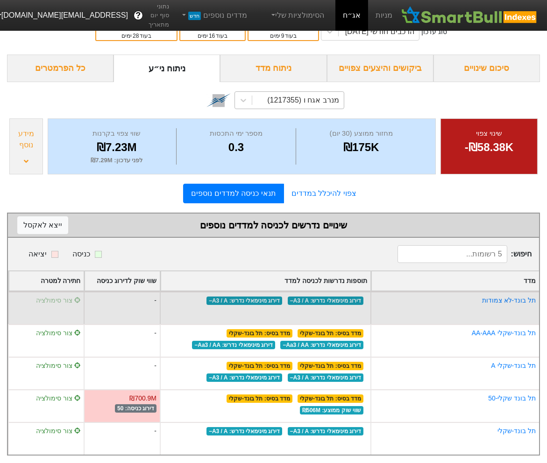
click at [50, 297] on span "צור סימולציה" at bounding box center [58, 300] width 45 height 7
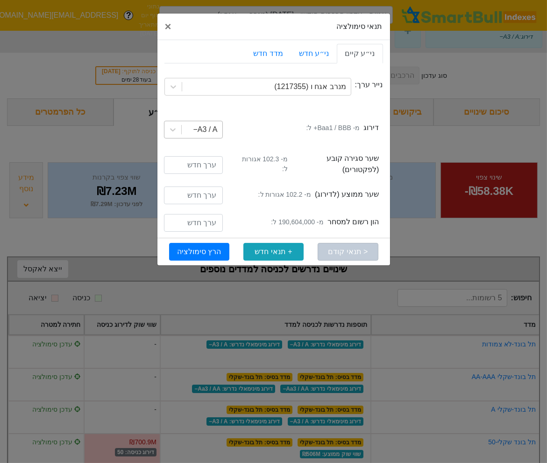
click at [184, 129] on div "A3 / A−" at bounding box center [202, 129] width 41 height 17
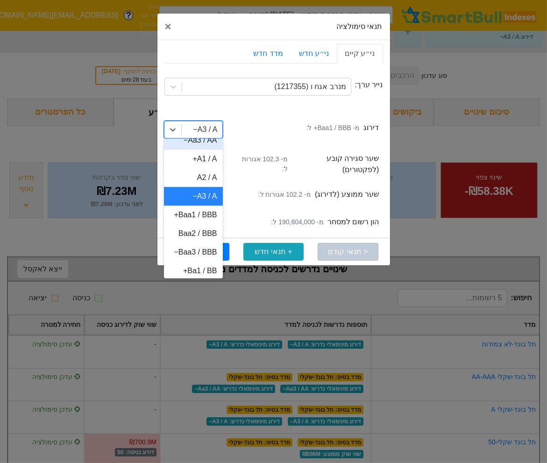
scroll to position [89, 0]
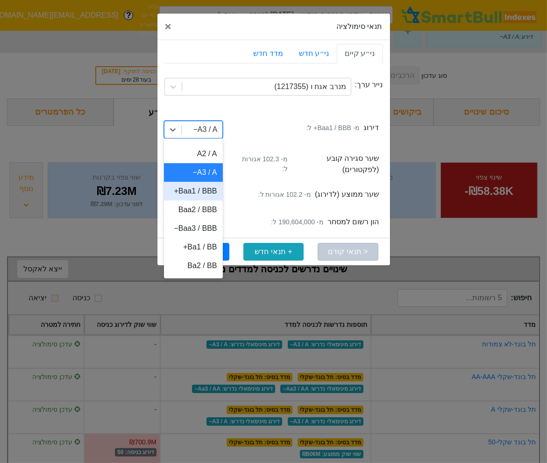
click at [194, 193] on div "Baa1 / BBB+" at bounding box center [193, 191] width 59 height 19
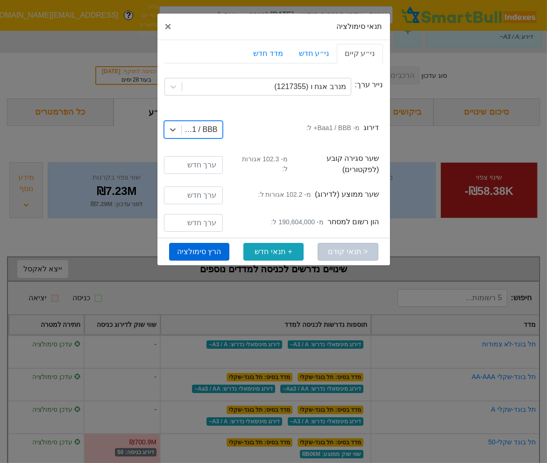
click at [203, 247] on button "הרץ סימולציה" at bounding box center [199, 252] width 60 height 18
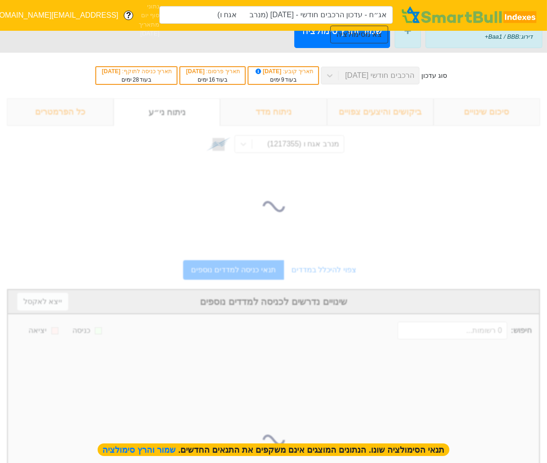
type input "אג״ח - עדכון הרכבים חודשי - [DATE] (מנרב אגח ו)"
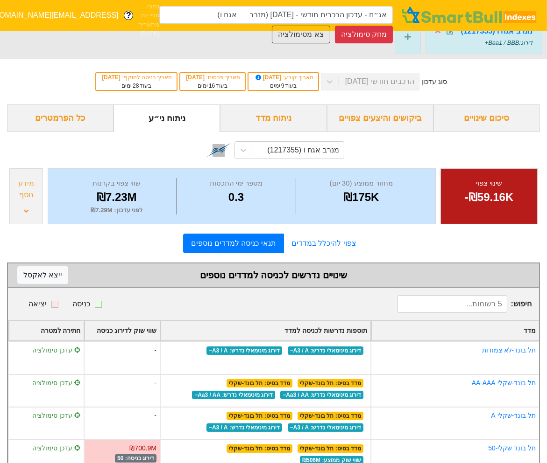
scroll to position [14, 0]
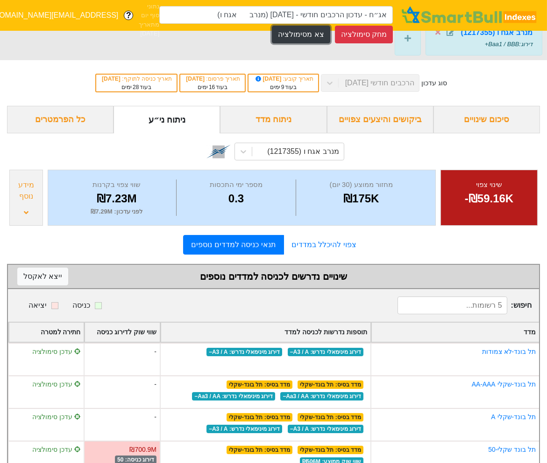
click at [299, 39] on button "צא מסימולציה" at bounding box center [301, 35] width 58 height 18
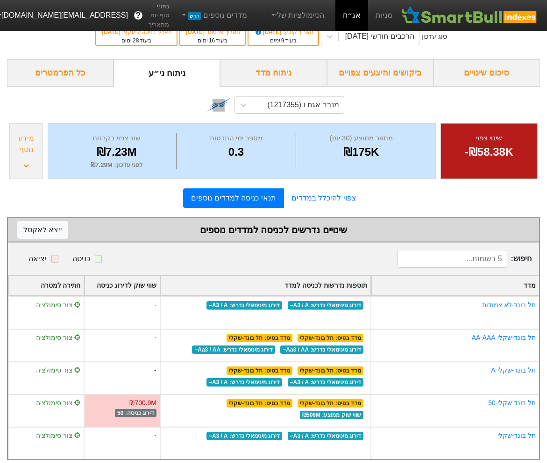
scroll to position [19, 0]
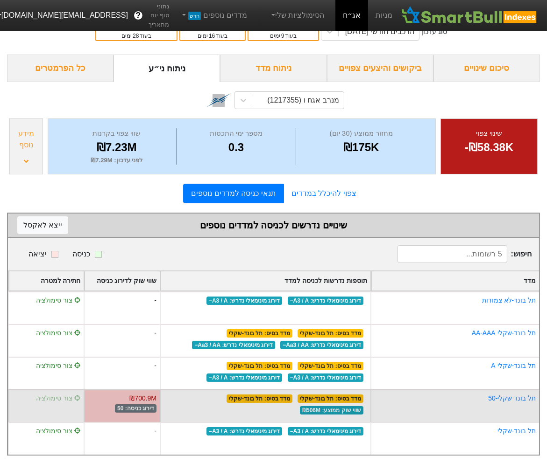
click at [57, 396] on span "צור סימולציה" at bounding box center [58, 398] width 45 height 7
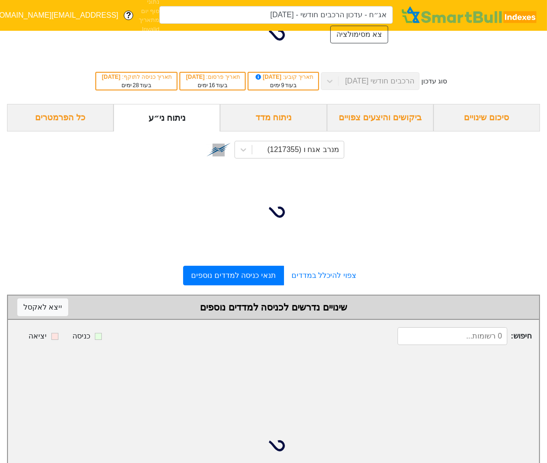
scroll to position [22, 0]
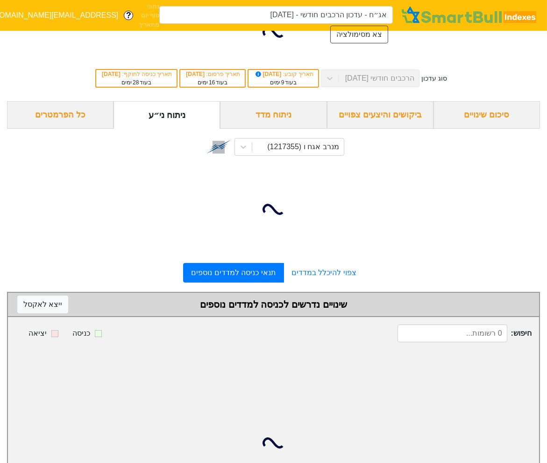
type input "אג״ח - עדכון הרכבים חודשי - [DATE] (מנרב אגח ו)"
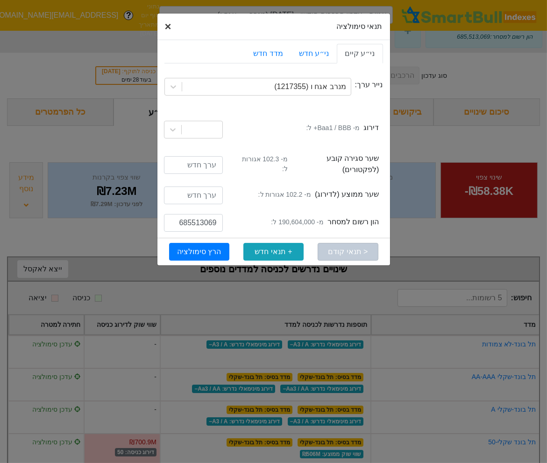
click at [168, 28] on span "×" at bounding box center [168, 26] width 7 height 13
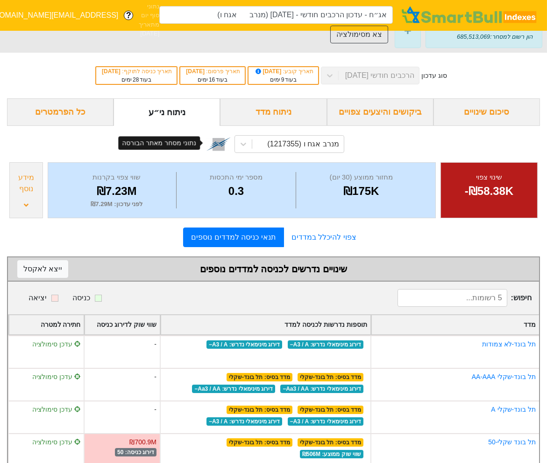
click at [213, 150] on img at bounding box center [218, 144] width 24 height 24
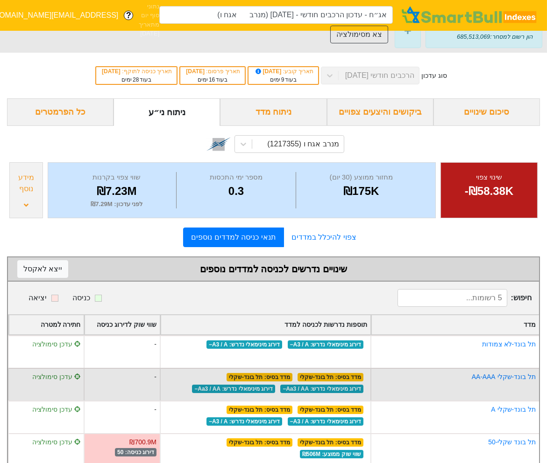
scroll to position [66, 0]
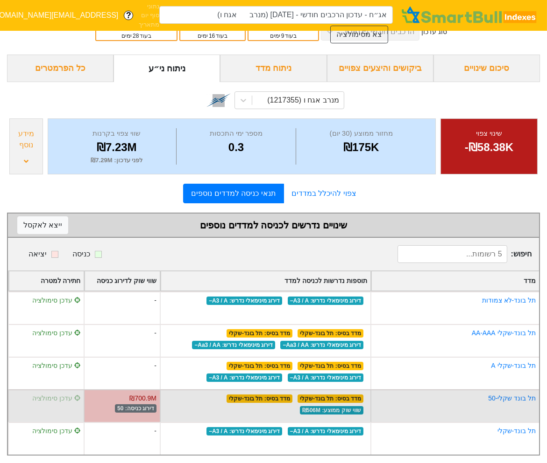
click at [62, 399] on span "עדכן סימולציה" at bounding box center [56, 398] width 49 height 7
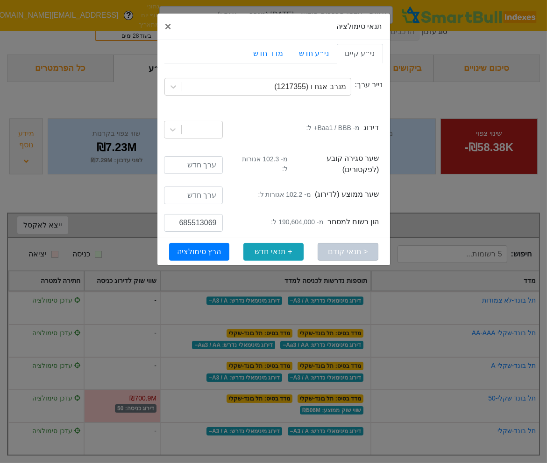
click at [307, 217] on small "מ- 190,604,000 ל:" at bounding box center [297, 222] width 52 height 10
copy small "190,604,000"
click at [205, 217] on input "685513069" at bounding box center [193, 223] width 59 height 18
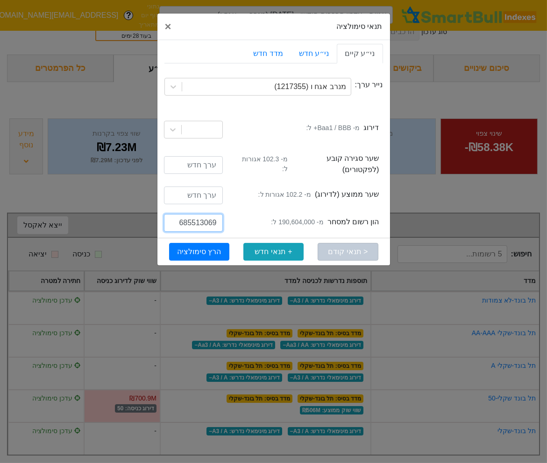
paste input "190604000"
click at [180, 217] on input "190604000" at bounding box center [193, 223] width 59 height 18
type input "290604000"
click at [198, 248] on button "הרץ סימולציה" at bounding box center [199, 252] width 60 height 18
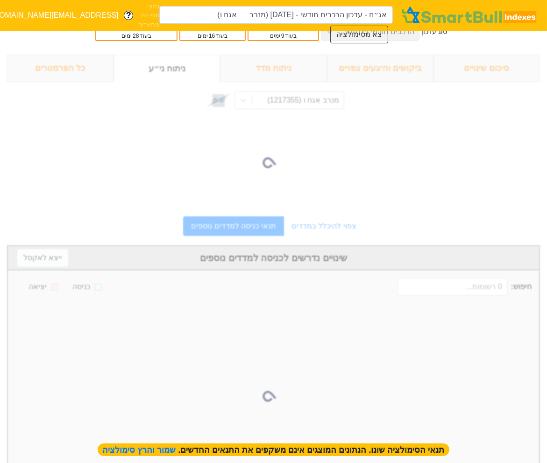
type input "אג״ח - עדכון הרכבים חודשי - [DATE] (מנרב אגח ו)"
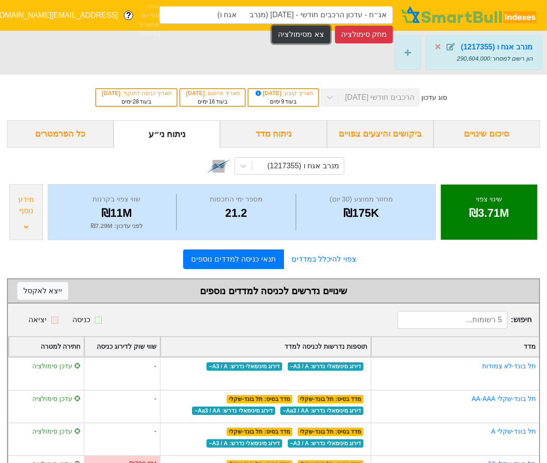
click at [301, 36] on button "צא מסימולציה" at bounding box center [301, 35] width 58 height 18
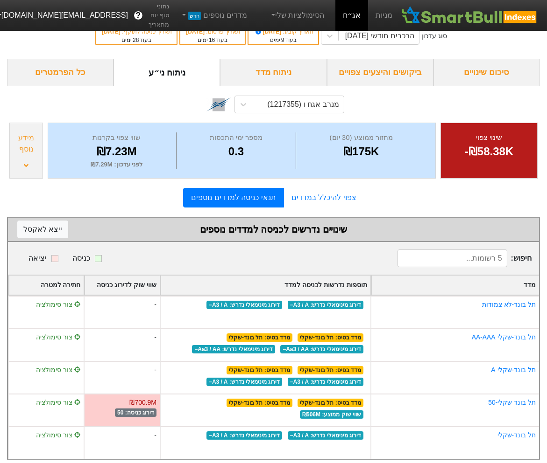
scroll to position [19, 0]
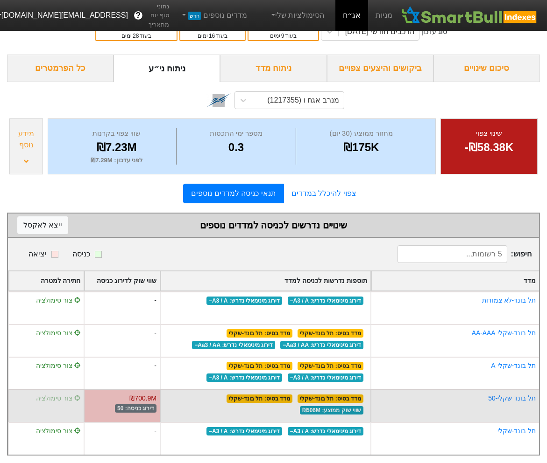
click at [49, 396] on span "צור סימולציה" at bounding box center [58, 398] width 45 height 7
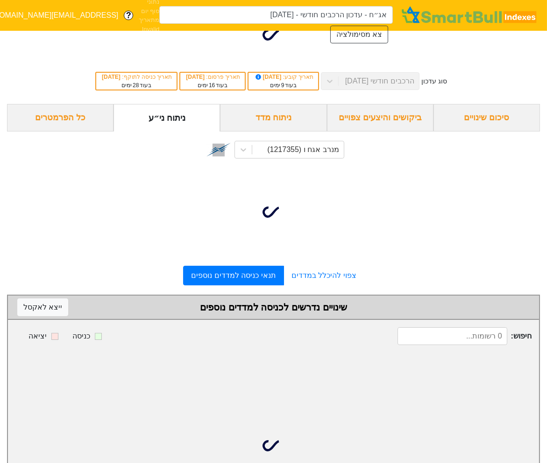
scroll to position [22, 0]
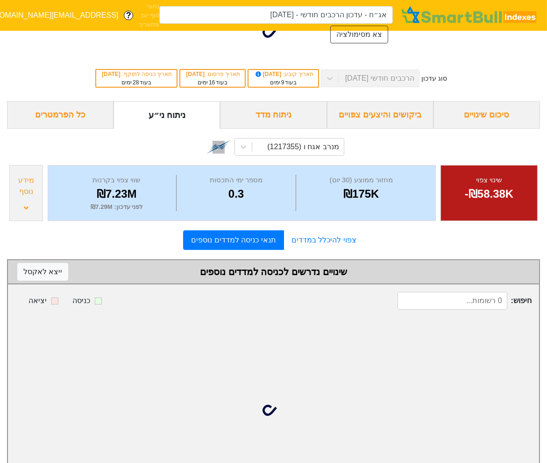
type input "אג״ח - עדכון הרכבים חודשי - [DATE] (מנרב אגח ו)"
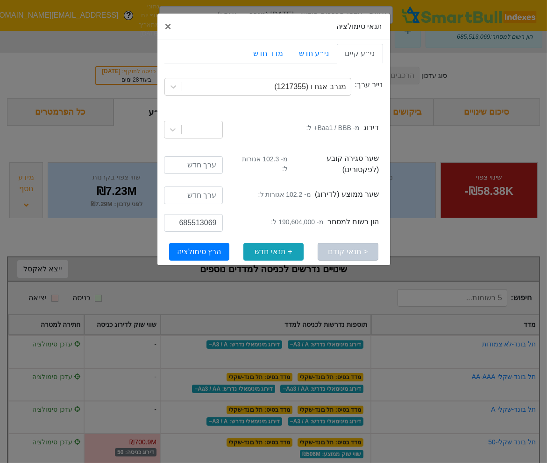
click at [303, 218] on small "מ- 190,604,000 ל:" at bounding box center [297, 222] width 52 height 10
click at [303, 217] on small "מ- 190,604,000 ל:" at bounding box center [297, 222] width 52 height 10
copy small "190,604,000"
click at [210, 218] on input "685513069" at bounding box center [193, 223] width 59 height 18
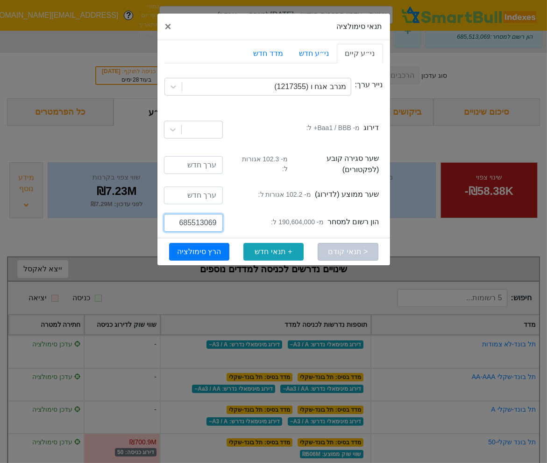
click at [210, 218] on input "685513069" at bounding box center [193, 223] width 59 height 18
paste input "190604000"
drag, startPoint x: 186, startPoint y: 218, endPoint x: 174, endPoint y: 218, distance: 11.7
click at [174, 218] on input "190604000" at bounding box center [193, 223] width 59 height 18
type input "340604000"
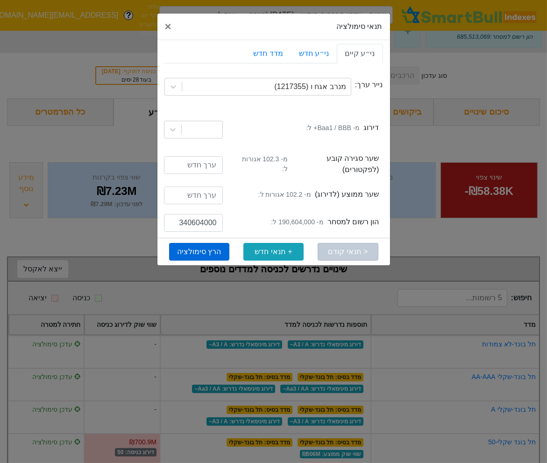
click at [202, 245] on button "הרץ סימולציה" at bounding box center [199, 252] width 60 height 18
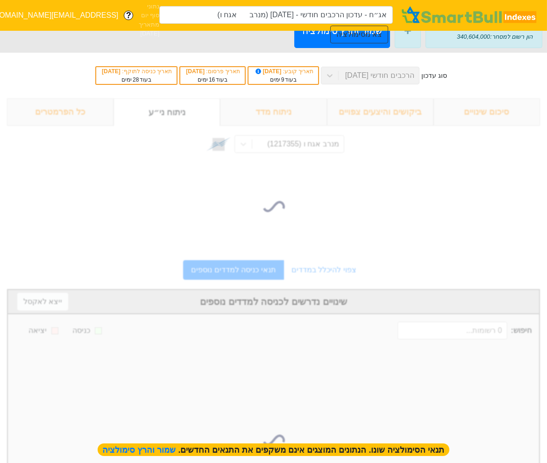
type input "אג״ח - עדכון הרכבים חודשי - [DATE] (מנרב אגח ו)"
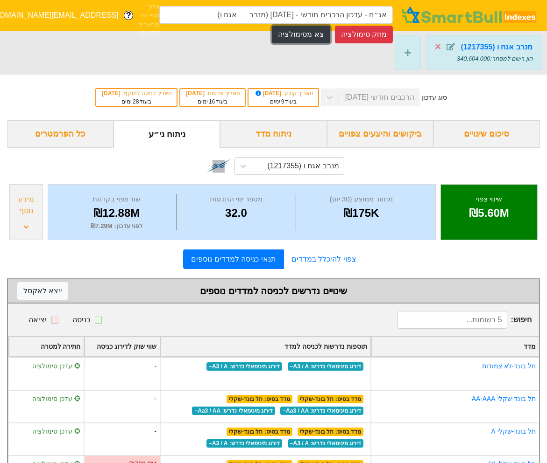
click at [315, 30] on button "צא מסימולציה" at bounding box center [301, 35] width 58 height 18
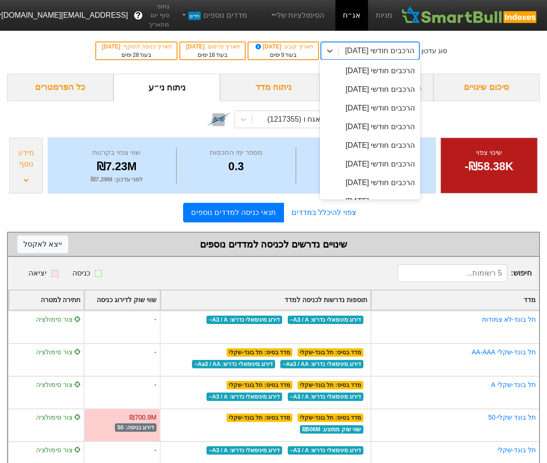
click at [381, 54] on div "הרכבים חודשי [DATE]" at bounding box center [379, 50] width 69 height 11
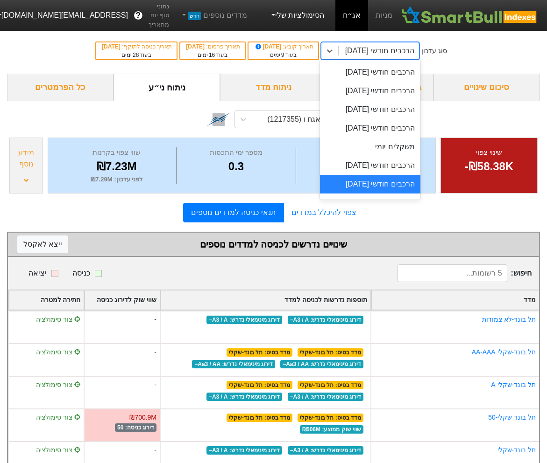
click at [303, 17] on link "הסימולציות שלי" at bounding box center [297, 15] width 63 height 19
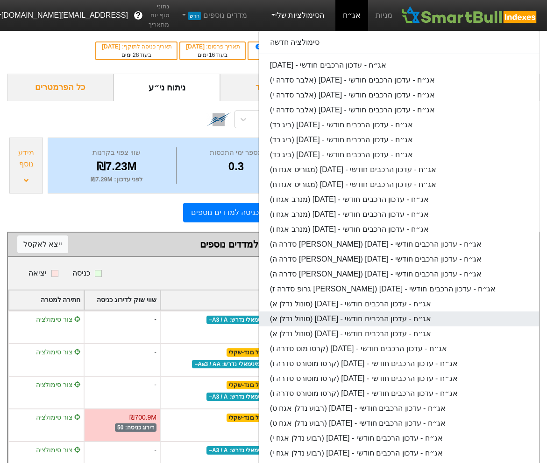
scroll to position [19, 0]
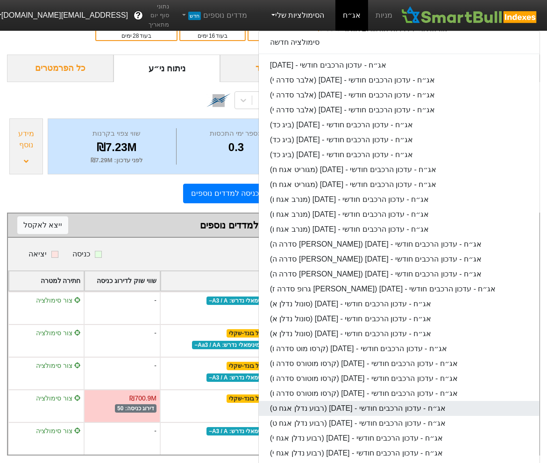
click at [342, 404] on link "אג״ח - עדכון הרכבים חודשי - [DATE] (רבוע נדלן אגח ט)" at bounding box center [399, 408] width 280 height 15
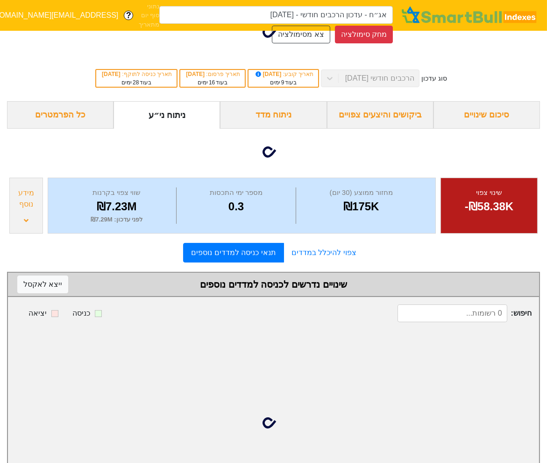
type input "אג״ח - עדכון הרכבים חודשי - [DATE] (רבוע נדלן אגח ט)"
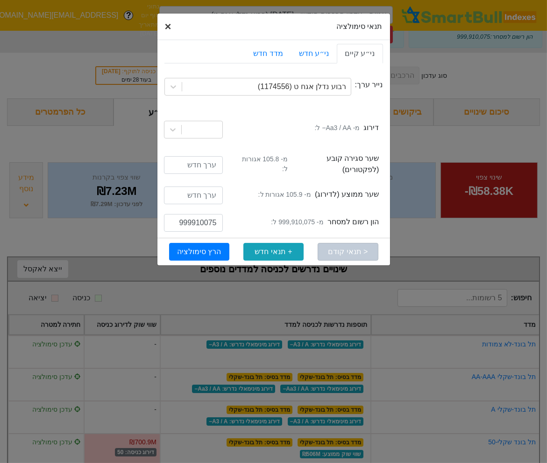
click at [167, 28] on span "×" at bounding box center [168, 26] width 7 height 13
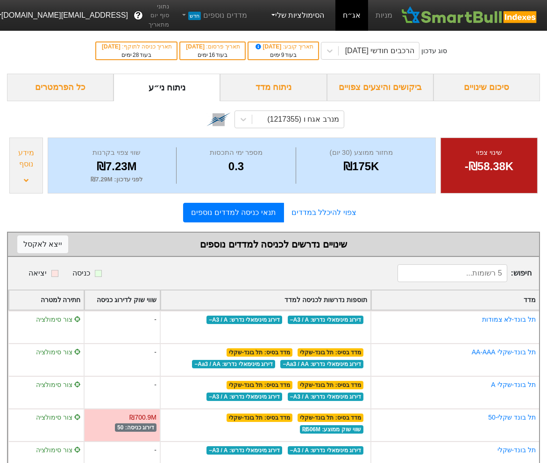
click at [290, 15] on link "הסימולציות שלי" at bounding box center [297, 15] width 63 height 19
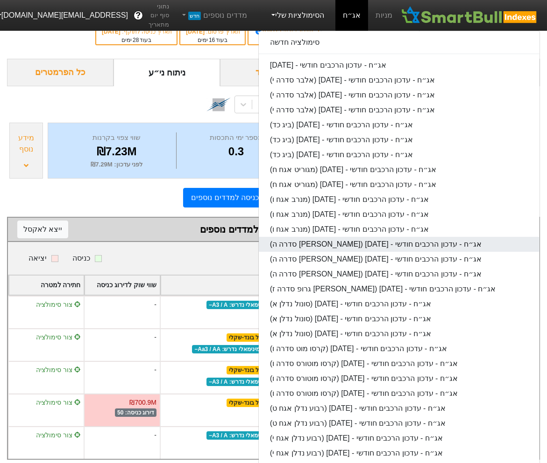
scroll to position [19, 0]
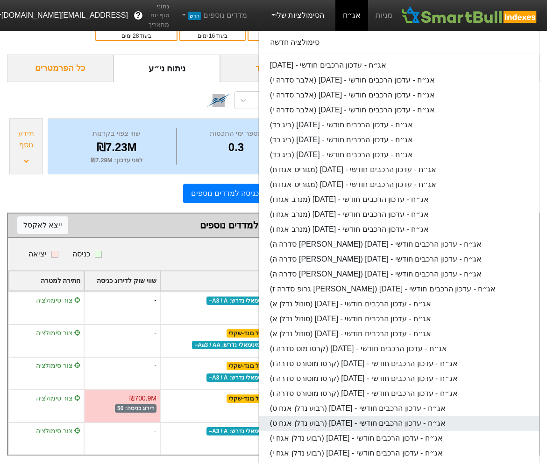
click at [352, 426] on link "אג״ח - עדכון הרכבים חודשי - [DATE] (רבוע נדלן אגח ט)" at bounding box center [399, 423] width 280 height 15
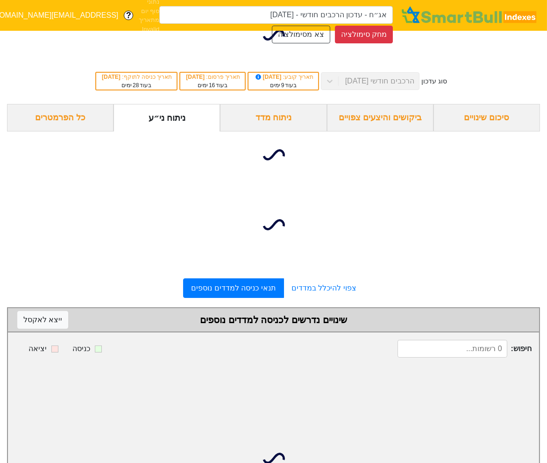
scroll to position [22, 0]
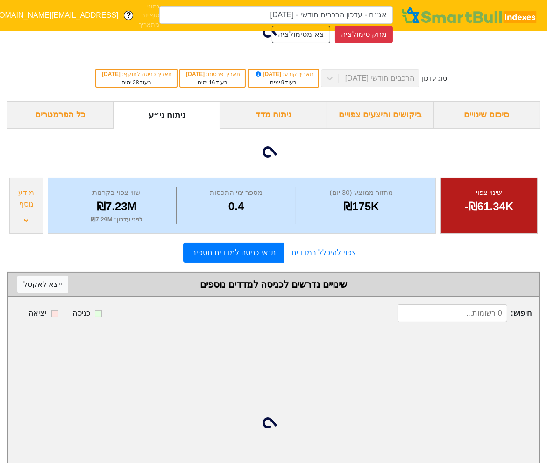
type input "אג״ח - עדכון הרכבים חודשי - [DATE] (רבוע נדלן אגח ט)"
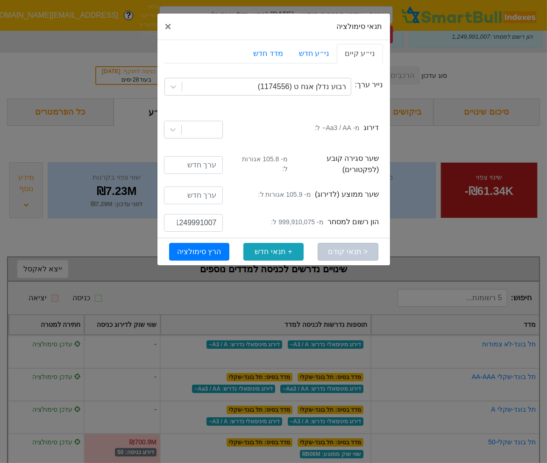
click at [292, 217] on small "מ- 999,910,075 ל:" at bounding box center [297, 222] width 52 height 10
copy small "999,910,075"
click at [190, 216] on input "1249991007" at bounding box center [193, 223] width 59 height 18
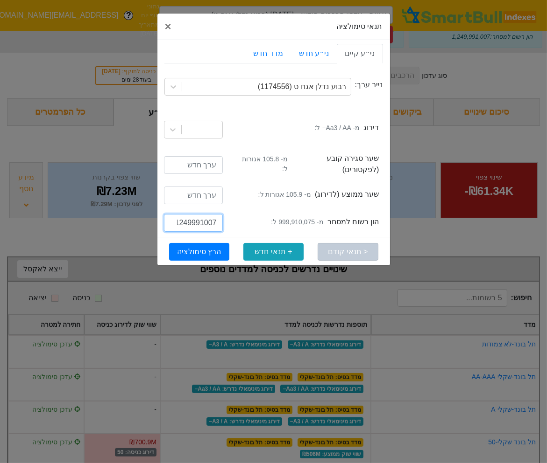
paste input "999910075"
drag, startPoint x: 182, startPoint y: 218, endPoint x: 175, endPoint y: 221, distance: 7.4
click at [175, 221] on input "999910075" at bounding box center [193, 223] width 59 height 18
type input "1399910075"
click at [224, 245] on button "הרץ סימולציה" at bounding box center [199, 252] width 60 height 18
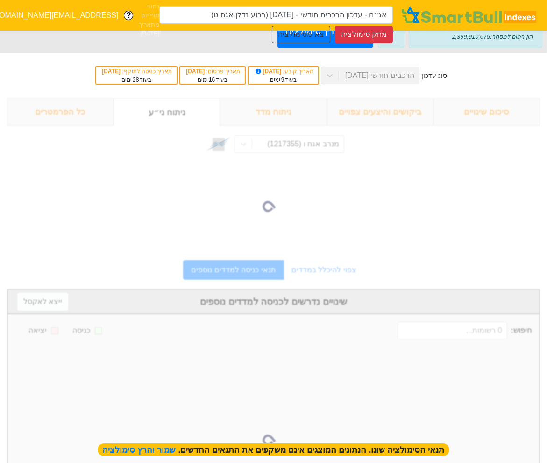
type input "אג״ח - עדכון הרכבים חודשי - [DATE] (רבוע נדלן אגח ט)"
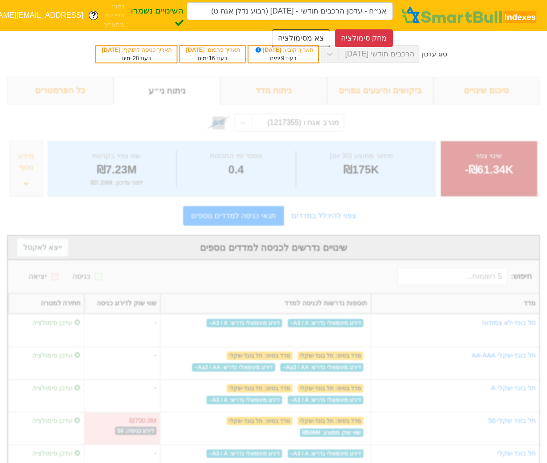
scroll to position [0, 0]
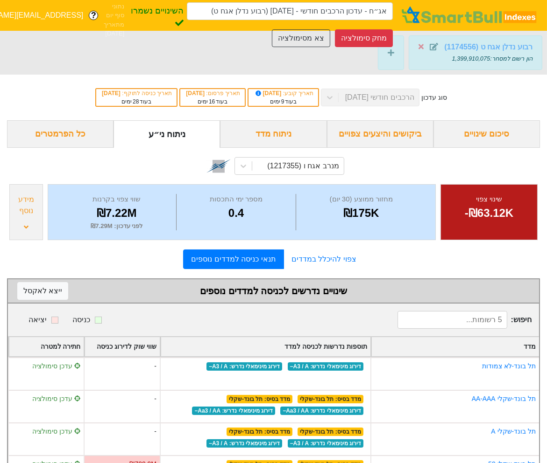
click at [479, 46] on strong "רבוע נדלן אגח ט (1174556)" at bounding box center [488, 47] width 88 height 8
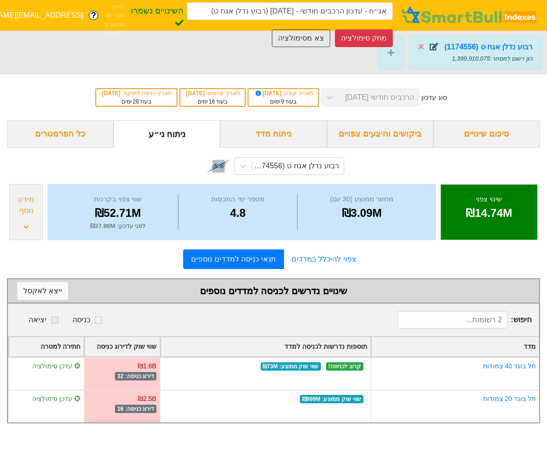
click at [436, 45] on icon at bounding box center [433, 46] width 8 height 7
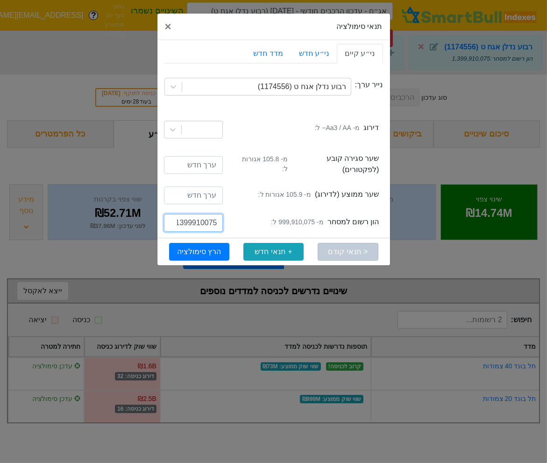
click at [182, 215] on input "1399910075" at bounding box center [193, 223] width 59 height 18
type input "1499910075"
click at [202, 243] on button "הרץ סימולציה" at bounding box center [199, 252] width 60 height 18
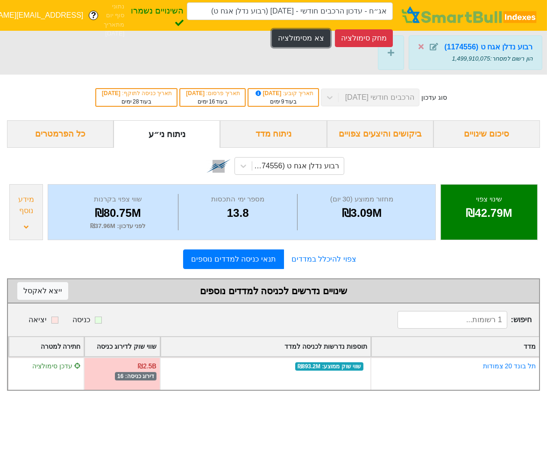
click at [303, 38] on button "צא מסימולציה" at bounding box center [301, 38] width 58 height 18
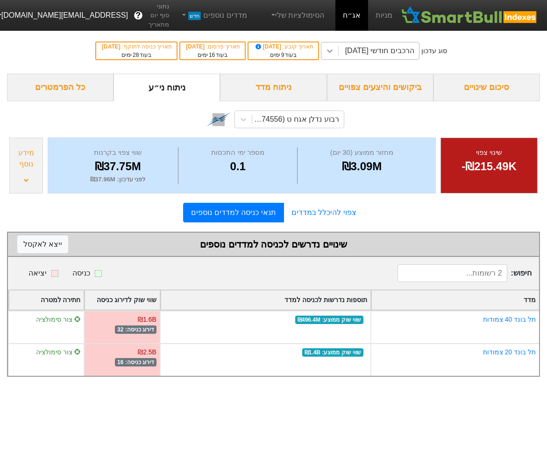
click at [334, 50] on icon at bounding box center [329, 50] width 9 height 9
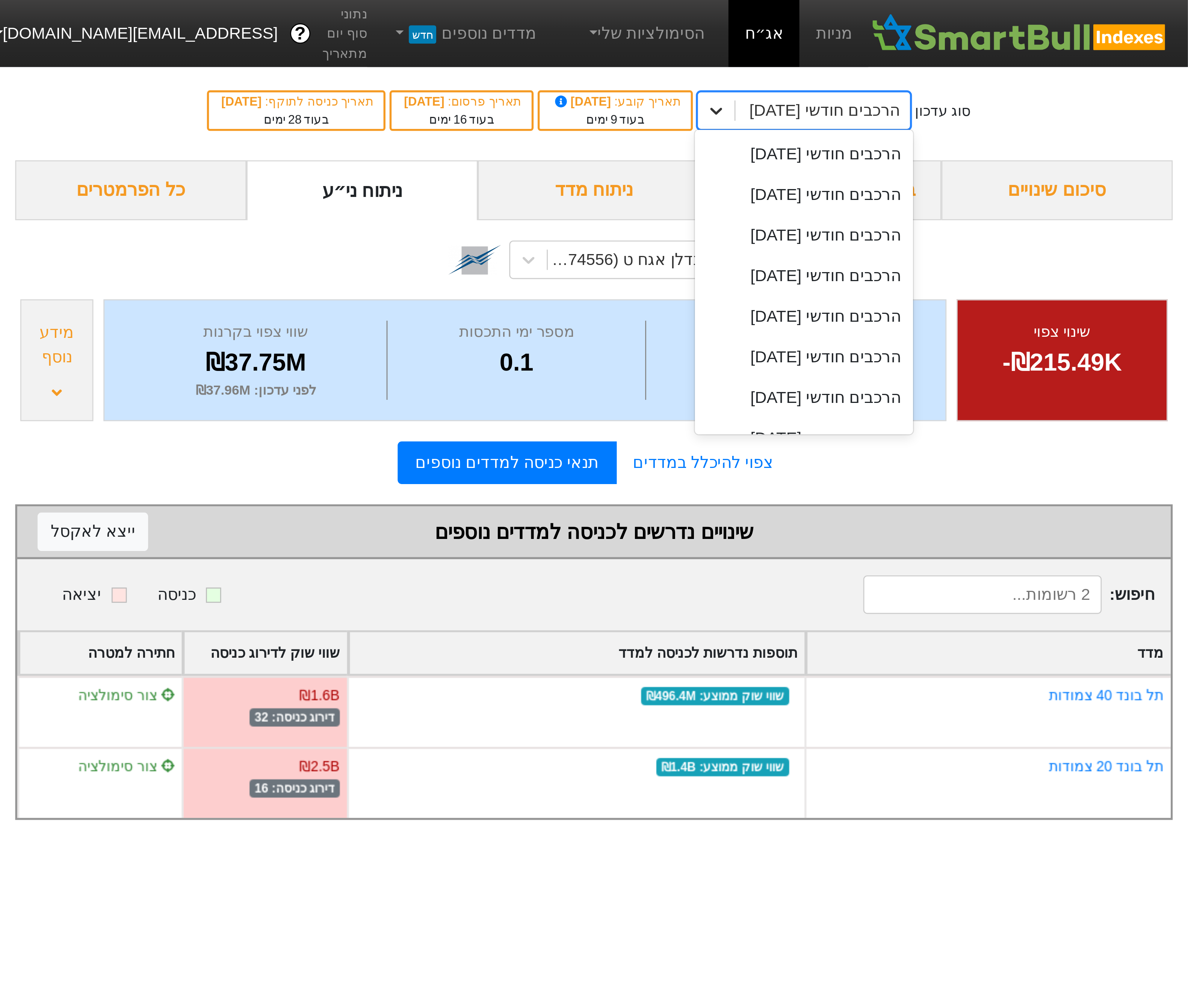
scroll to position [239, 0]
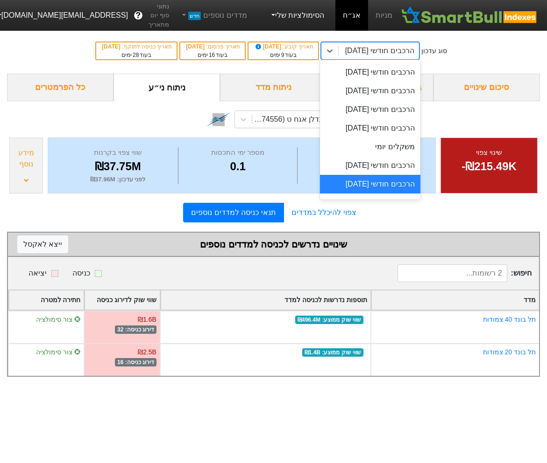
click at [314, 11] on link "הסימולציות שלי" at bounding box center [297, 15] width 63 height 19
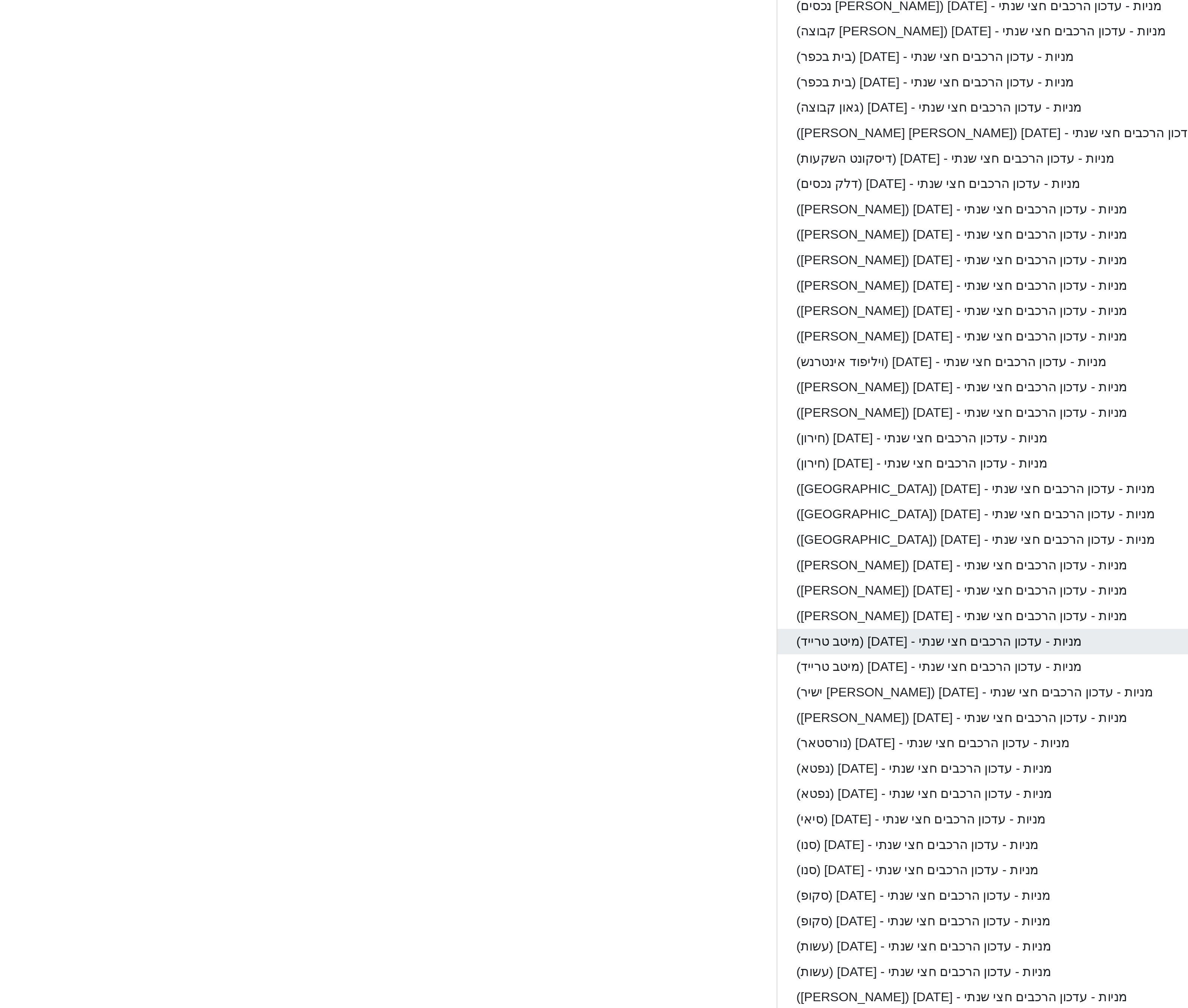
scroll to position [0, 0]
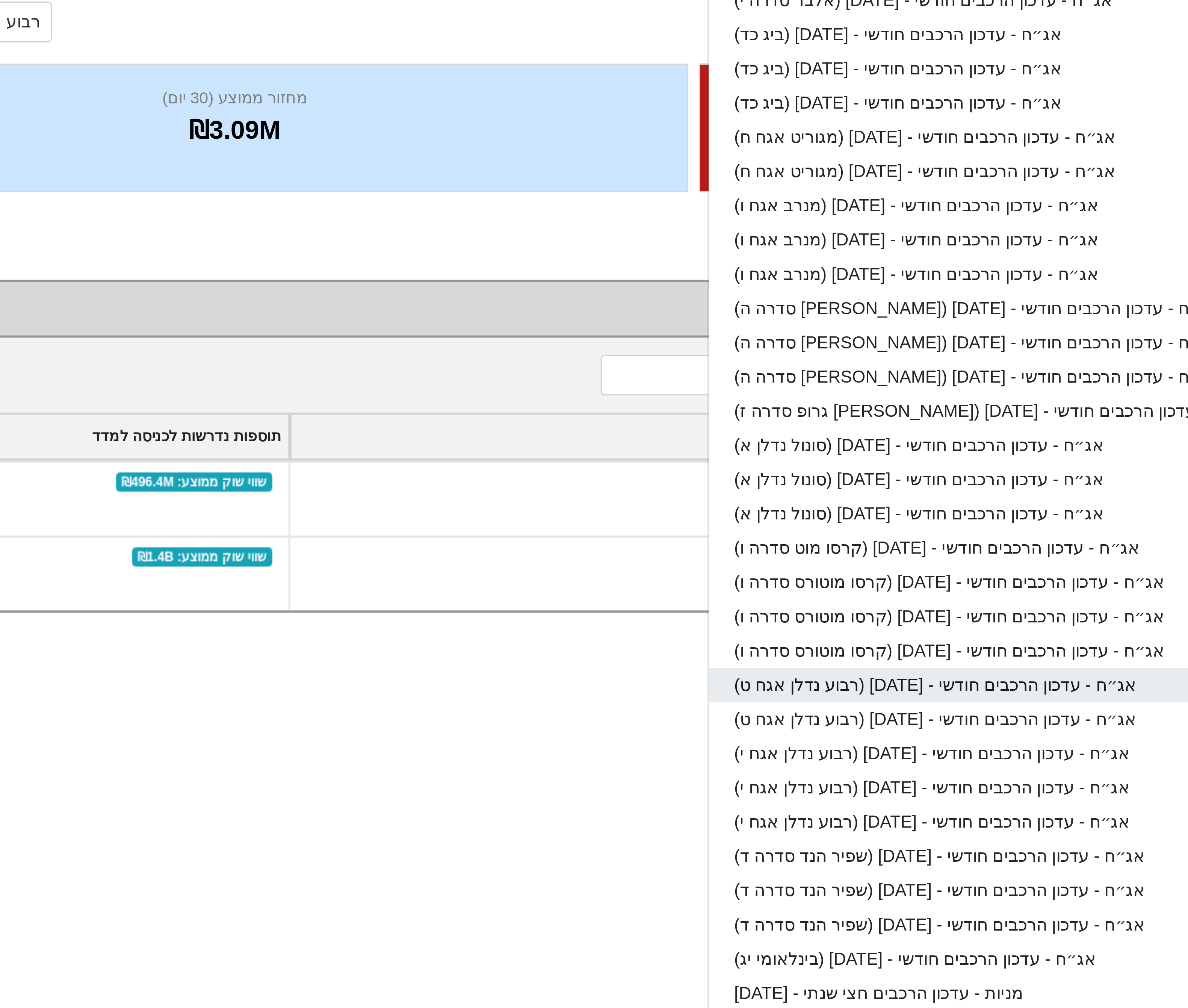
click at [439, 332] on link "אג״ח - עדכון הרכבים חודשי - [DATE] (רבוע נדלן אגח ט)" at bounding box center [1069, 328] width 225 height 12
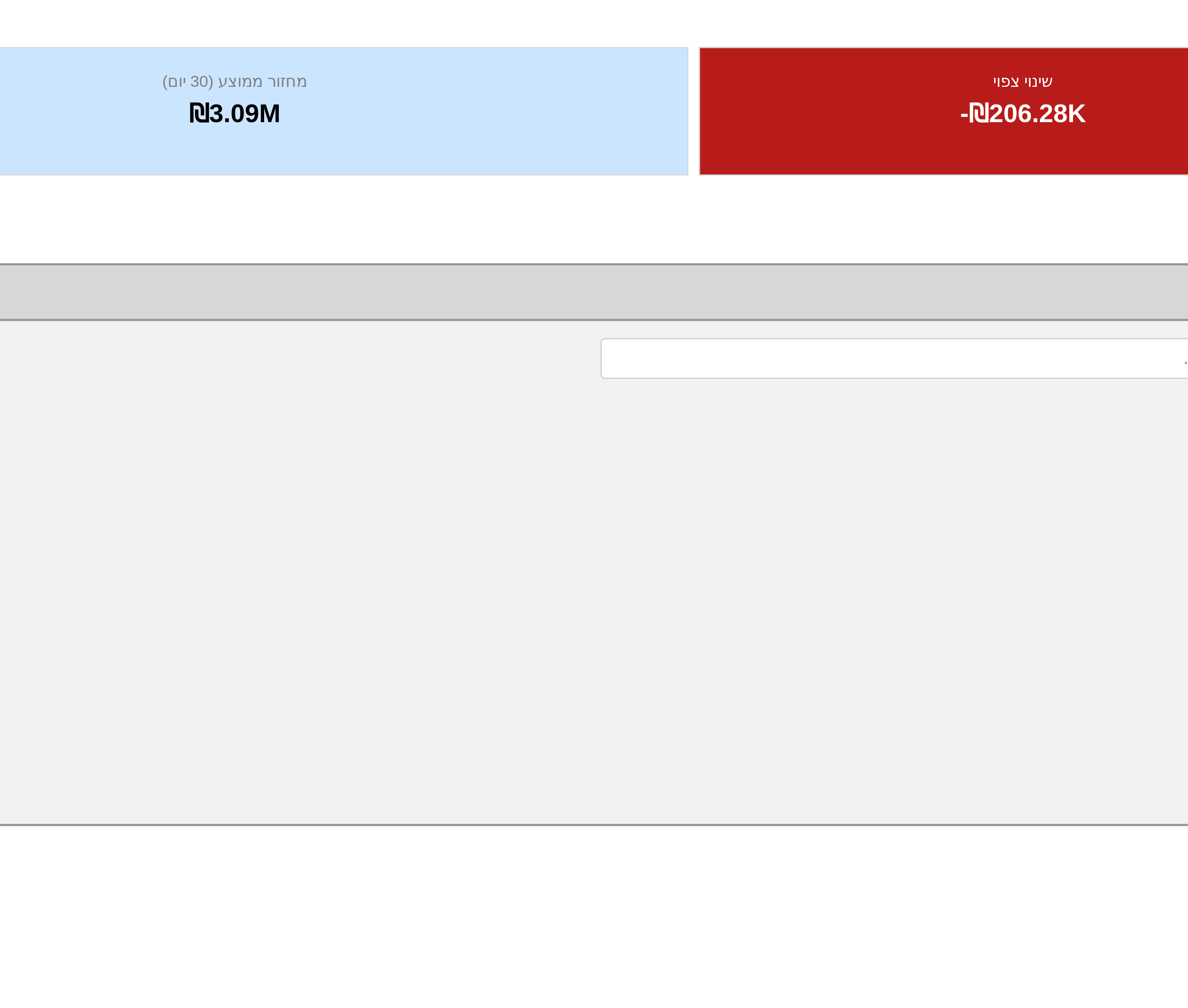
type input "אג״ח - עדכון הרכבים חודשי - [DATE] (רבוע נדלן אגח ט)"
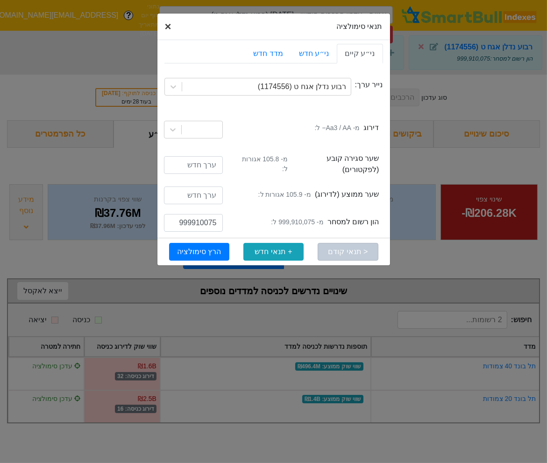
click at [169, 27] on span "×" at bounding box center [168, 26] width 7 height 13
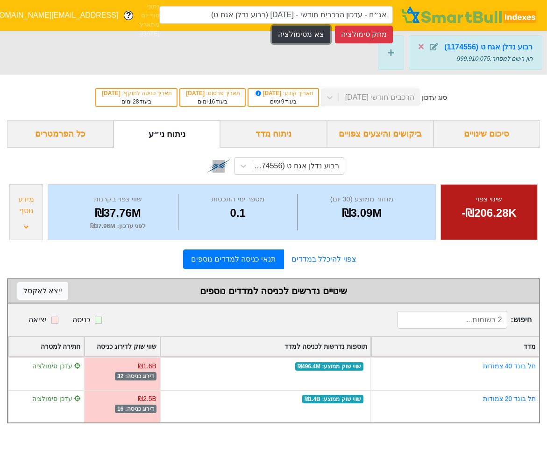
click at [306, 35] on button "צא מסימולציה" at bounding box center [301, 35] width 58 height 18
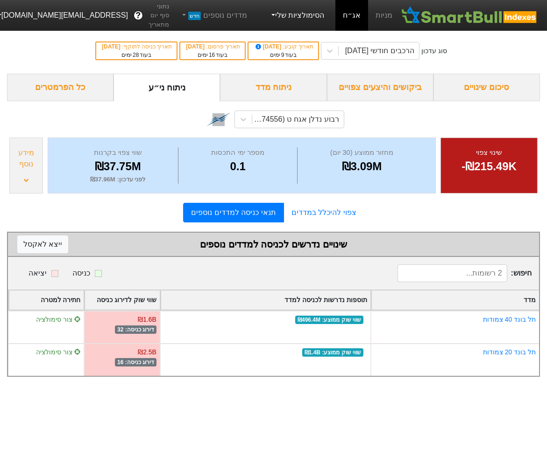
click at [301, 21] on link "הסימולציות שלי" at bounding box center [297, 15] width 63 height 19
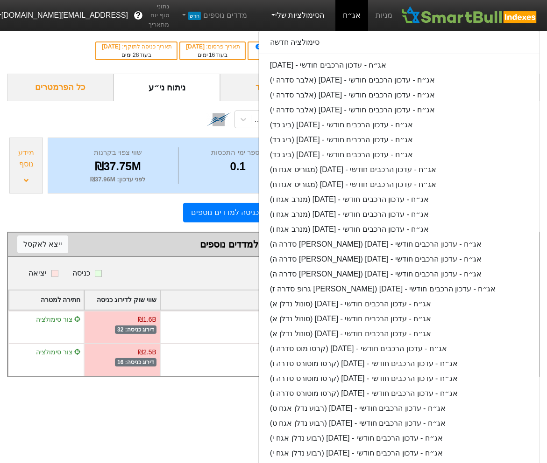
click at [175, 91] on div "ניתוח ני״ע" at bounding box center [166, 88] width 106 height 28
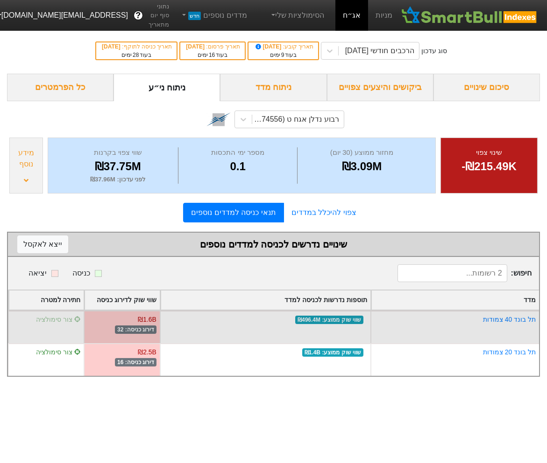
click at [49, 316] on span "צור סימולציה" at bounding box center [58, 319] width 45 height 7
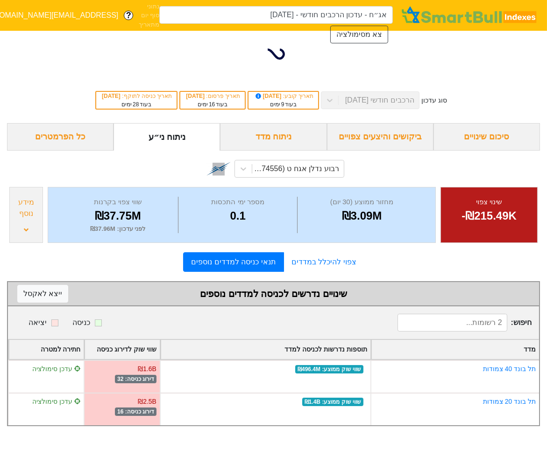
type input "אג״ח - עדכון הרכבים חודשי - [DATE] (רבוע נדלן אגח ט)"
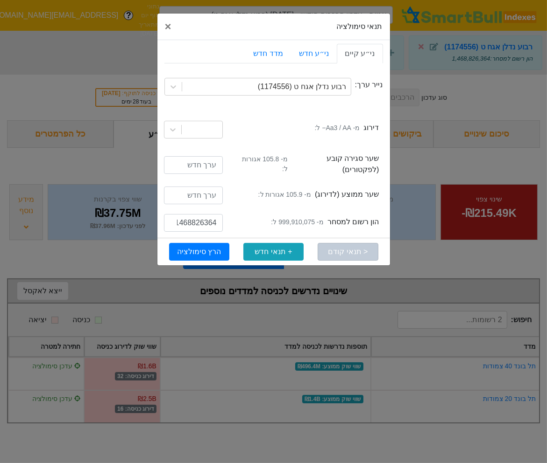
click at [295, 217] on small "מ- 999,910,075 ל:" at bounding box center [297, 222] width 52 height 10
copy small "999,910,075"
click at [190, 215] on input "1468826364" at bounding box center [193, 223] width 59 height 18
click at [191, 215] on input "1468826364" at bounding box center [193, 223] width 59 height 18
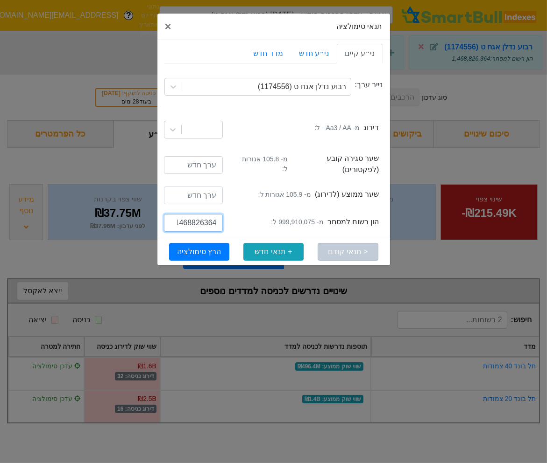
paste input "999910075"
drag, startPoint x: 182, startPoint y: 218, endPoint x: 177, endPoint y: 219, distance: 5.2
click at [177, 219] on input "999910075" at bounding box center [193, 223] width 59 height 18
type input "1599910075"
click at [204, 245] on button "הרץ סימולציה" at bounding box center [199, 252] width 60 height 18
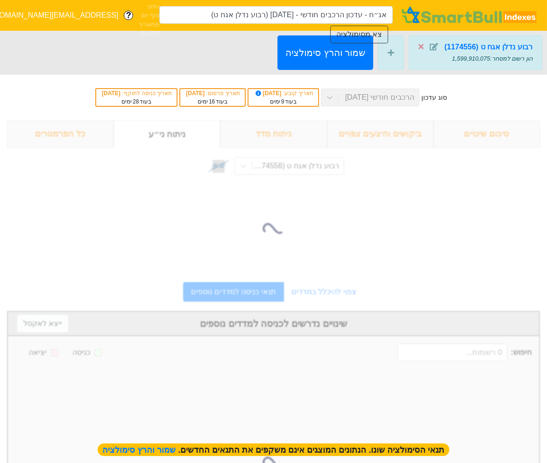
type input "אג״ח - עדכון הרכבים חודשי - [DATE] (רבוע נדלן אגח ט)"
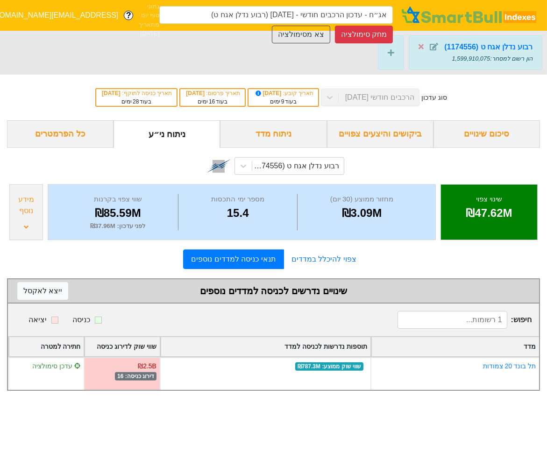
click at [291, 44] on div "רבוע נדלן אגח ט (1174556) הון רשום למסחר : 1,599,910,075" at bounding box center [273, 53] width 547 height 44
click at [296, 37] on button "צא מסימולציה" at bounding box center [301, 35] width 58 height 18
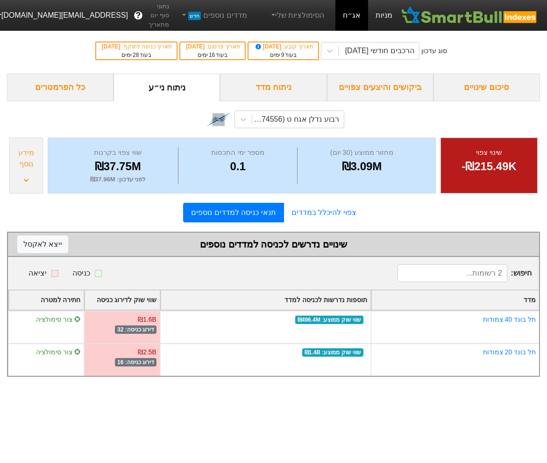
click at [385, 18] on link "מניות" at bounding box center [384, 15] width 32 height 31
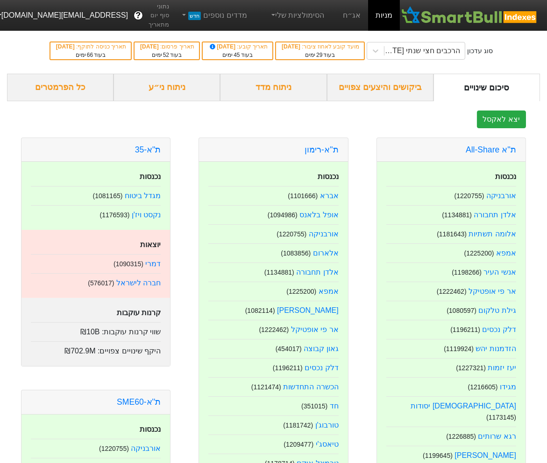
click at [286, 89] on div "ניתוח מדד" at bounding box center [273, 88] width 106 height 28
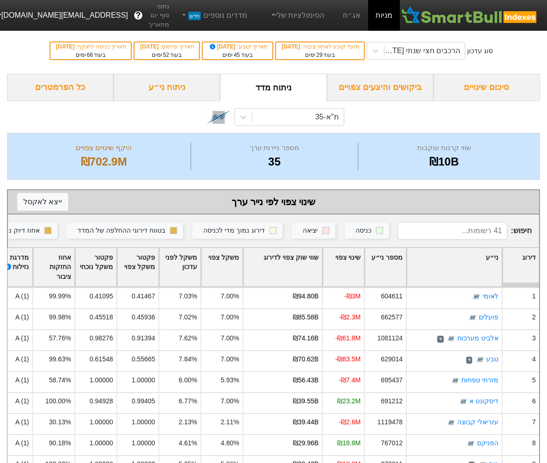
click at [176, 88] on div "ניתוח ני״ע" at bounding box center [166, 88] width 106 height 28
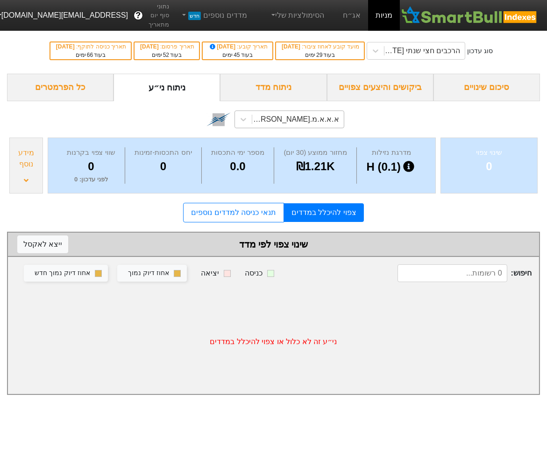
click at [279, 118] on div "א.א.א.מ.א-ש (1169895)" at bounding box center [294, 119] width 87 height 11
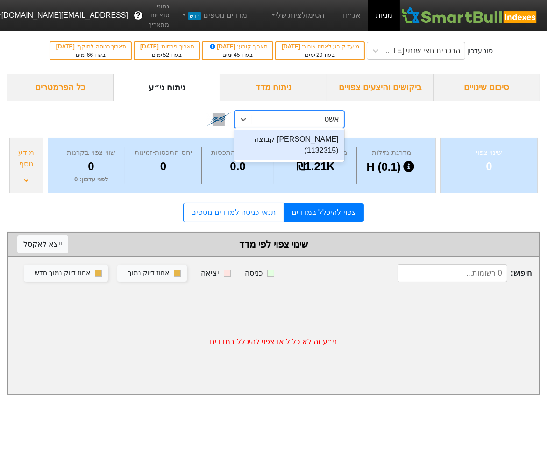
type input "אשטר"
click at [281, 135] on div "אשטרום קבוצה (1132315)" at bounding box center [288, 145] width 109 height 30
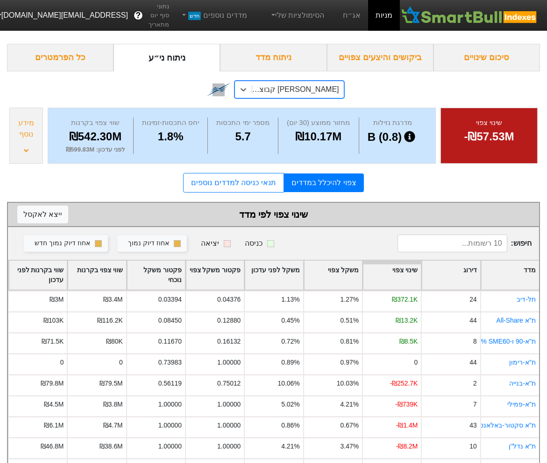
scroll to position [35, 0]
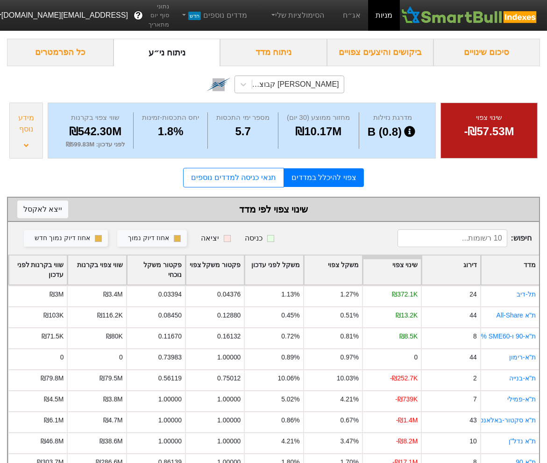
click at [27, 143] on icon at bounding box center [26, 145] width 5 height 7
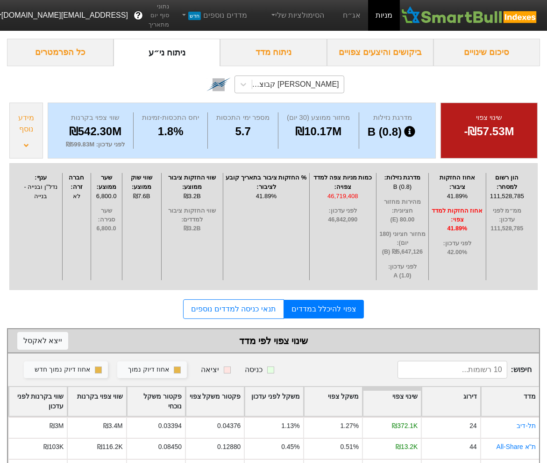
click at [27, 143] on icon at bounding box center [26, 145] width 5 height 7
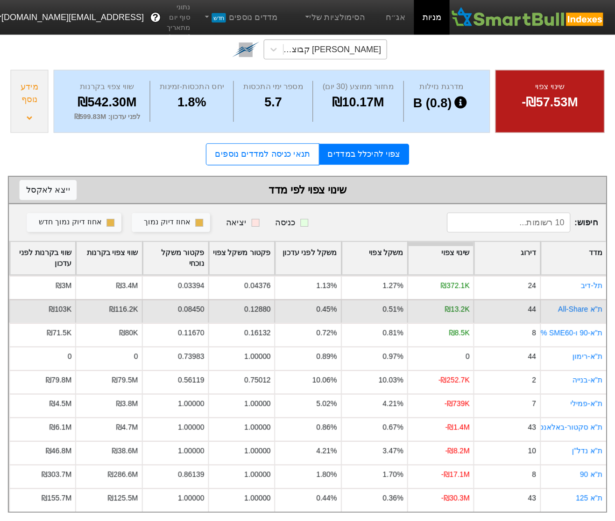
scroll to position [0, 0]
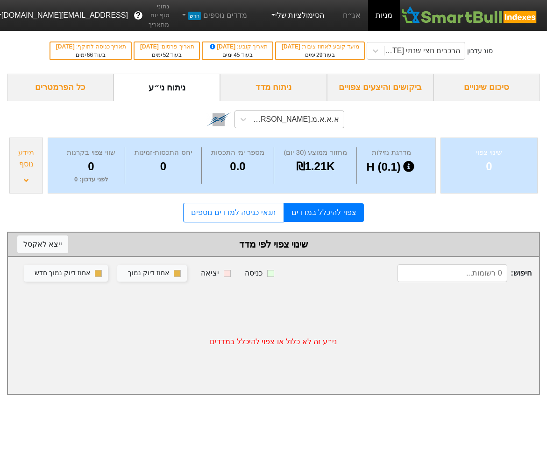
click at [294, 19] on link "הסימולציות שלי" at bounding box center [297, 15] width 63 height 19
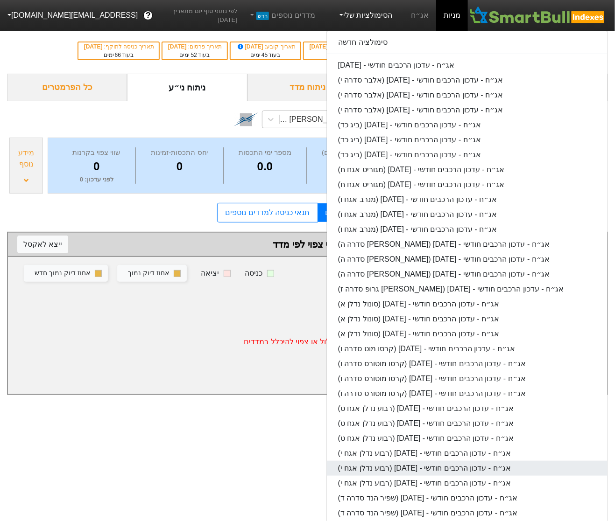
click at [429, 461] on link "אג״ח - עדכון הרכבים חודשי - [DATE] (רבוע נדלן אגח י)" at bounding box center [467, 468] width 280 height 15
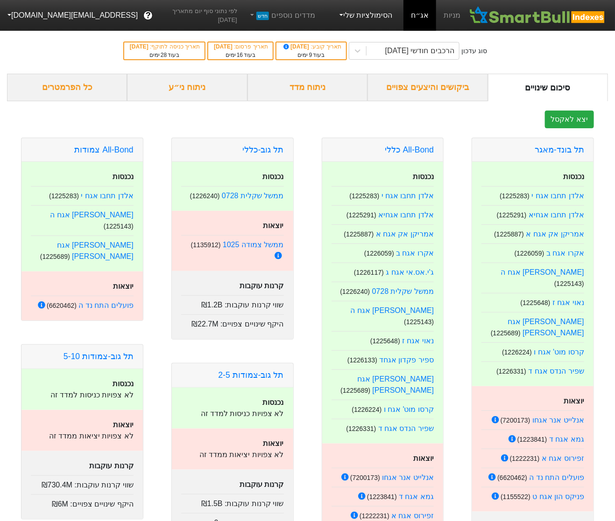
click at [372, 17] on link "הסימולציות שלי" at bounding box center [365, 15] width 63 height 19
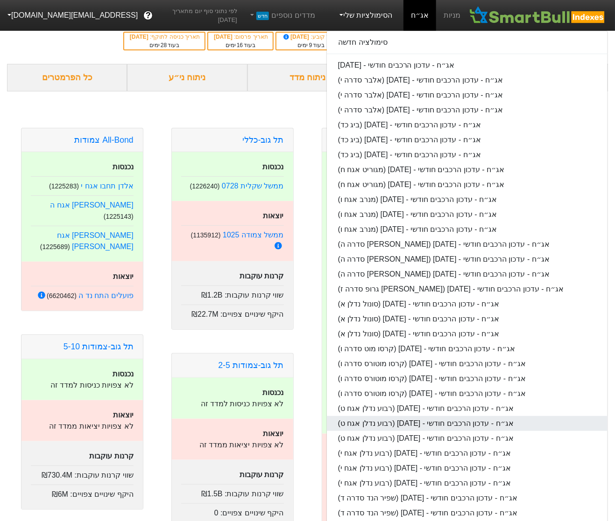
scroll to position [11, 0]
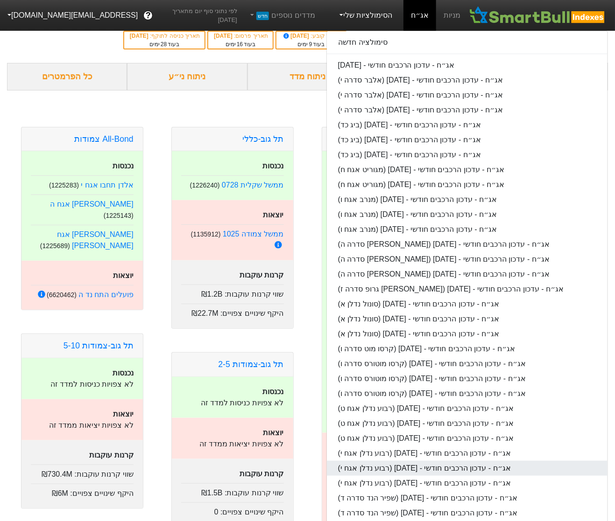
click at [418, 470] on link "אג״ח - עדכון הרכבים חודשי - [DATE] (רבוע נדלן אגח י)" at bounding box center [467, 468] width 280 height 15
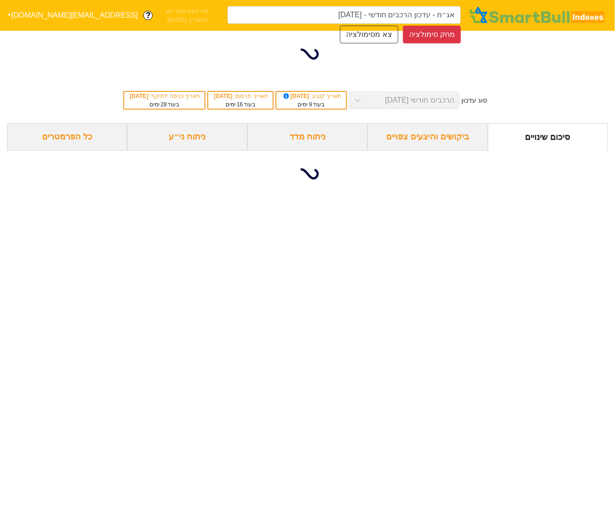
type input "אג״ח - עדכון הרכבים חודשי - [DATE] (רבוע נדלן אגח י)"
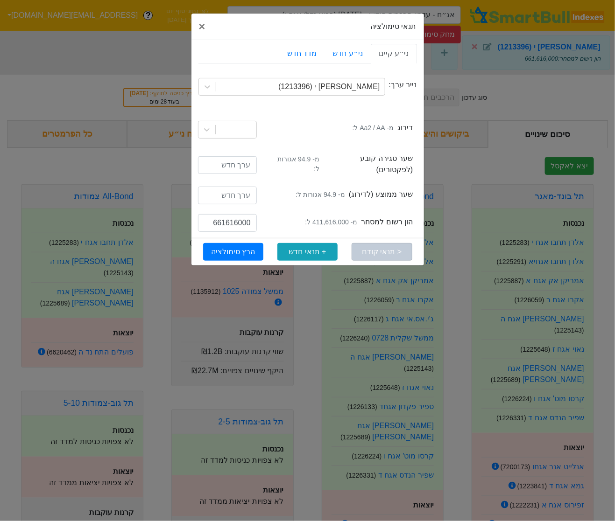
click at [332, 217] on small "מ- 411,616,000 ל:" at bounding box center [331, 222] width 52 height 10
copy small "411,616,000"
click at [245, 218] on input "661616000" at bounding box center [227, 223] width 59 height 18
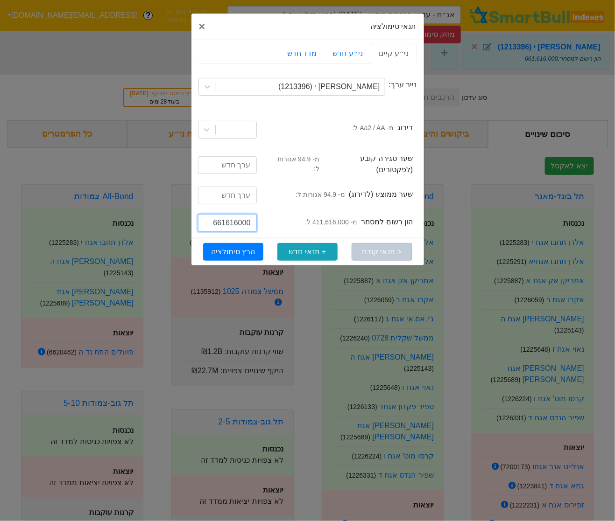
paste input "41"
click at [211, 215] on input "411616000" at bounding box center [227, 223] width 59 height 18
type input "911616000"
click at [238, 243] on button "הרץ סימולציה" at bounding box center [233, 252] width 60 height 18
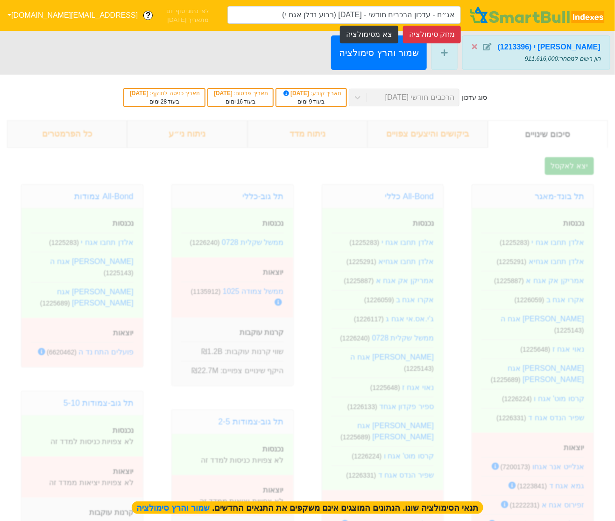
type input "אג״ח - עדכון הרכבים חודשי - [DATE] (רבוע נדלן אגח י)"
